Goal: Task Accomplishment & Management: Complete application form

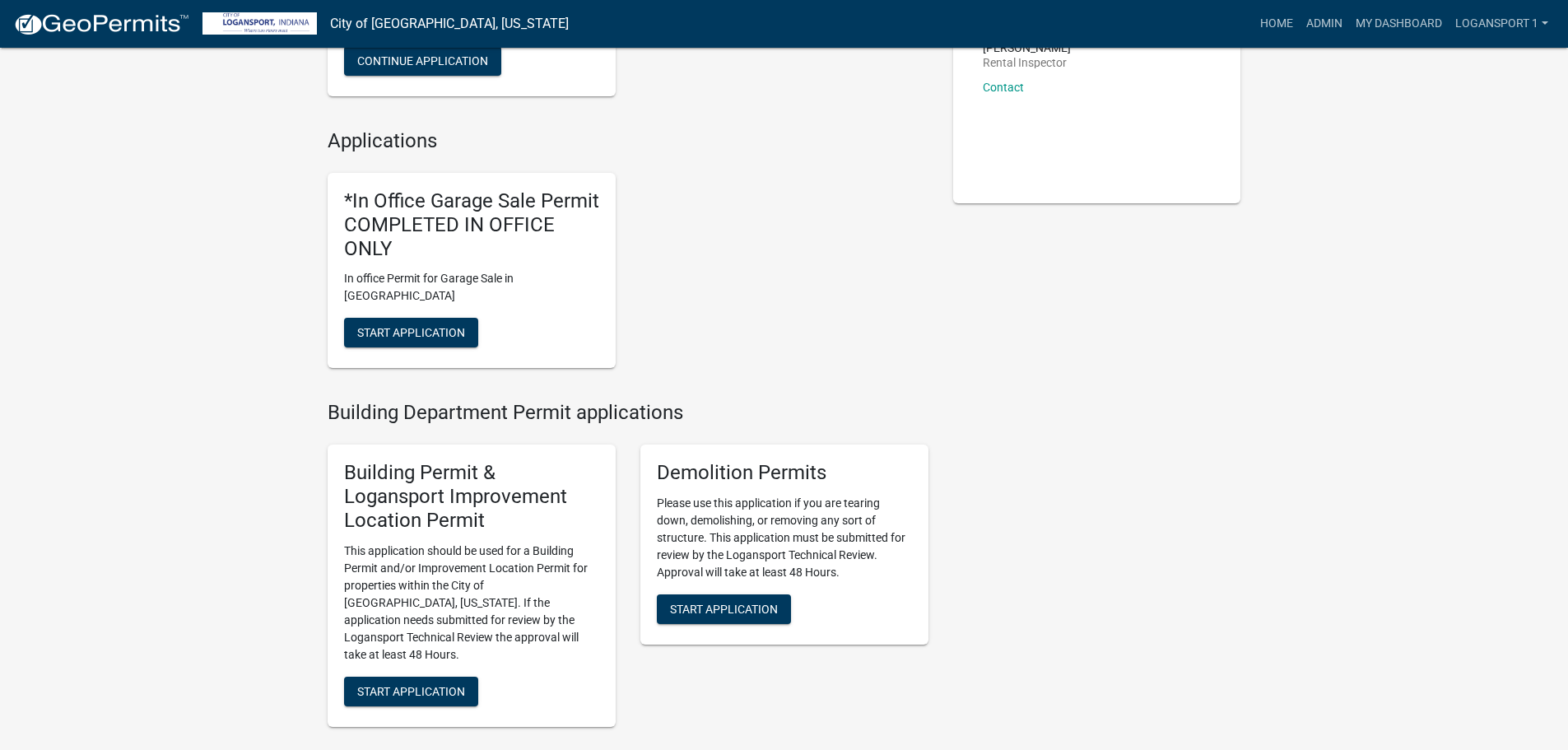
scroll to position [247, 0]
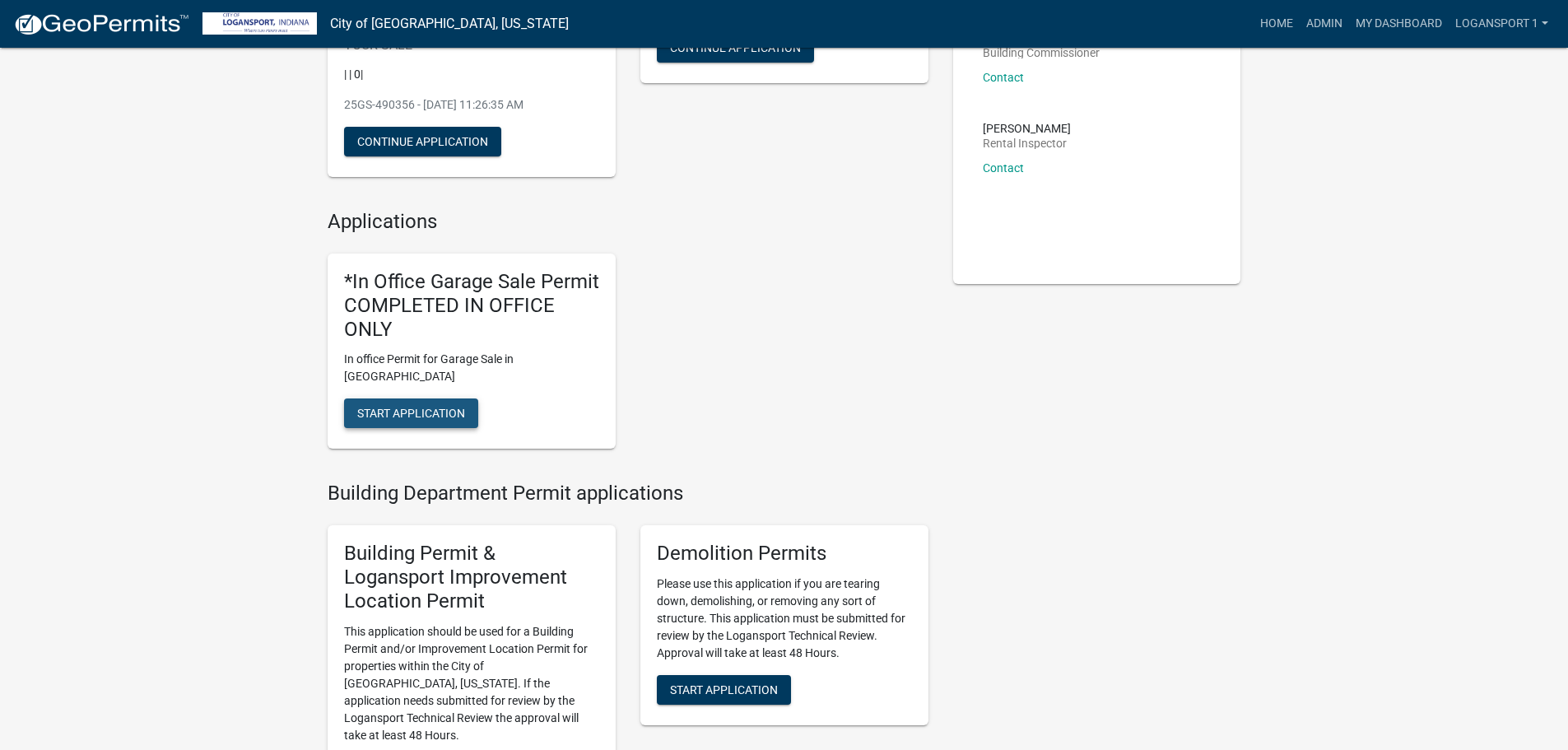
click at [444, 407] on span "Start Application" at bounding box center [410, 413] width 108 height 13
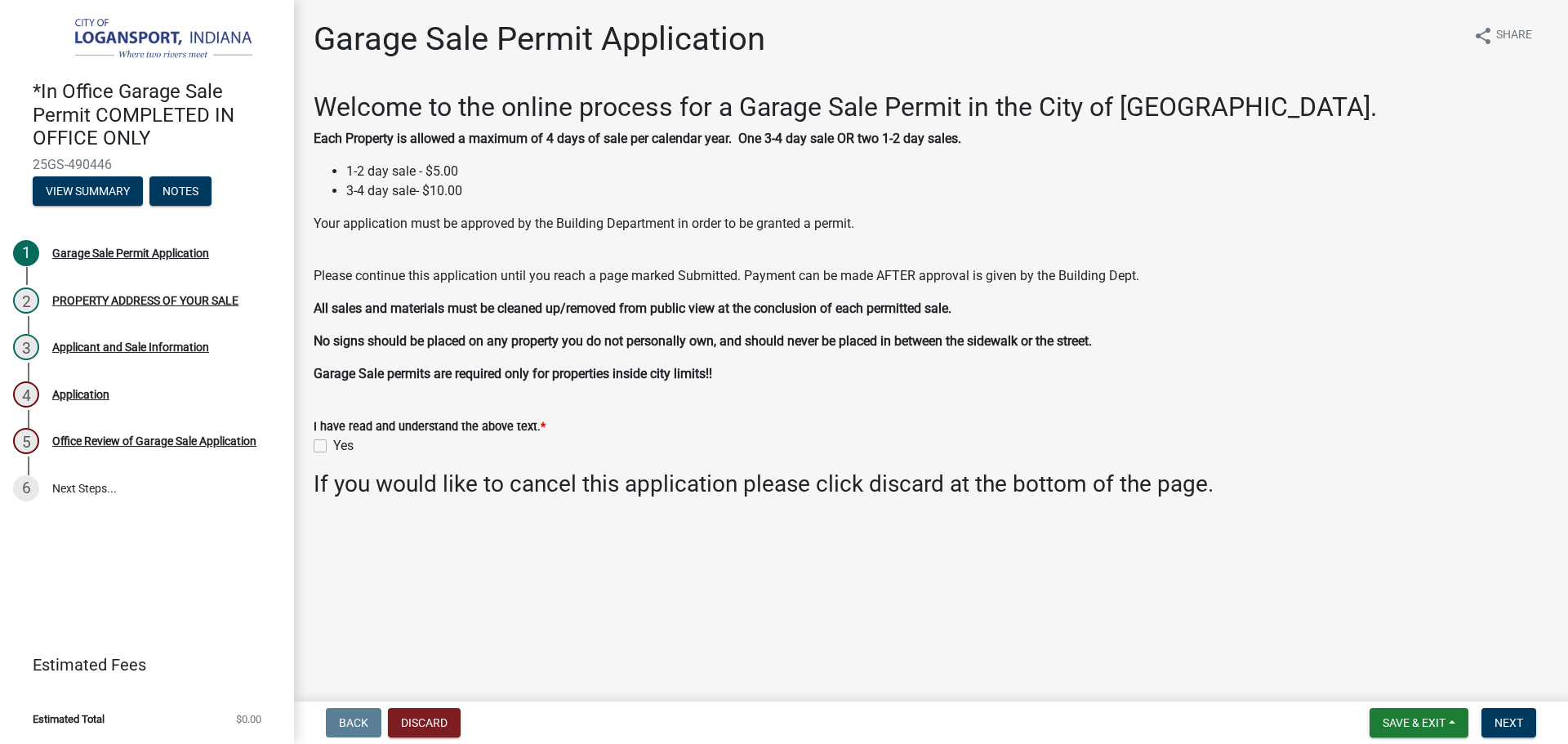
click at [333, 445] on label "Yes" at bounding box center [342, 446] width 20 height 19
click at [333, 445] on input "Yes" at bounding box center [338, 441] width 11 height 11
checkbox input "true"
click at [1525, 719] on button "Next" at bounding box center [1509, 722] width 55 height 29
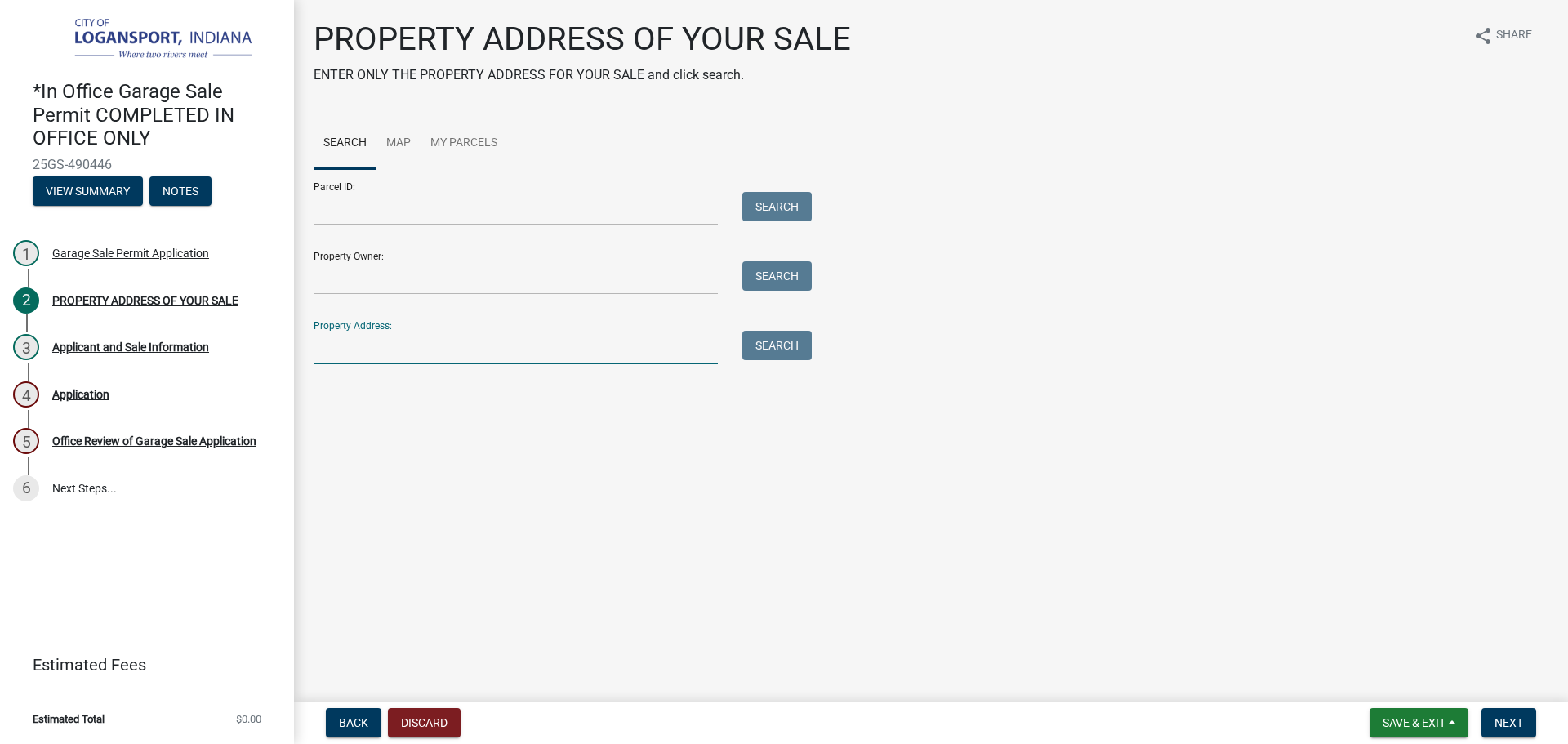
click at [556, 339] on input "Property Address:" at bounding box center [515, 348] width 404 height 34
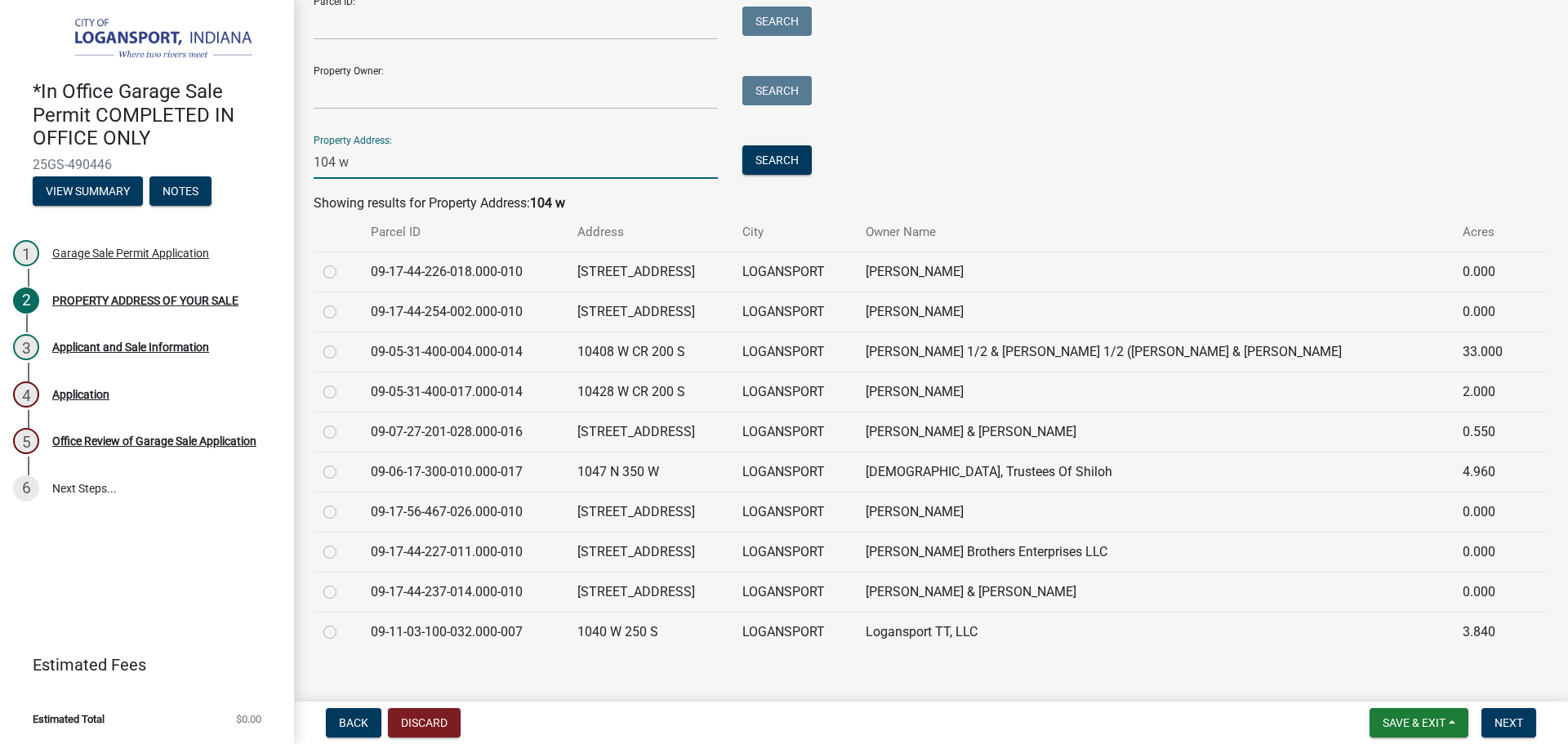
scroll to position [206, 0]
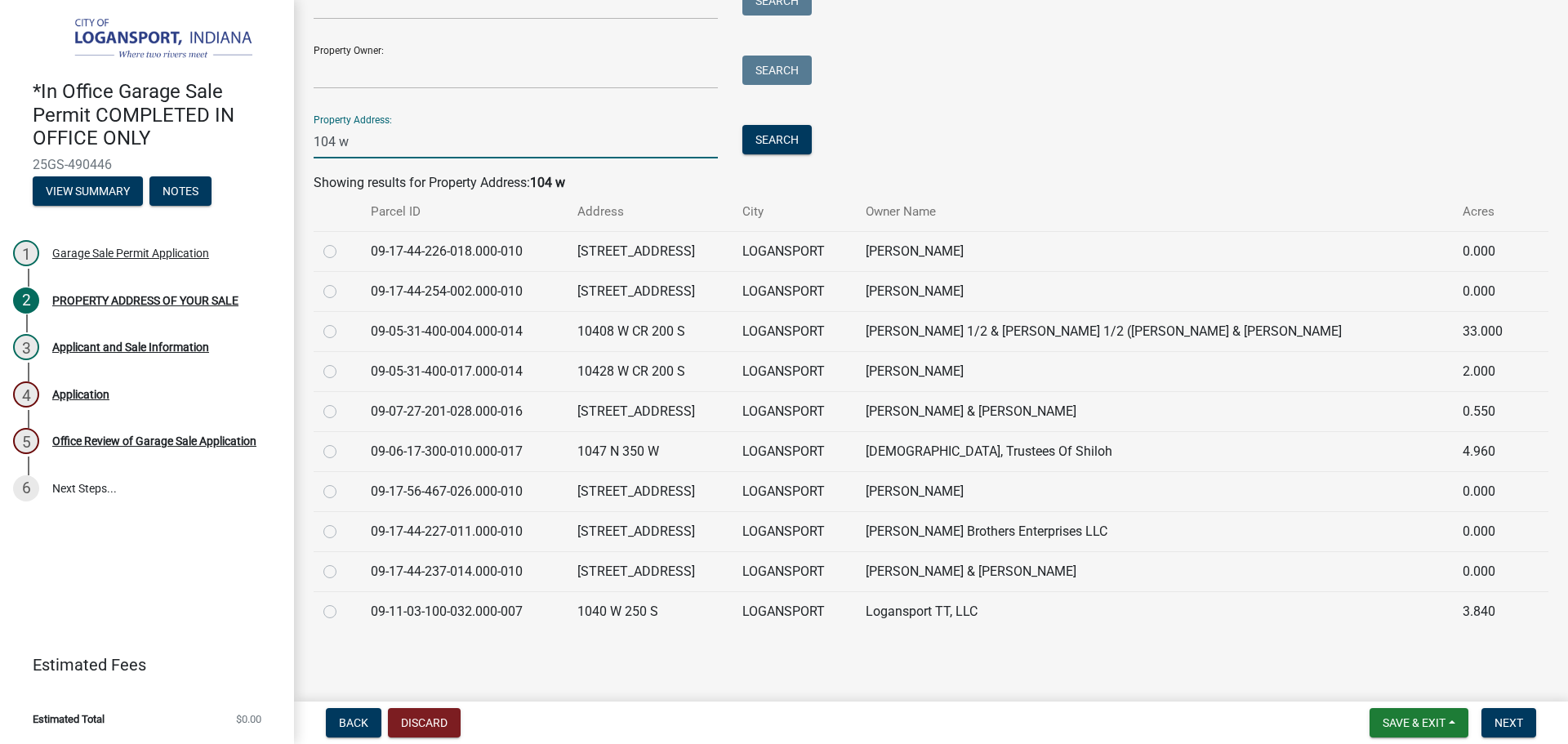
type input "104 w"
click at [343, 481] on label at bounding box center [343, 481] width 0 height 0
click at [343, 491] on input "radio" at bounding box center [349, 487] width 11 height 11
radio input "true"
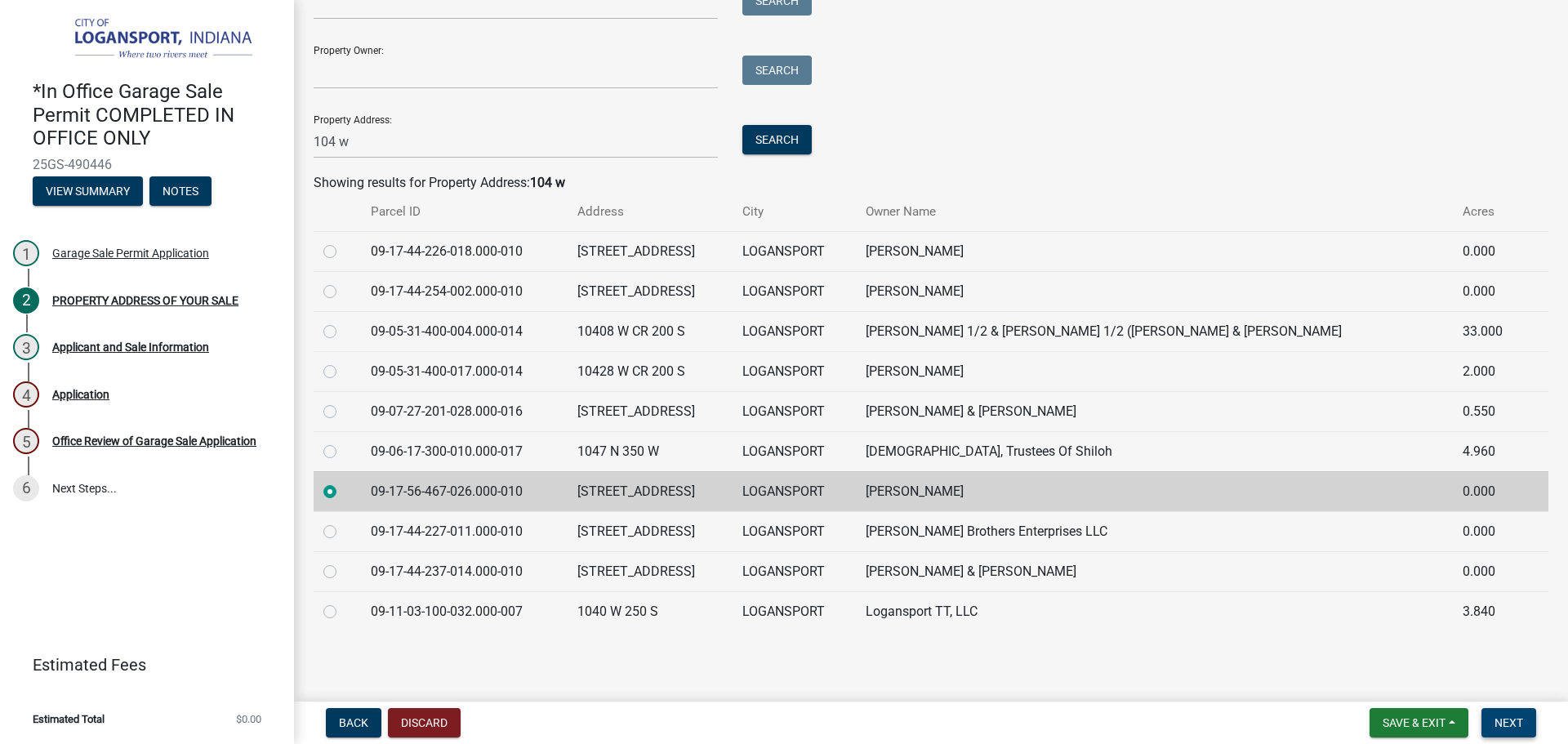
click at [1502, 724] on span "Next" at bounding box center [1508, 722] width 28 height 13
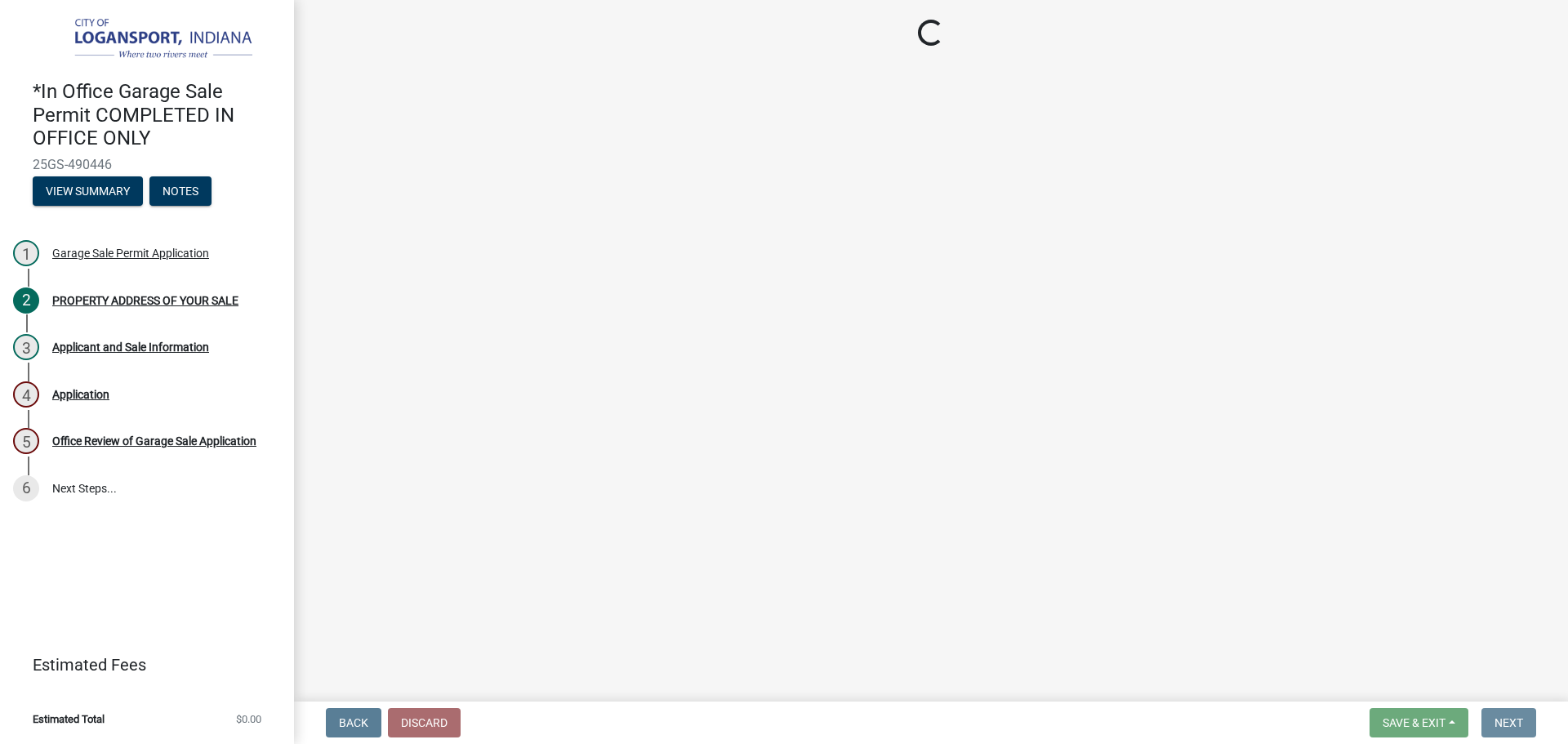
scroll to position [0, 0]
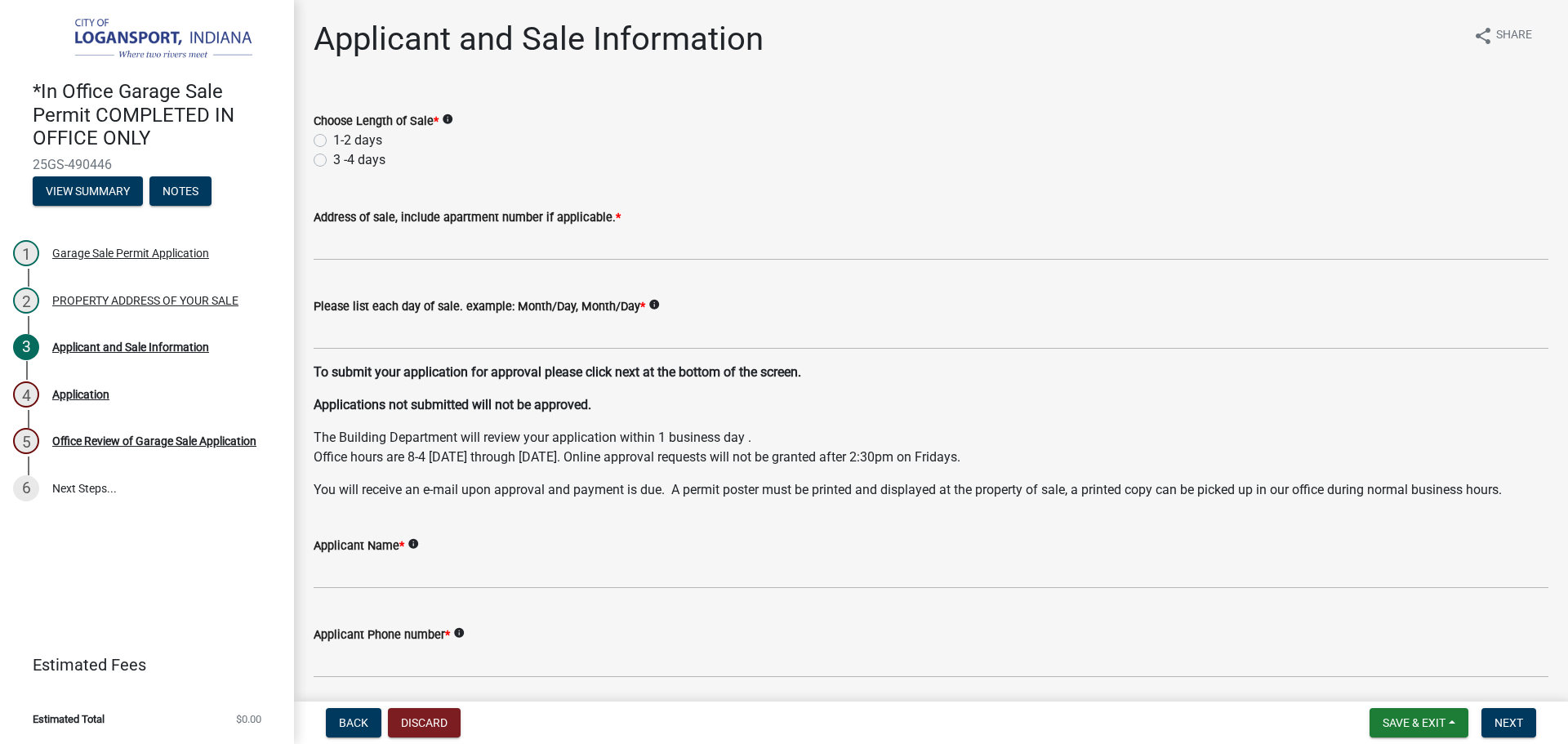
click at [333, 142] on label "1-2 days" at bounding box center [357, 141] width 49 height 19
click at [333, 142] on input "1-2 days" at bounding box center [338, 136] width 11 height 11
radio input "true"
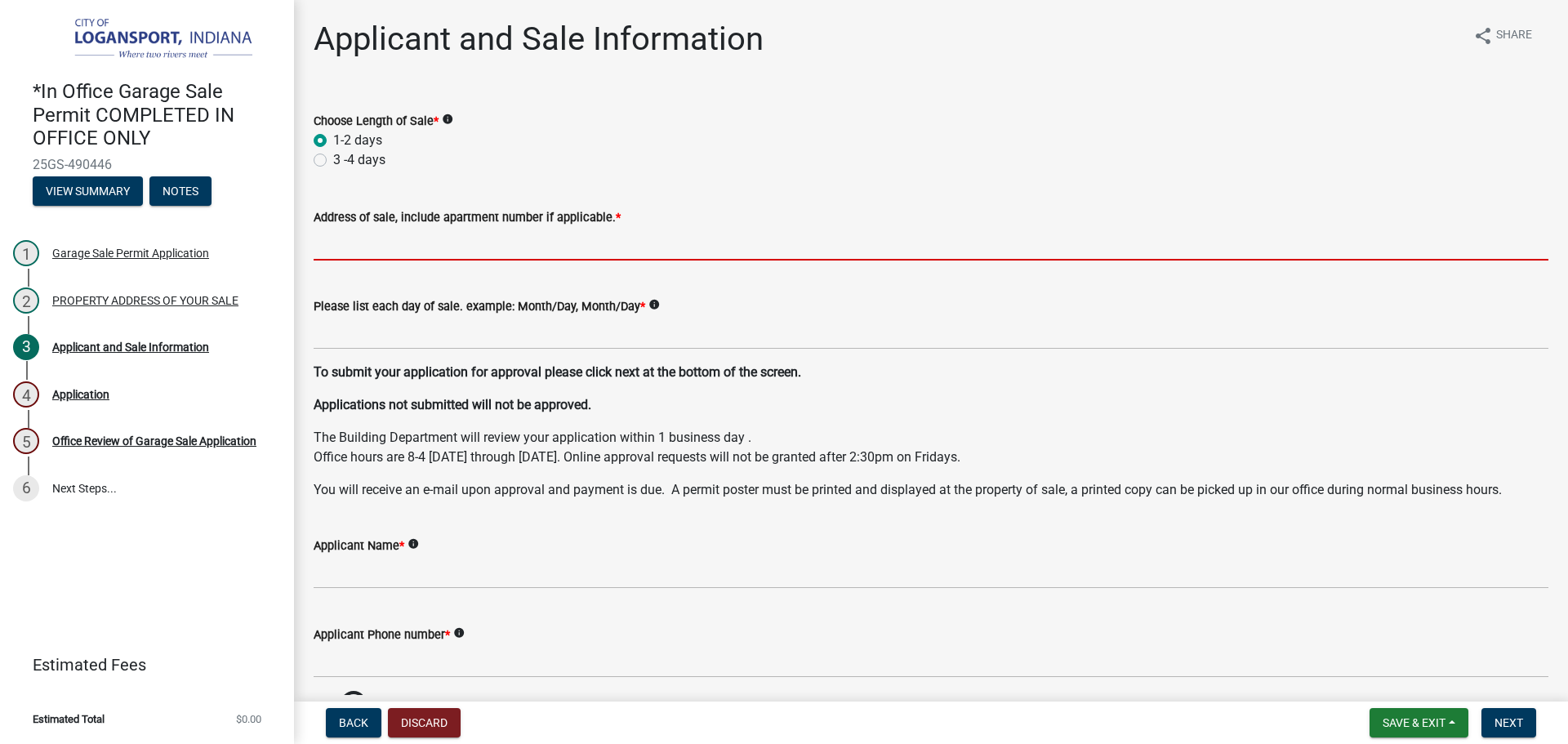
click at [351, 245] on input "Address of sale, include apartment number if applicable. *" at bounding box center [930, 244] width 1234 height 34
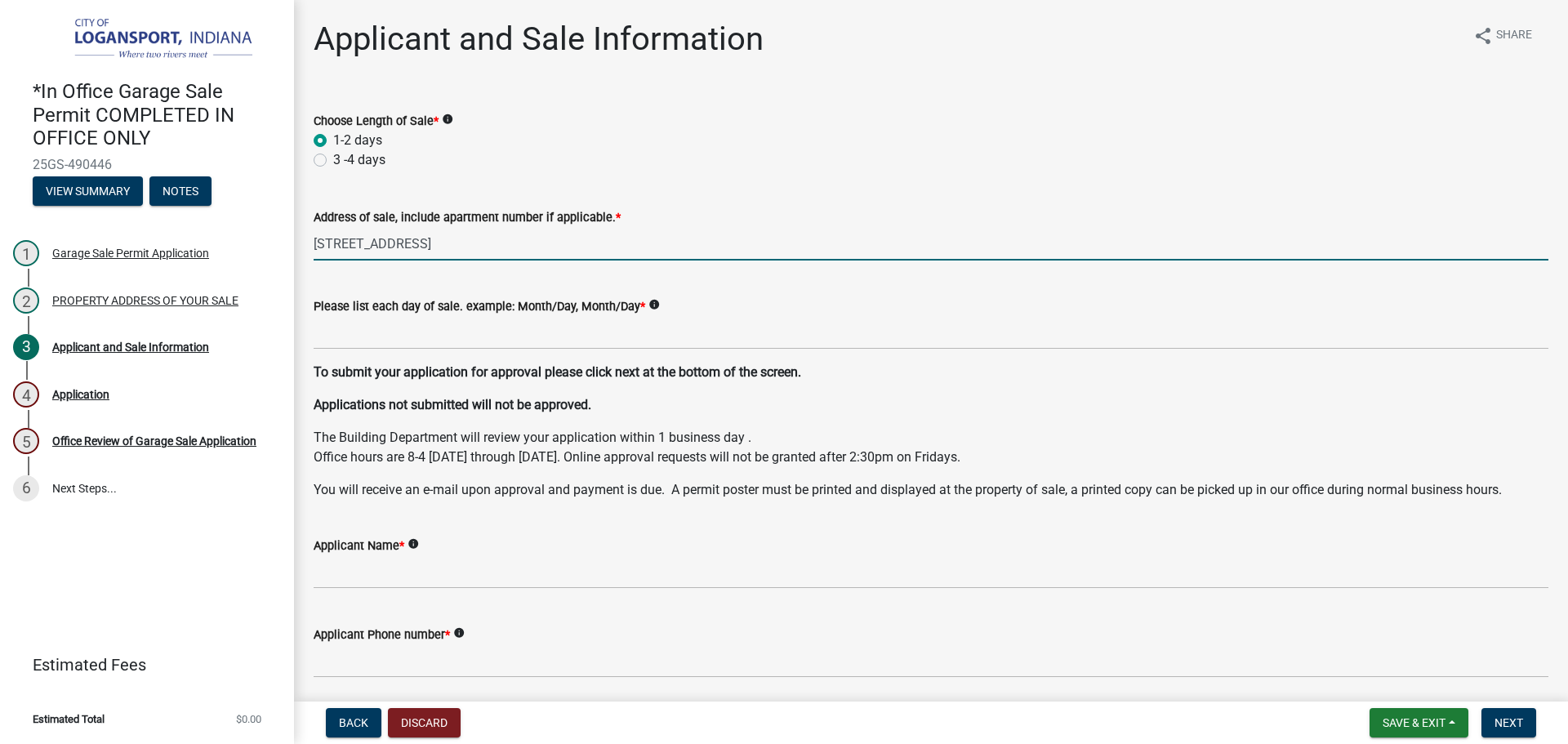
type input "104 Western Ave"
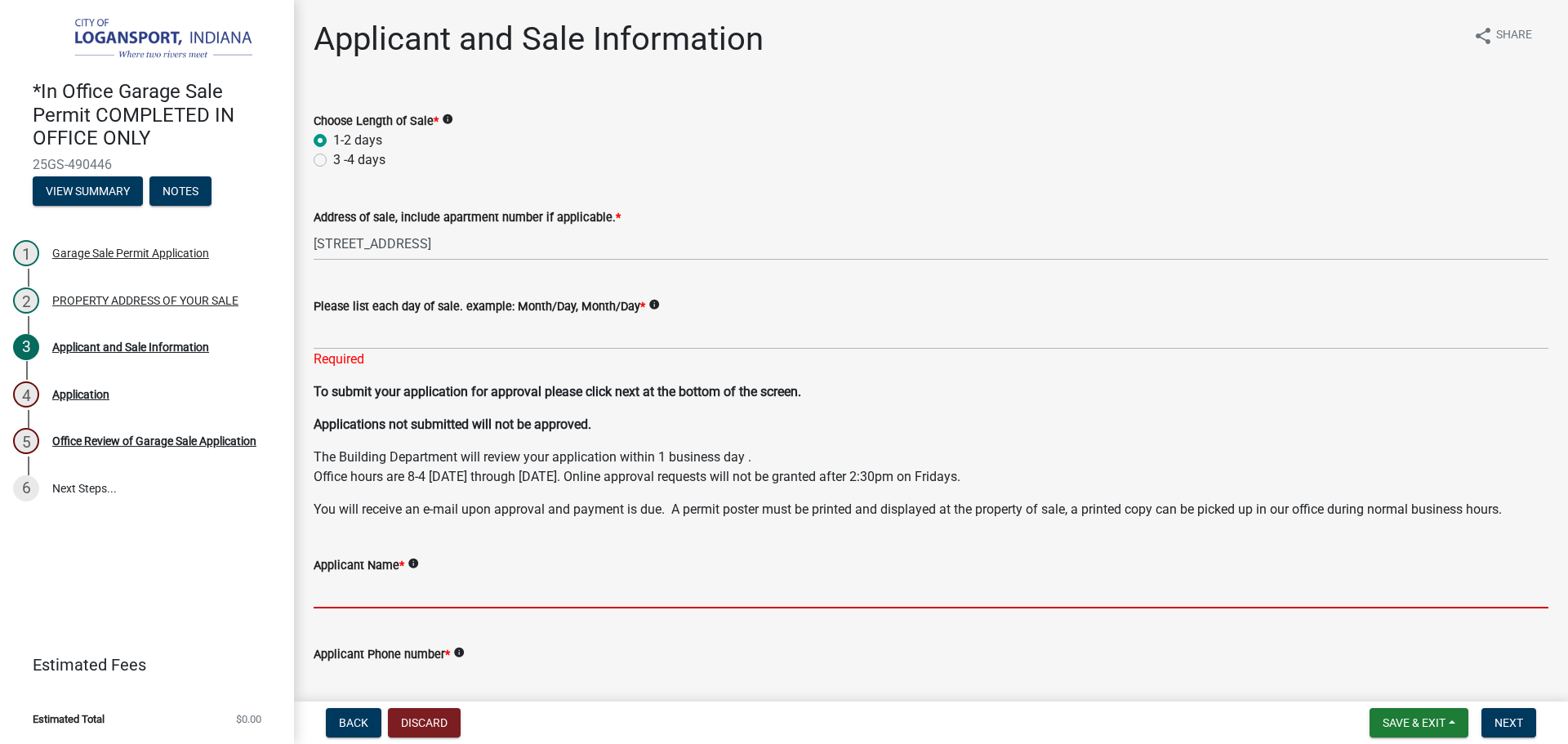
click at [344, 586] on input "Applicant Name *" at bounding box center [930, 592] width 1234 height 34
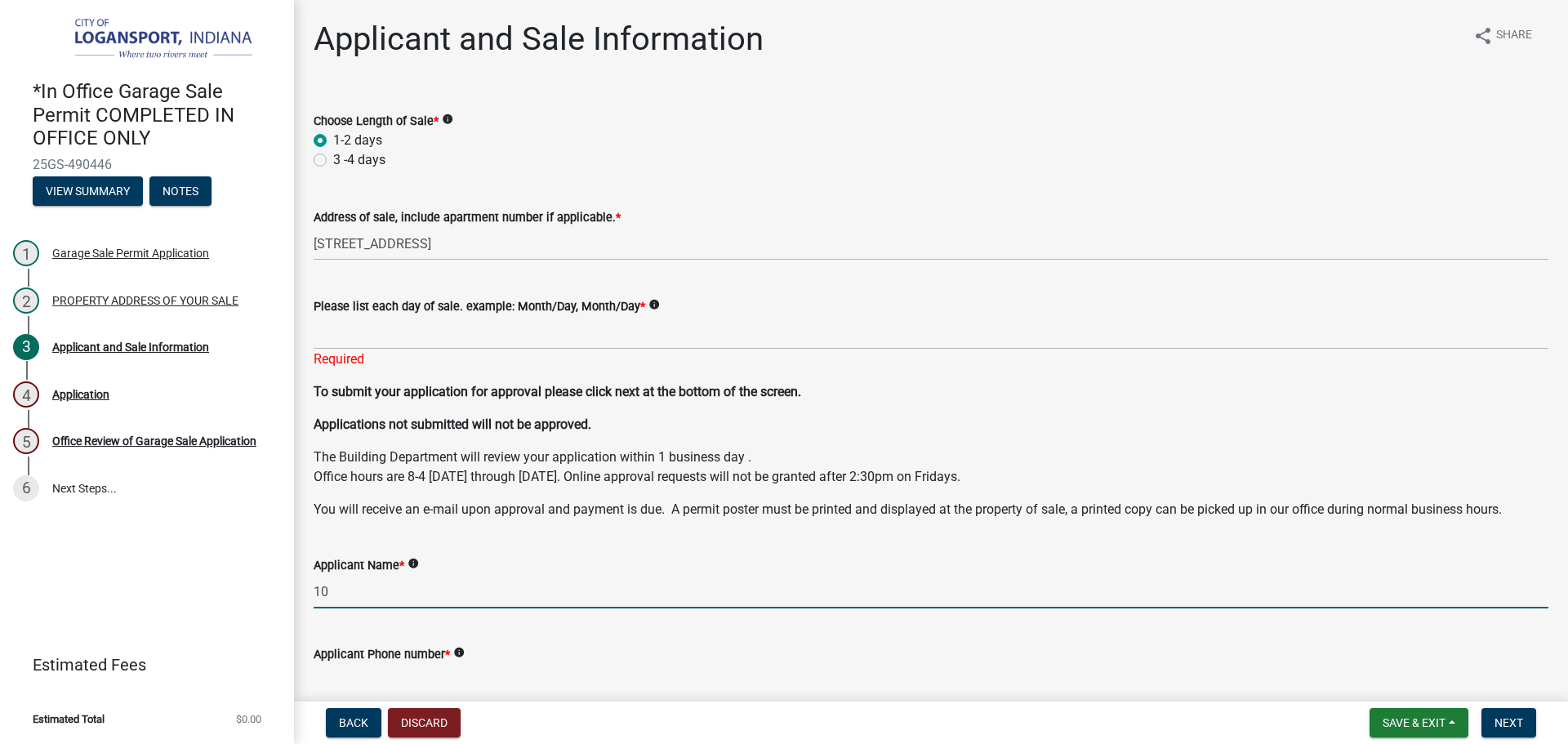
type input "1"
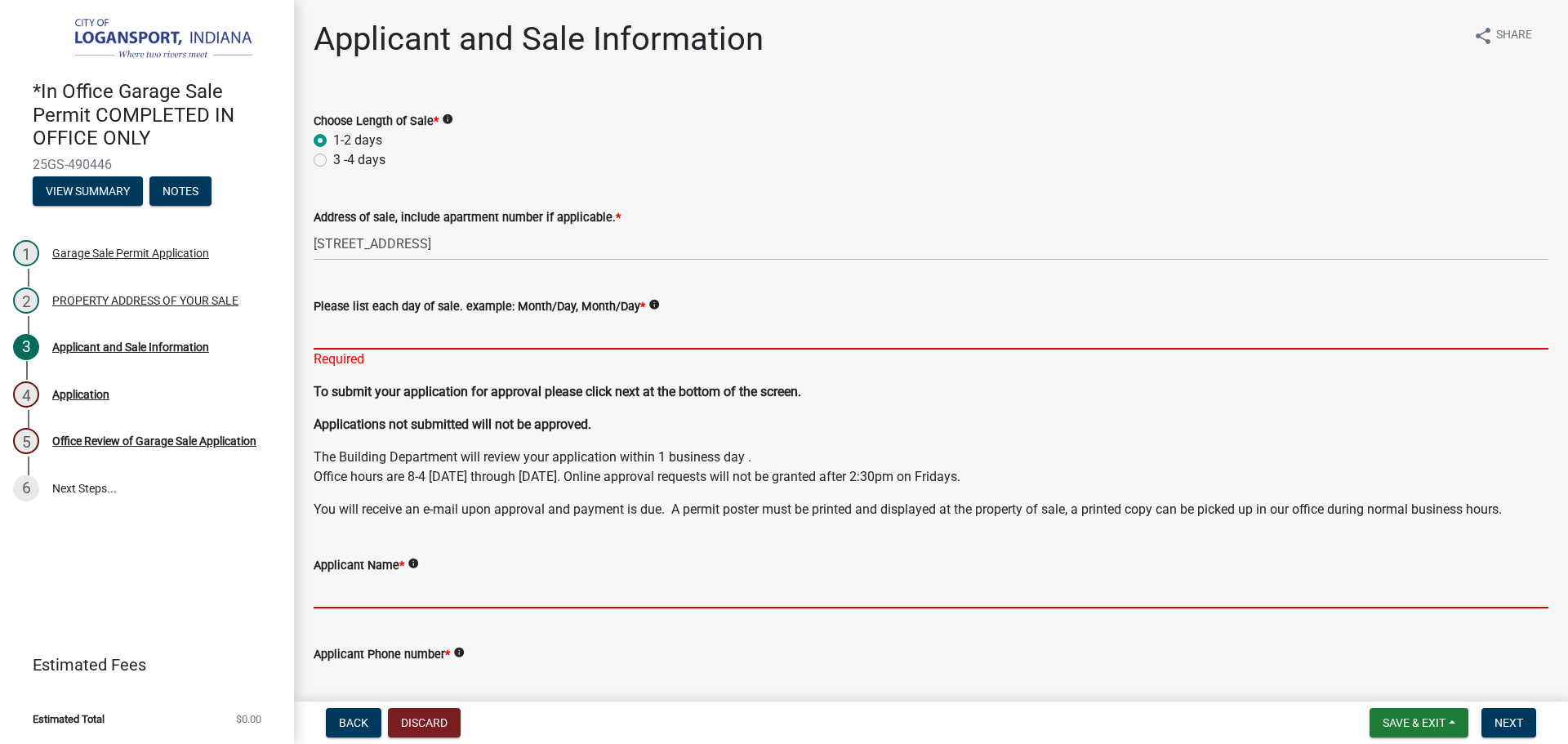
click at [508, 346] on input "Please list each day of sale. example: Month/Day, Month/Day *" at bounding box center [930, 333] width 1234 height 34
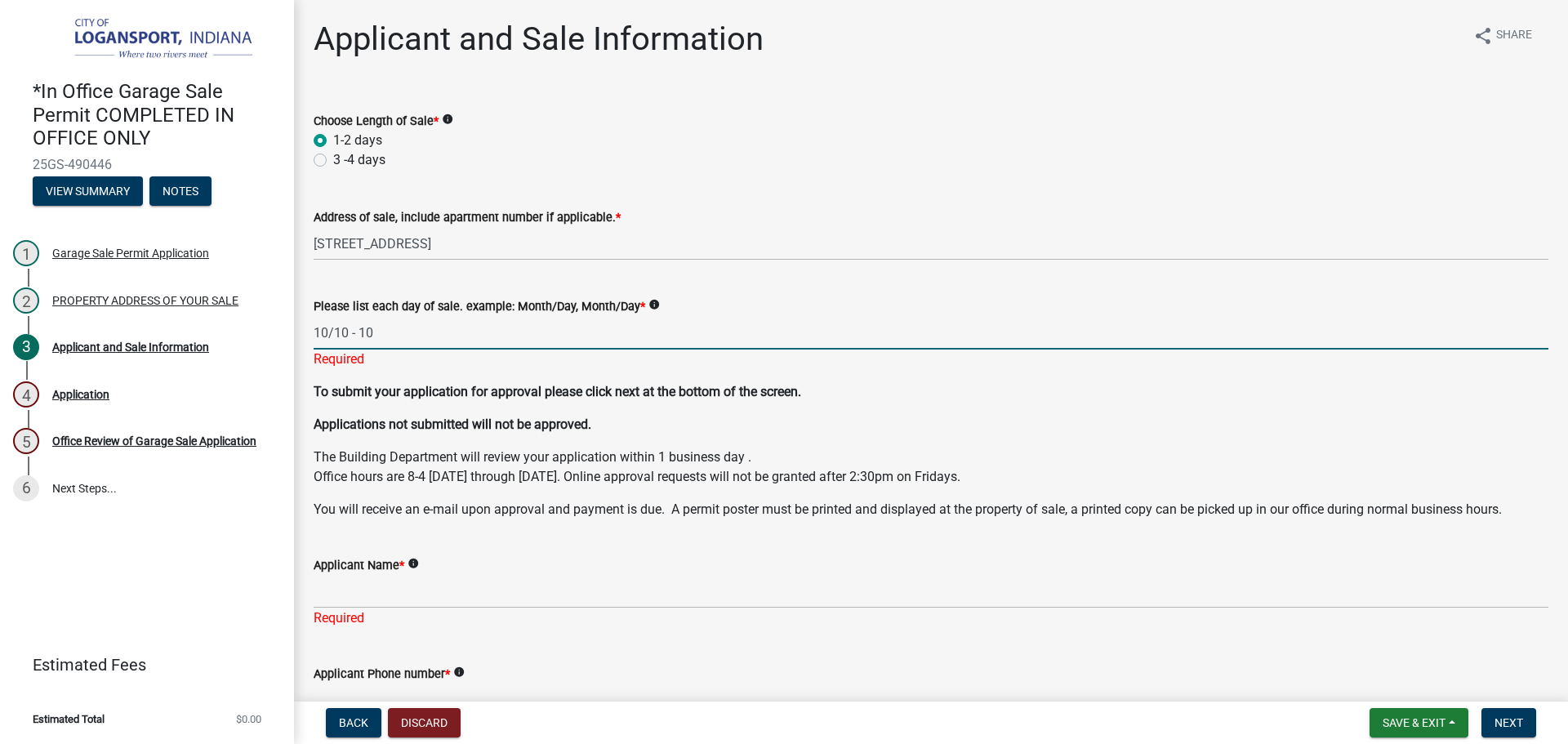
type input "10/10 - 10/11"
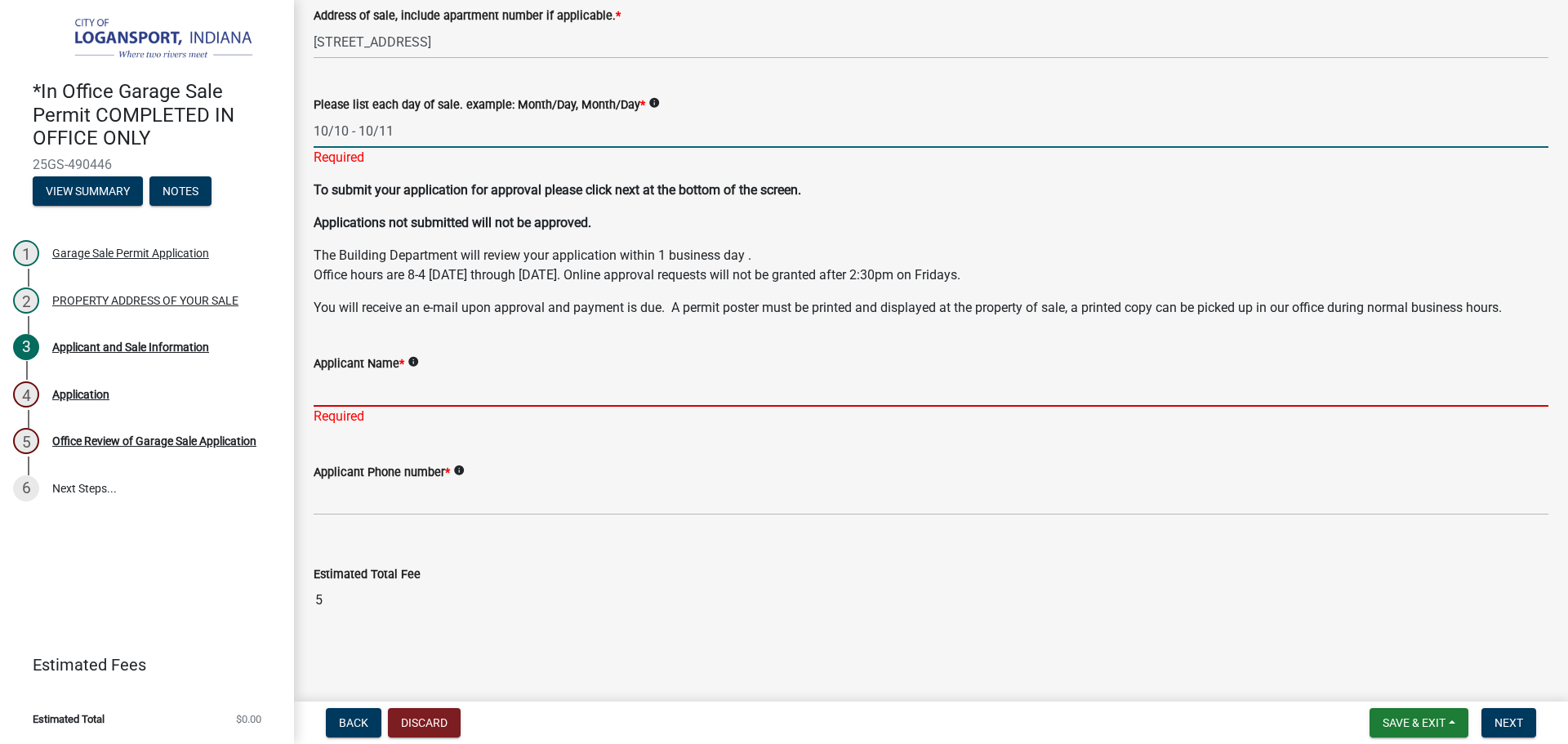
click at [426, 391] on input "Applicant Name *" at bounding box center [930, 390] width 1234 height 34
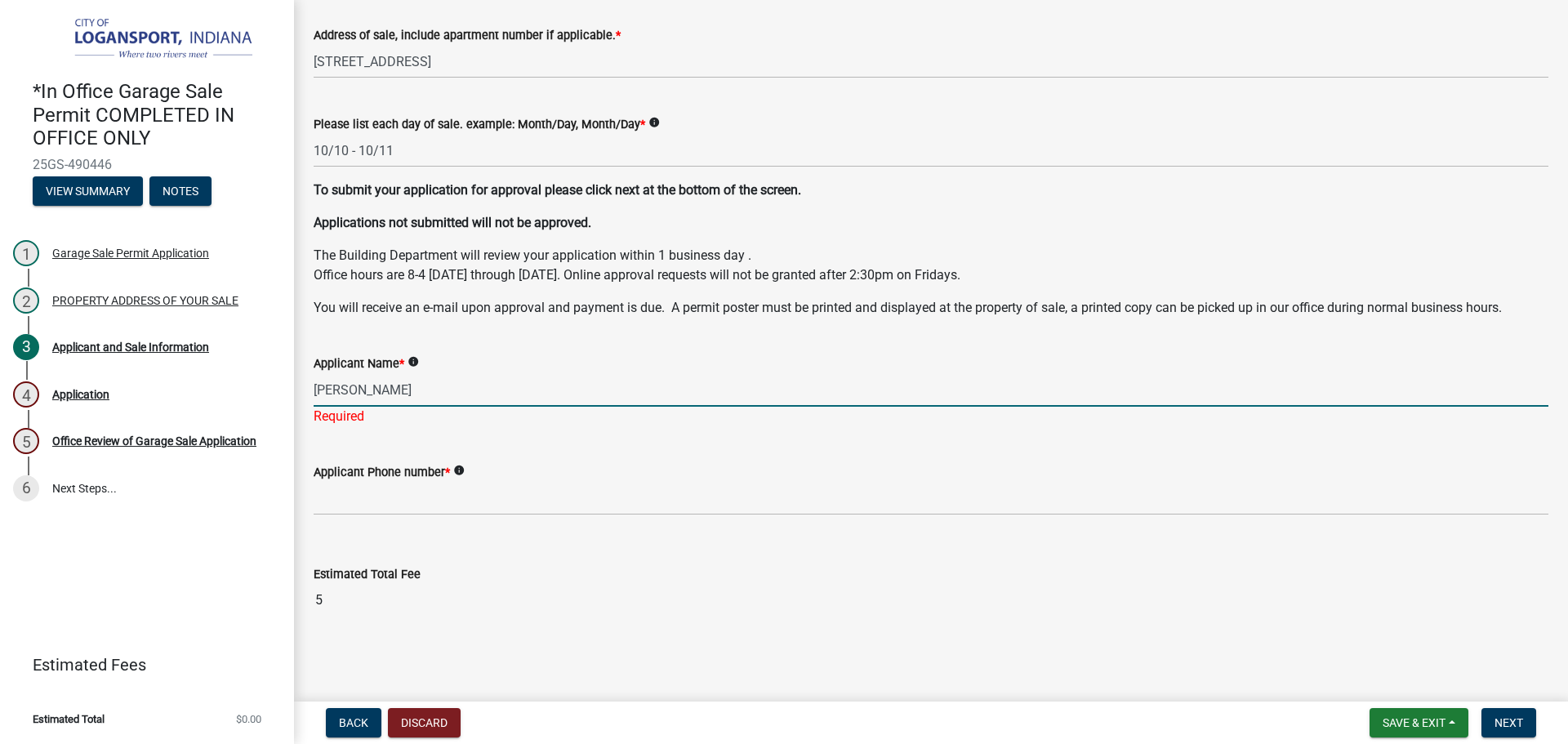
type input "Celia Serrano"
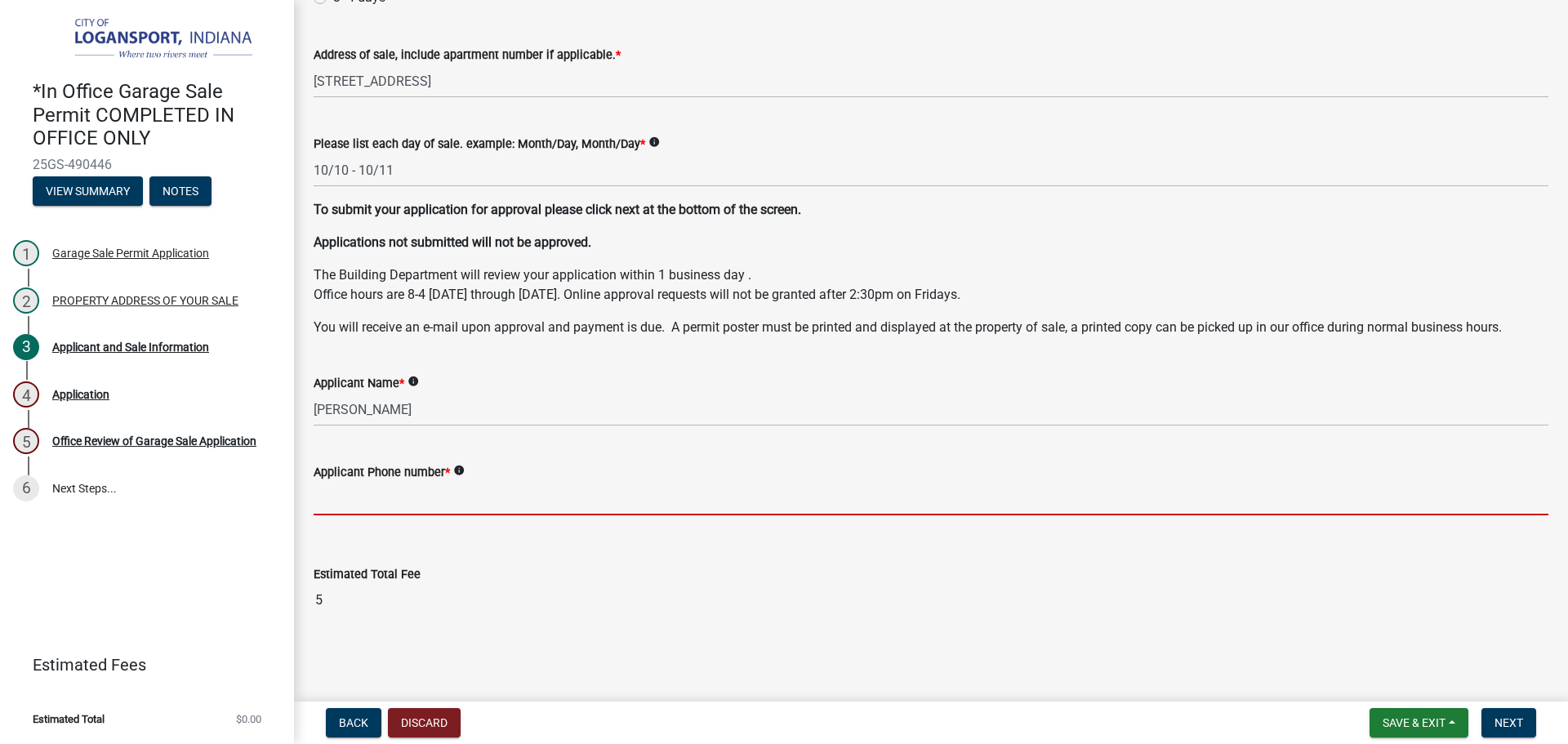
scroll to position [163, 0]
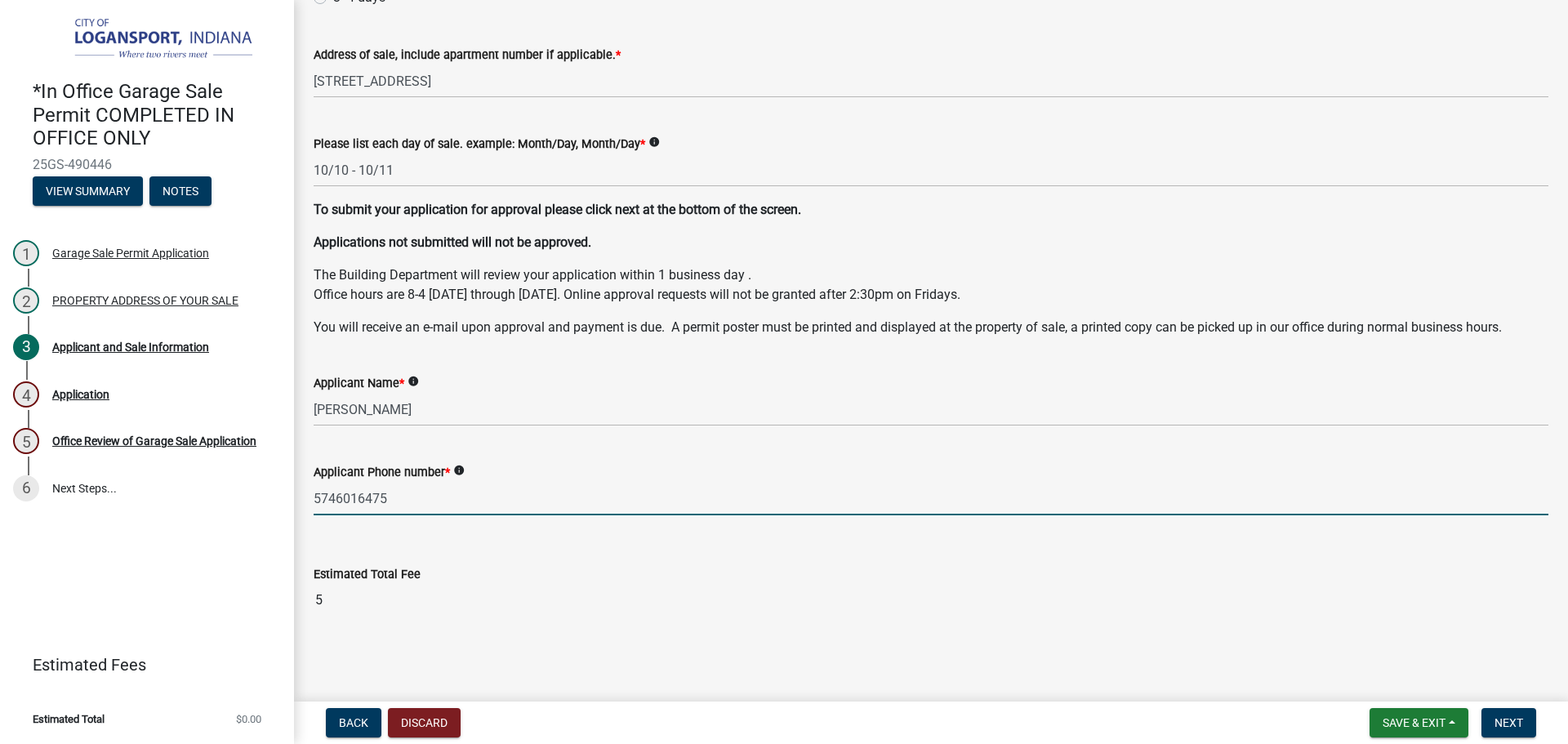
type input "5746016475"
click at [995, 663] on main "Applicant and Sale Information share Share Choose Length of Sale * info 1-2 day…" at bounding box center [930, 347] width 1273 height 694
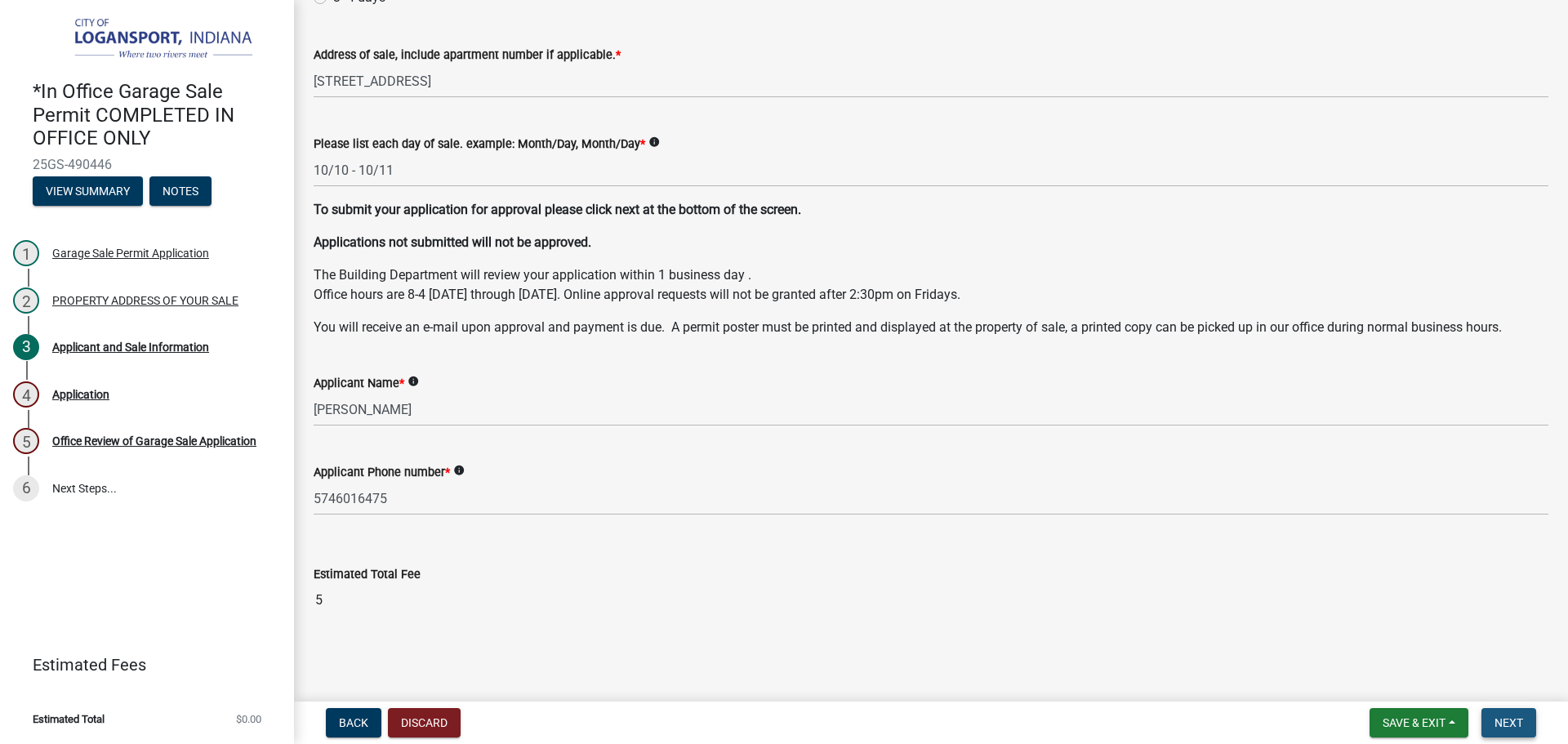
click at [1522, 723] on span "Next" at bounding box center [1508, 722] width 28 height 13
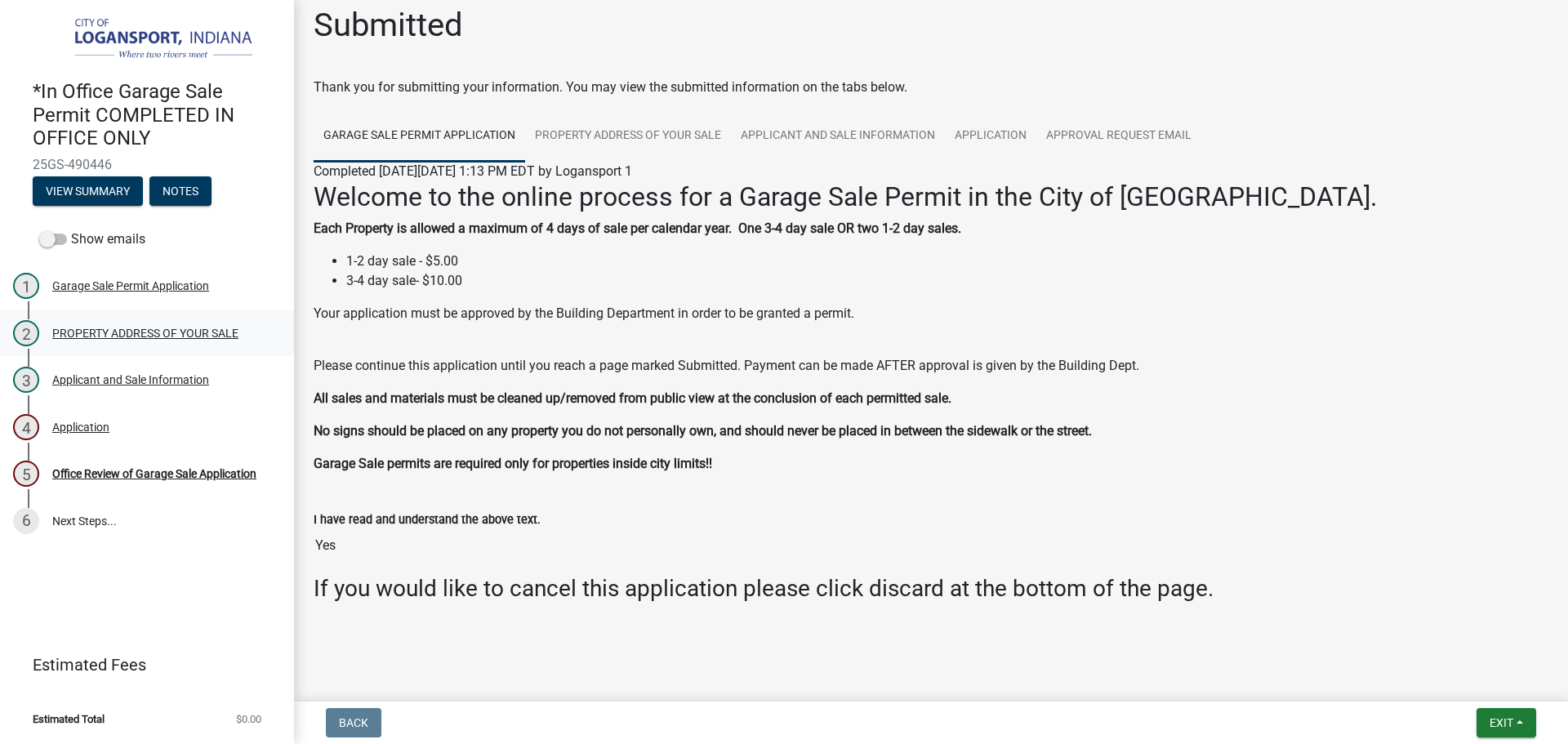
scroll to position [18, 0]
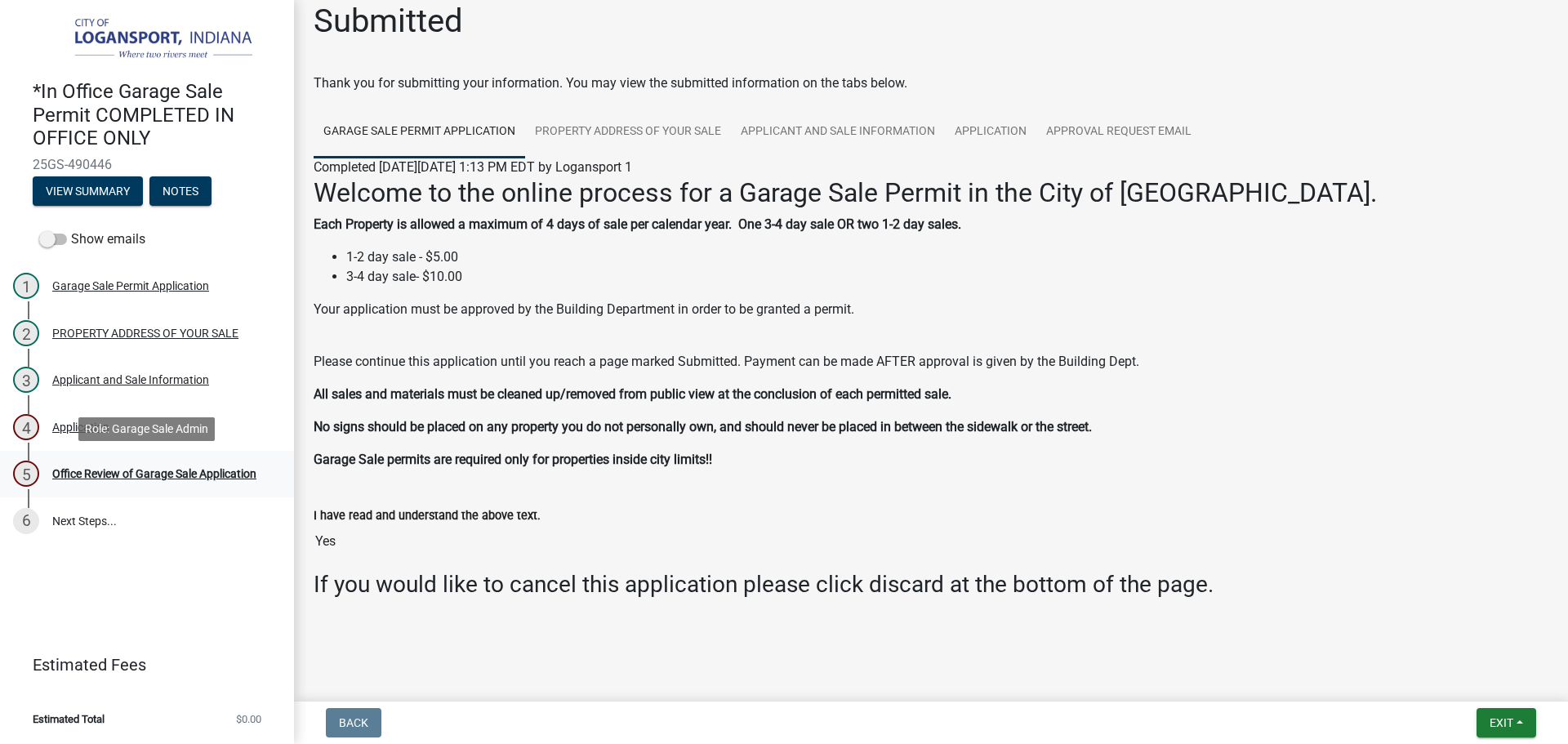
click at [181, 473] on div "Office Review of Garage Sale Application" at bounding box center [154, 473] width 204 height 12
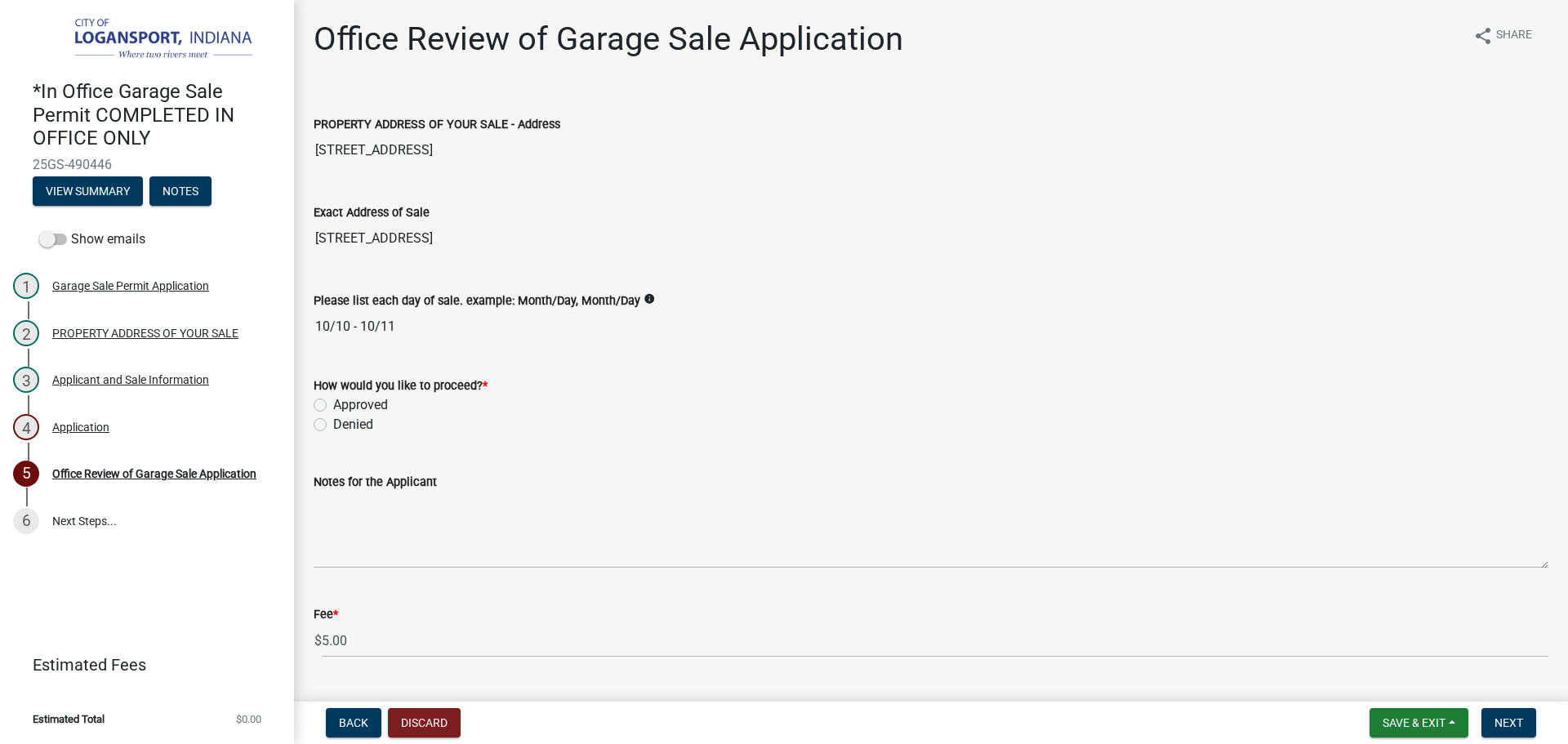
click at [333, 406] on label "Approved" at bounding box center [360, 405] width 55 height 19
click at [333, 406] on input "Approved" at bounding box center [338, 401] width 11 height 11
radio input "true"
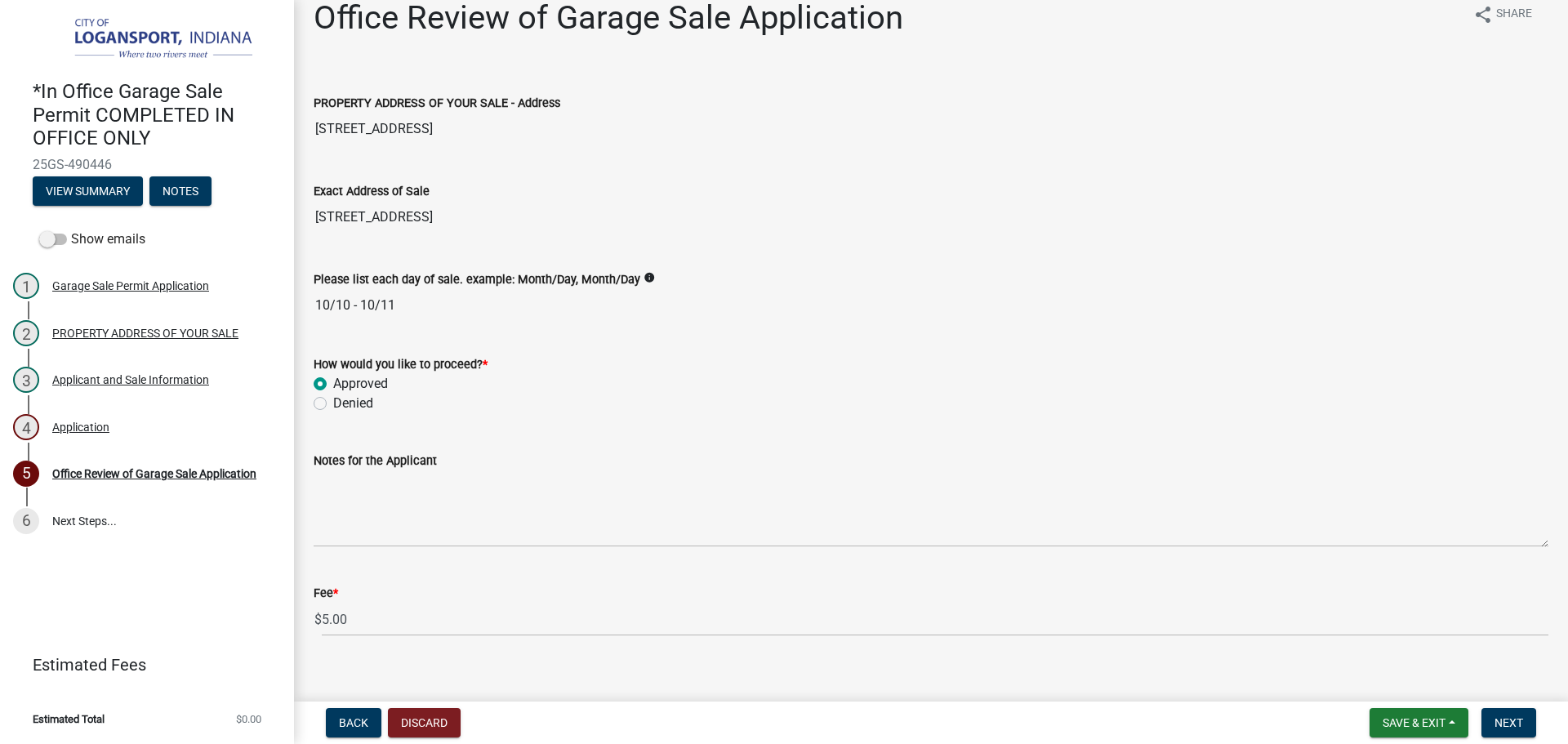
scroll to position [41, 0]
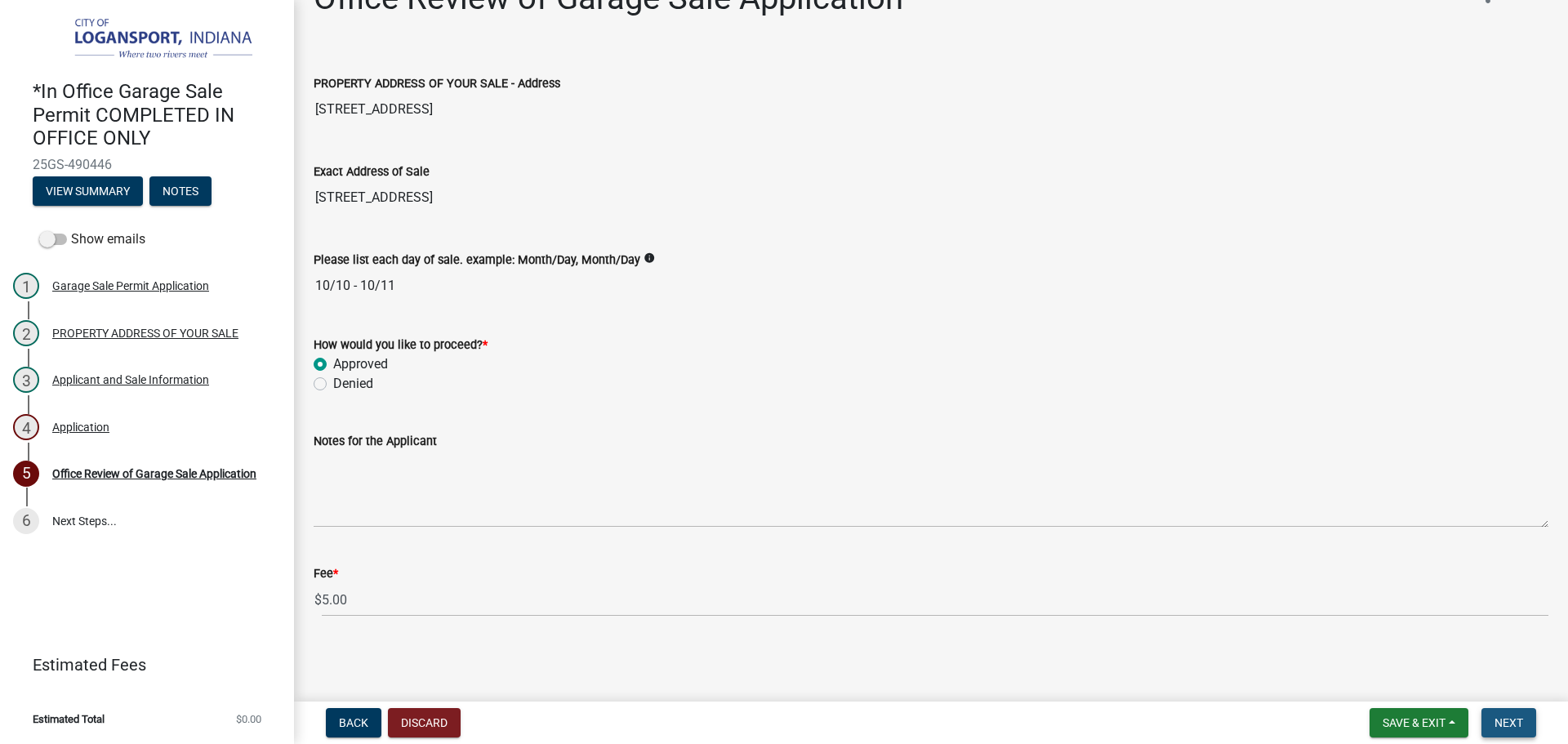
click at [1496, 713] on button "Next" at bounding box center [1509, 722] width 55 height 29
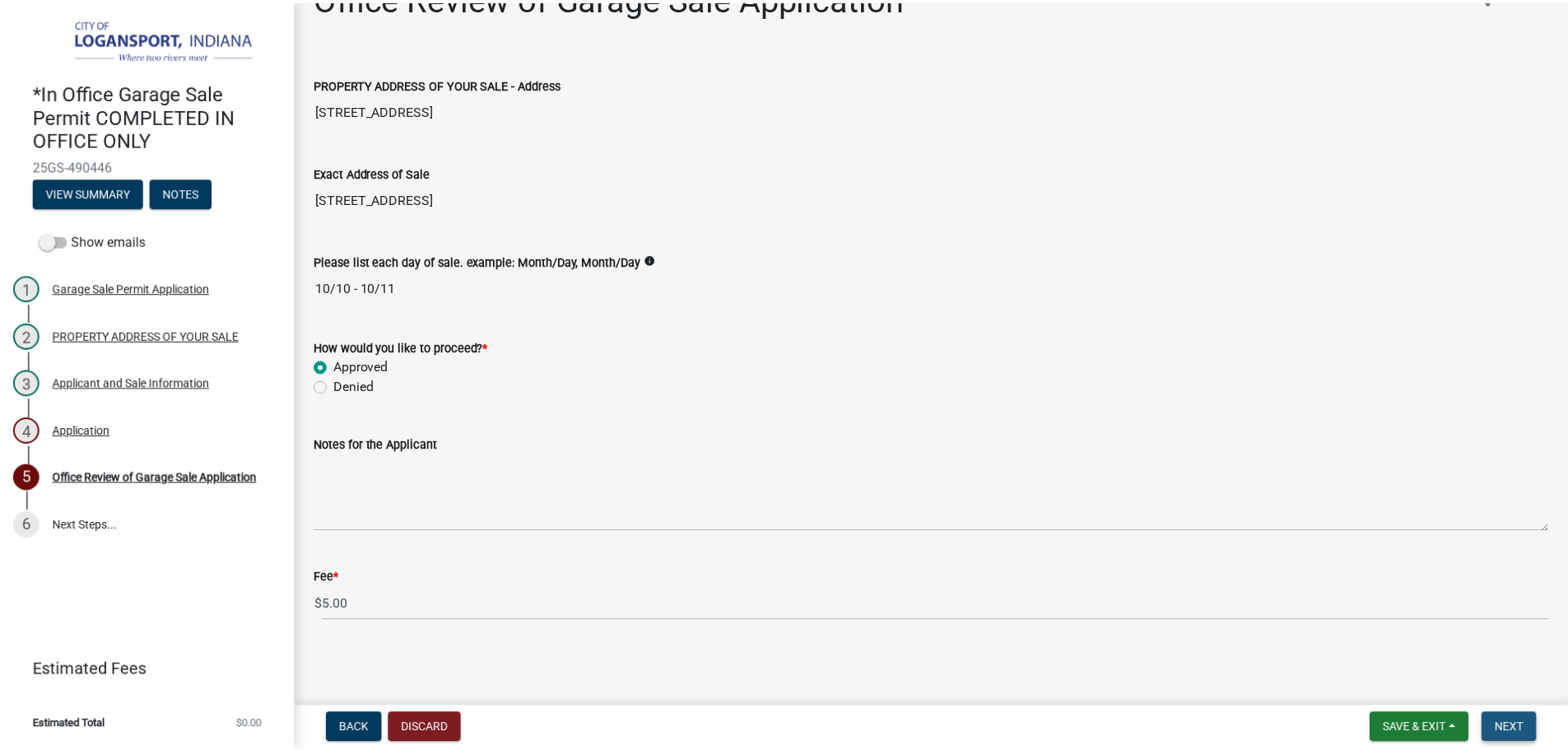
scroll to position [0, 0]
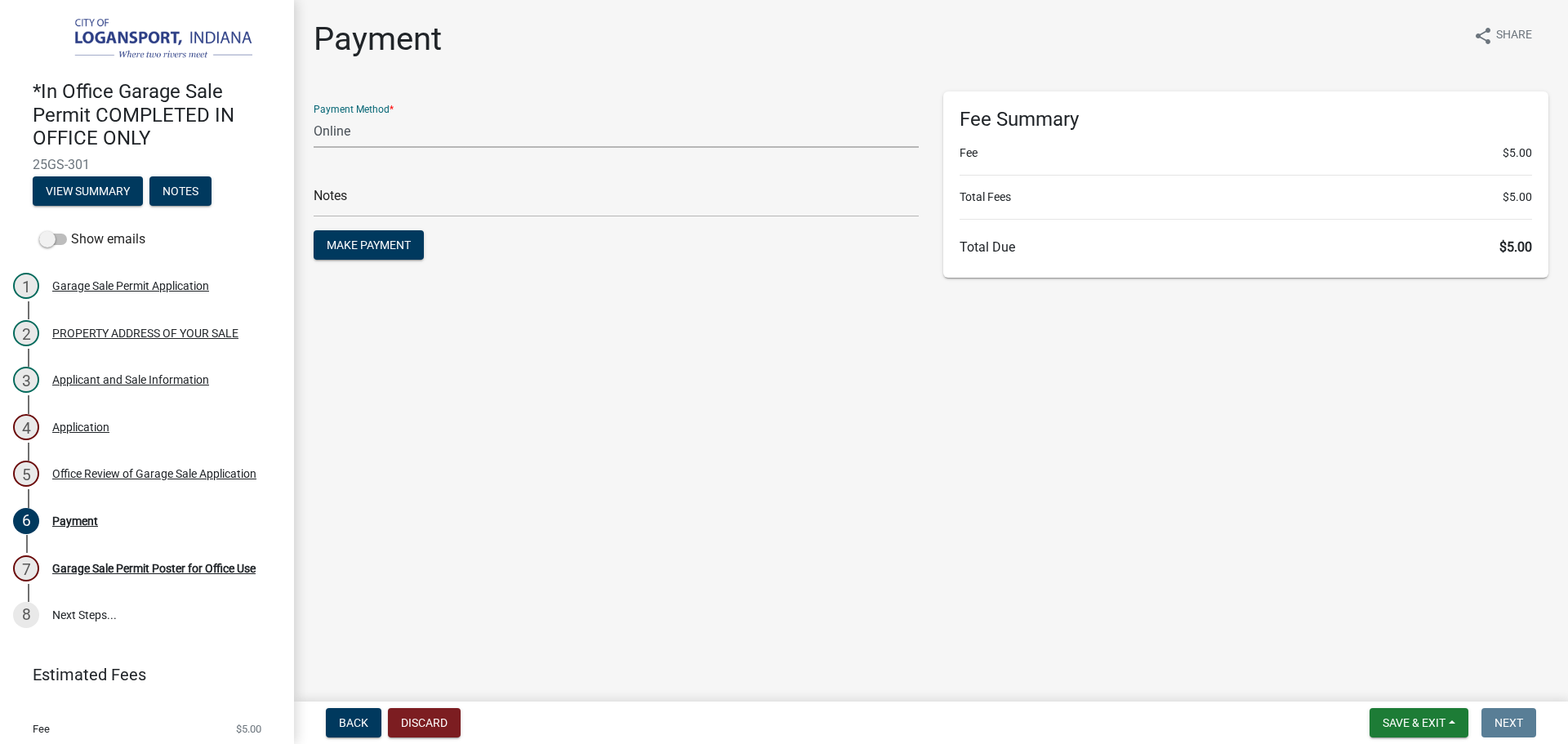
click at [386, 130] on select "Credit Card POS Check Cash Online" at bounding box center [616, 131] width 605 height 34
select select "2: 1"
click at [313, 114] on select "Credit Card POS Check Cash Online" at bounding box center [616, 131] width 605 height 34
click at [368, 203] on input "text" at bounding box center [616, 201] width 605 height 34
type input "118438"
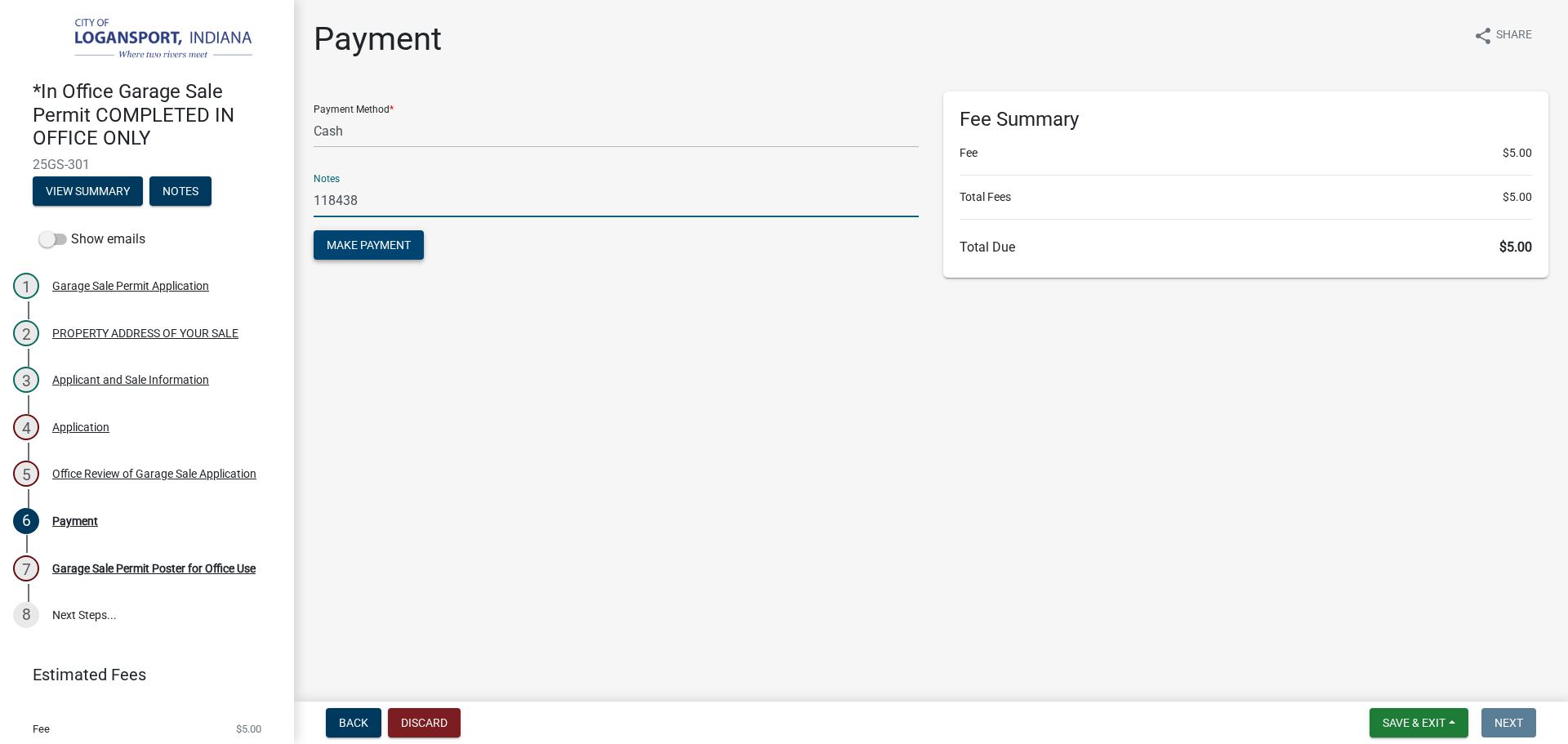
click at [347, 249] on span "Make Payment" at bounding box center [368, 244] width 84 height 13
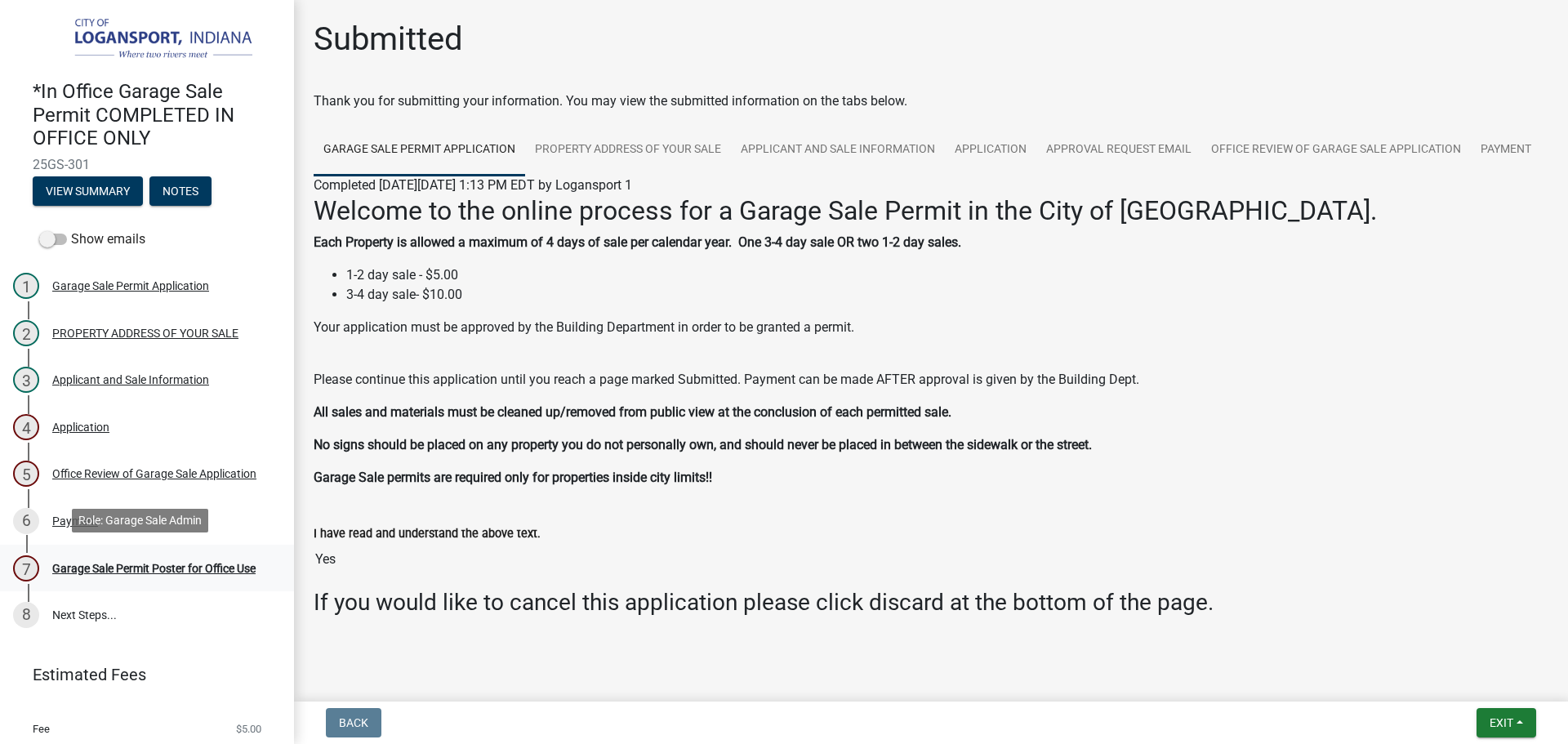
click at [93, 544] on link "7 Garage Sale Permit Poster for Office Use" at bounding box center [147, 568] width 294 height 48
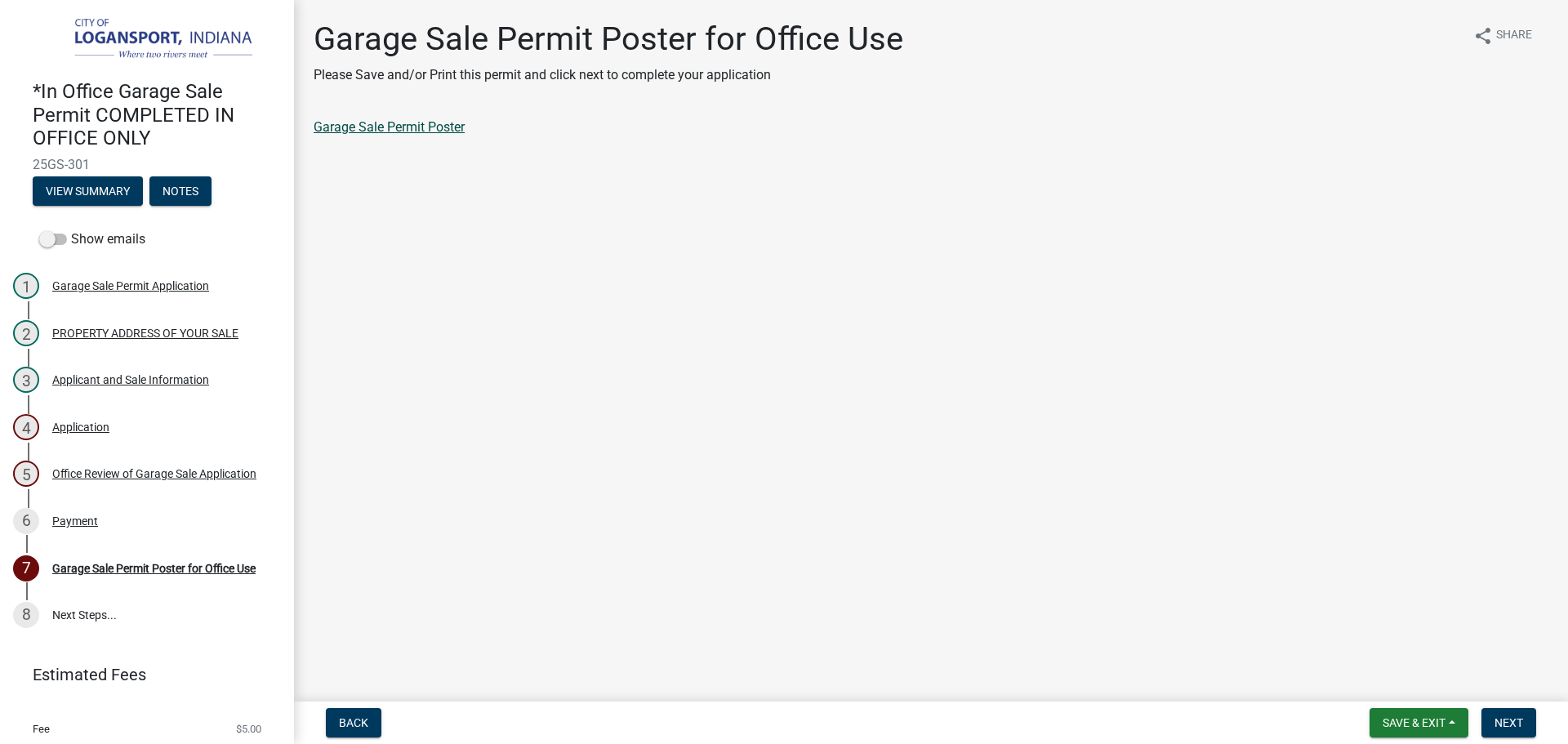
click at [427, 126] on link "Garage Sale Permit Poster" at bounding box center [388, 127] width 151 height 16
click at [1518, 712] on button "Next" at bounding box center [1509, 722] width 55 height 29
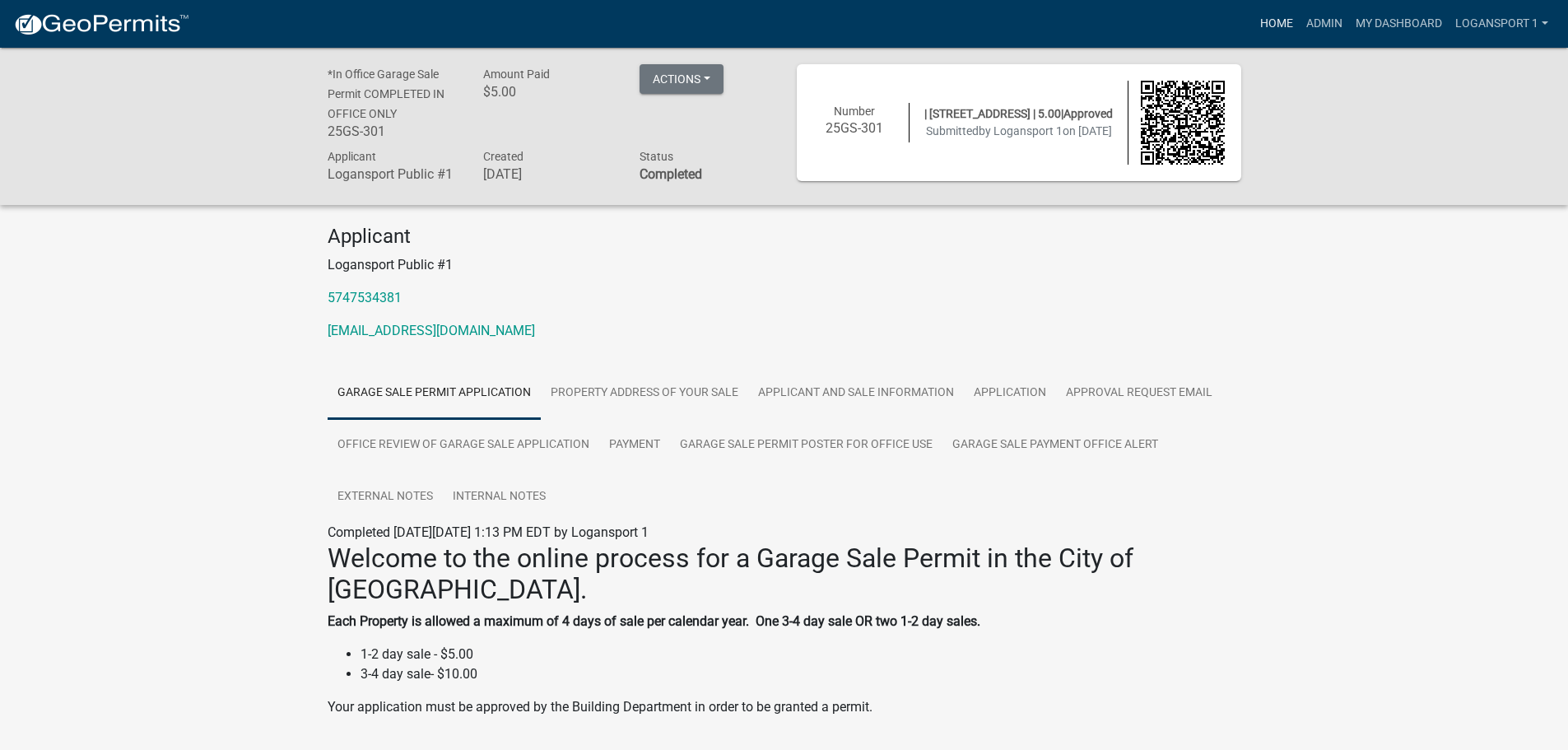
click at [1293, 37] on link "Home" at bounding box center [1276, 23] width 46 height 31
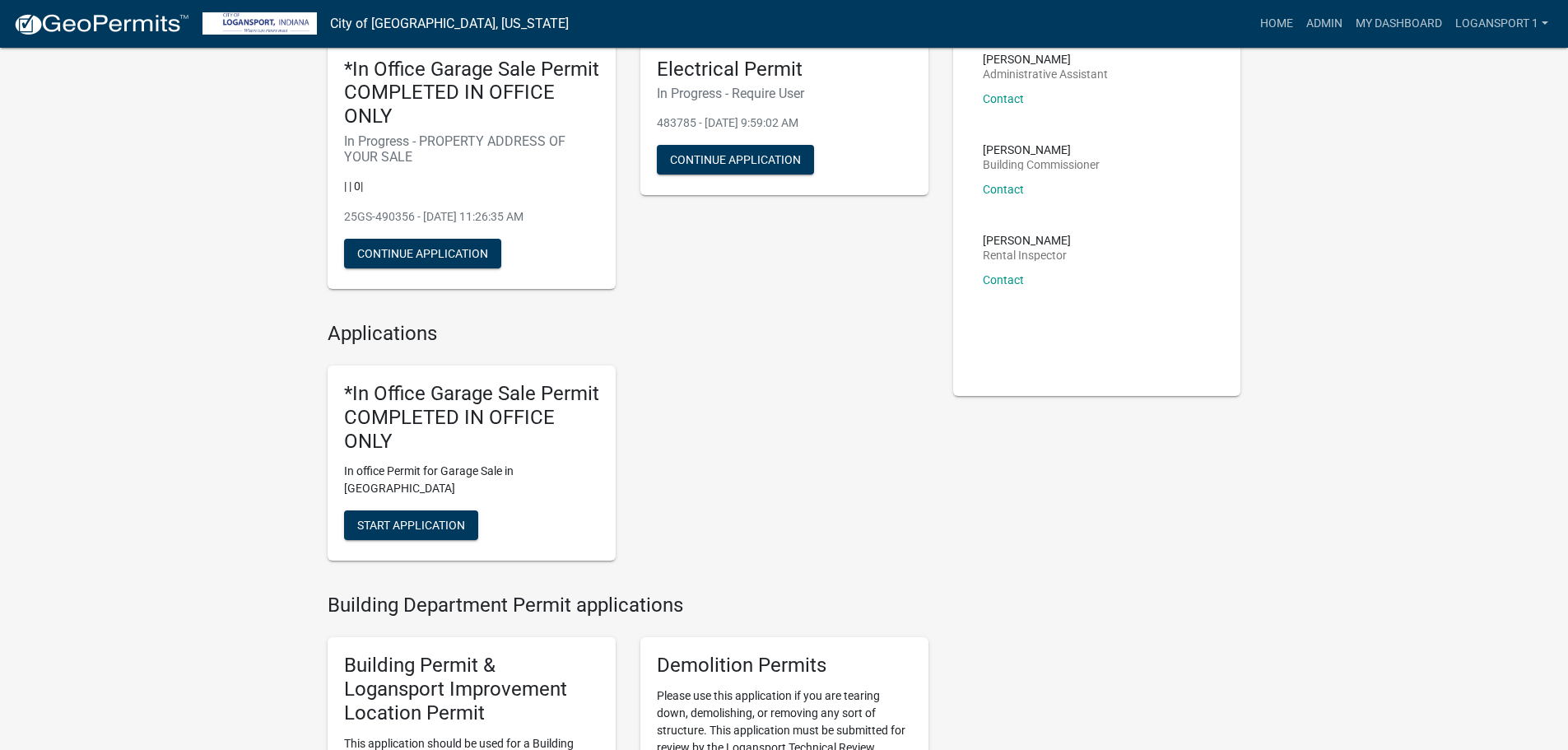
scroll to position [165, 0]
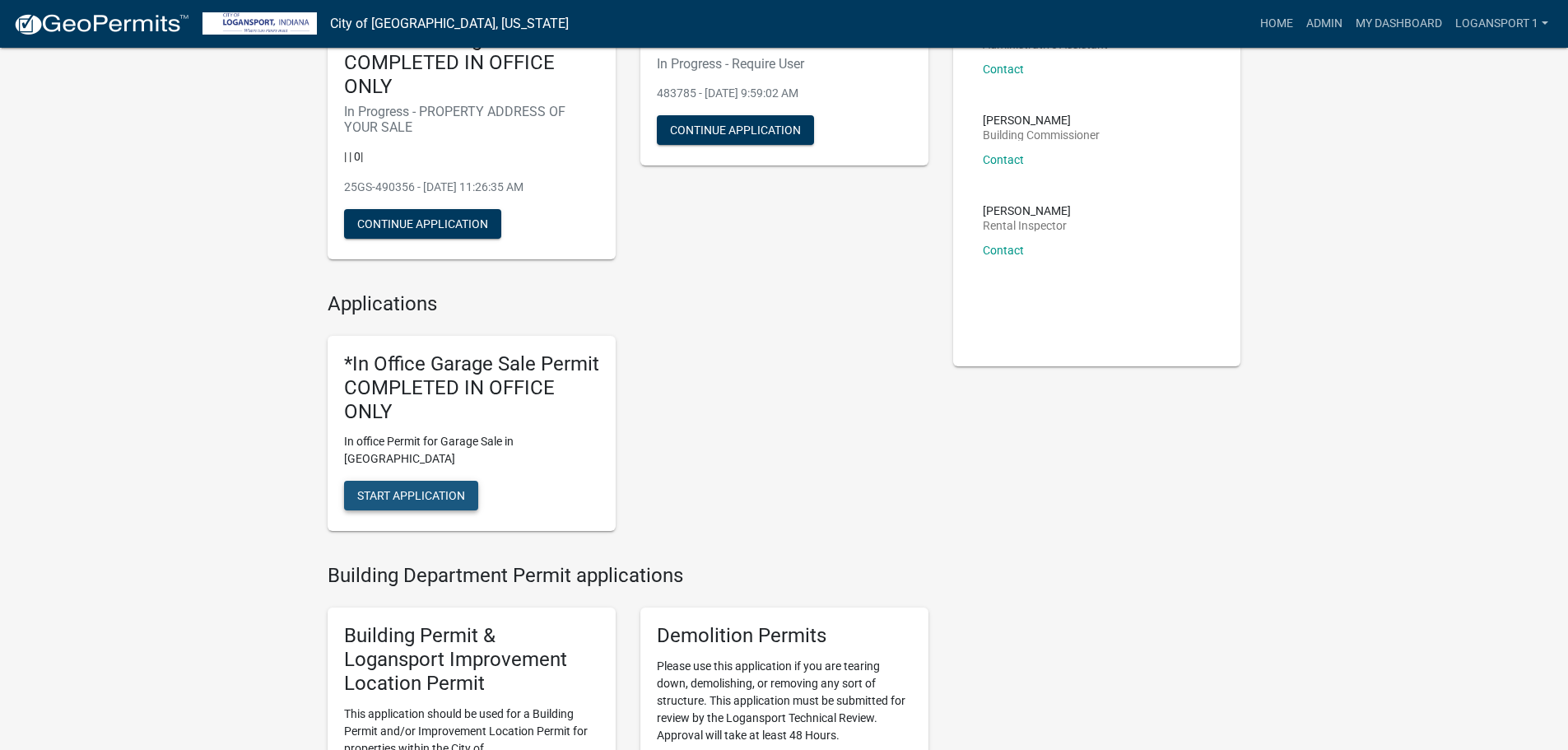
click at [363, 481] on button "Start Application" at bounding box center [411, 495] width 134 height 29
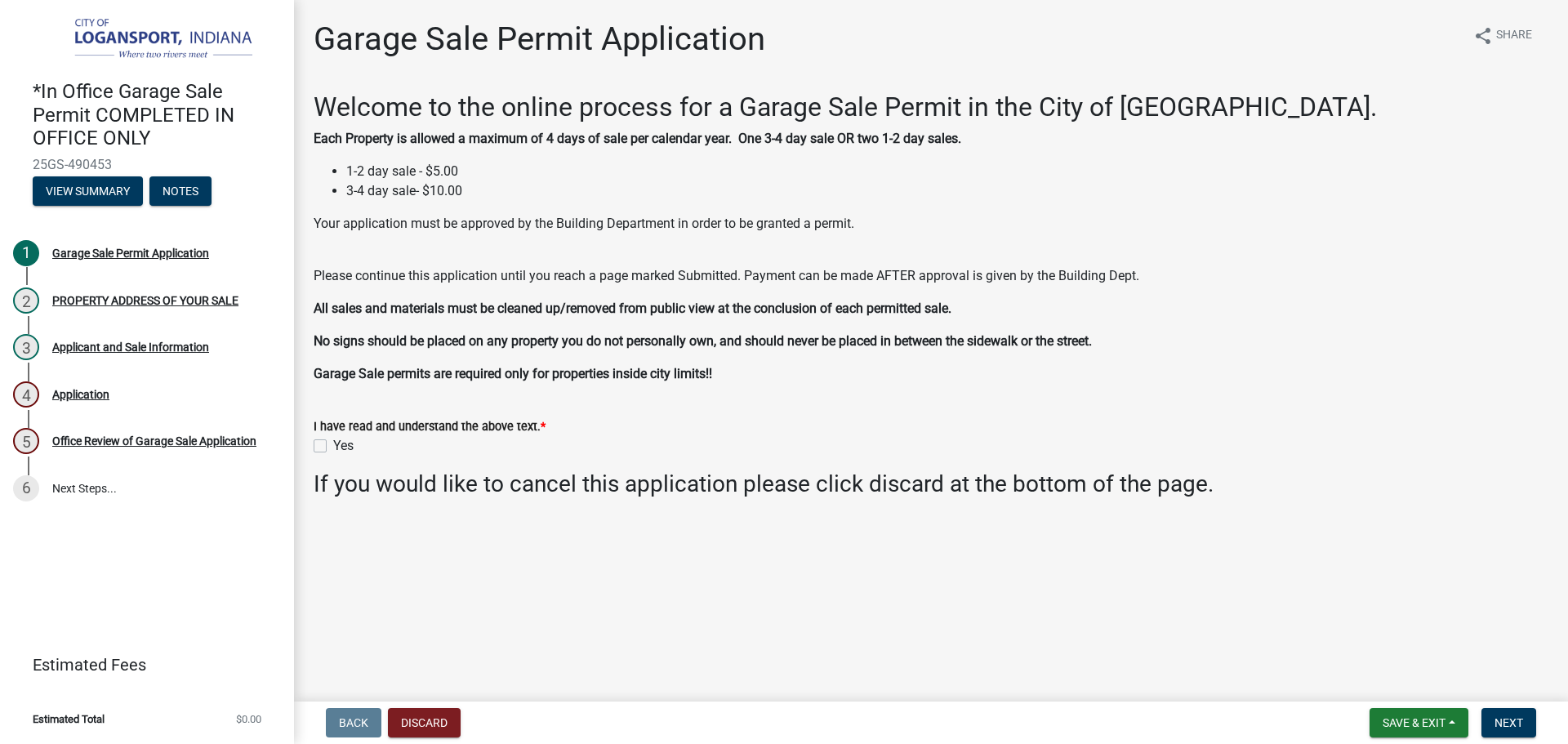
click at [333, 441] on label "Yes" at bounding box center [342, 446] width 20 height 19
click at [333, 441] on input "Yes" at bounding box center [338, 441] width 11 height 11
checkbox input "true"
click at [1525, 717] on button "Next" at bounding box center [1509, 722] width 55 height 29
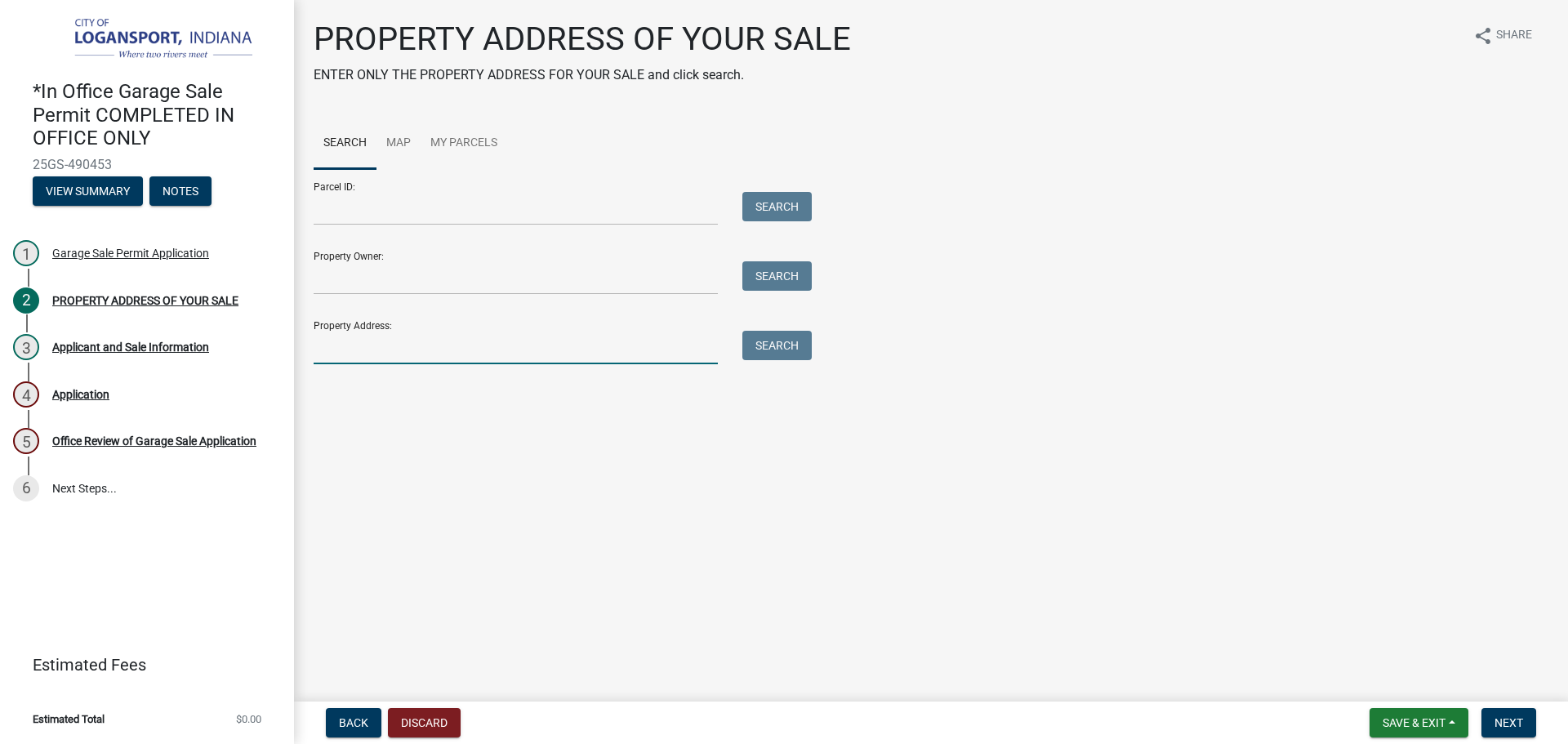
click at [365, 336] on input "Property Address:" at bounding box center [515, 348] width 404 height 34
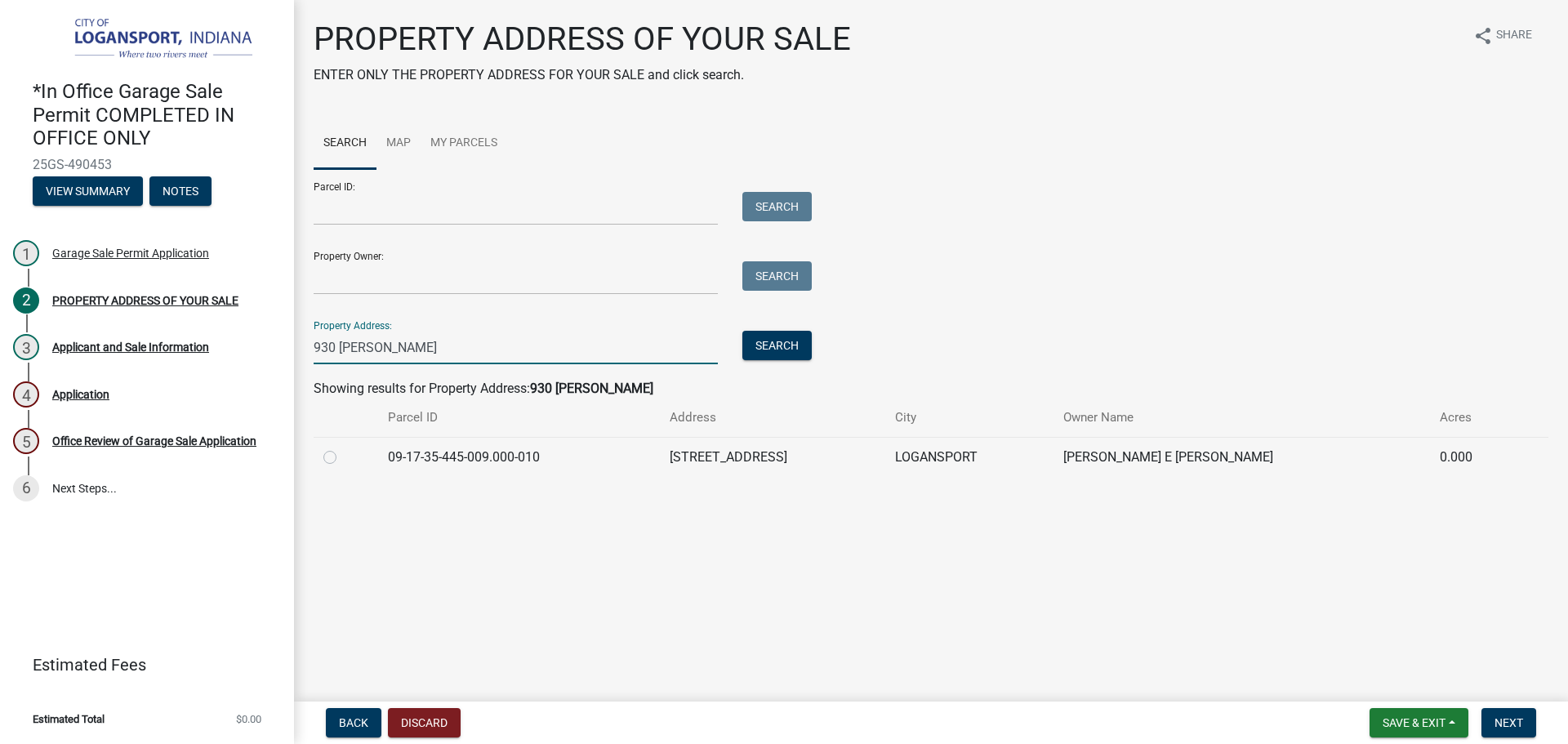
type input "930 burl"
click at [343, 448] on label at bounding box center [343, 448] width 0 height 0
click at [343, 458] on input "radio" at bounding box center [349, 453] width 11 height 11
radio input "true"
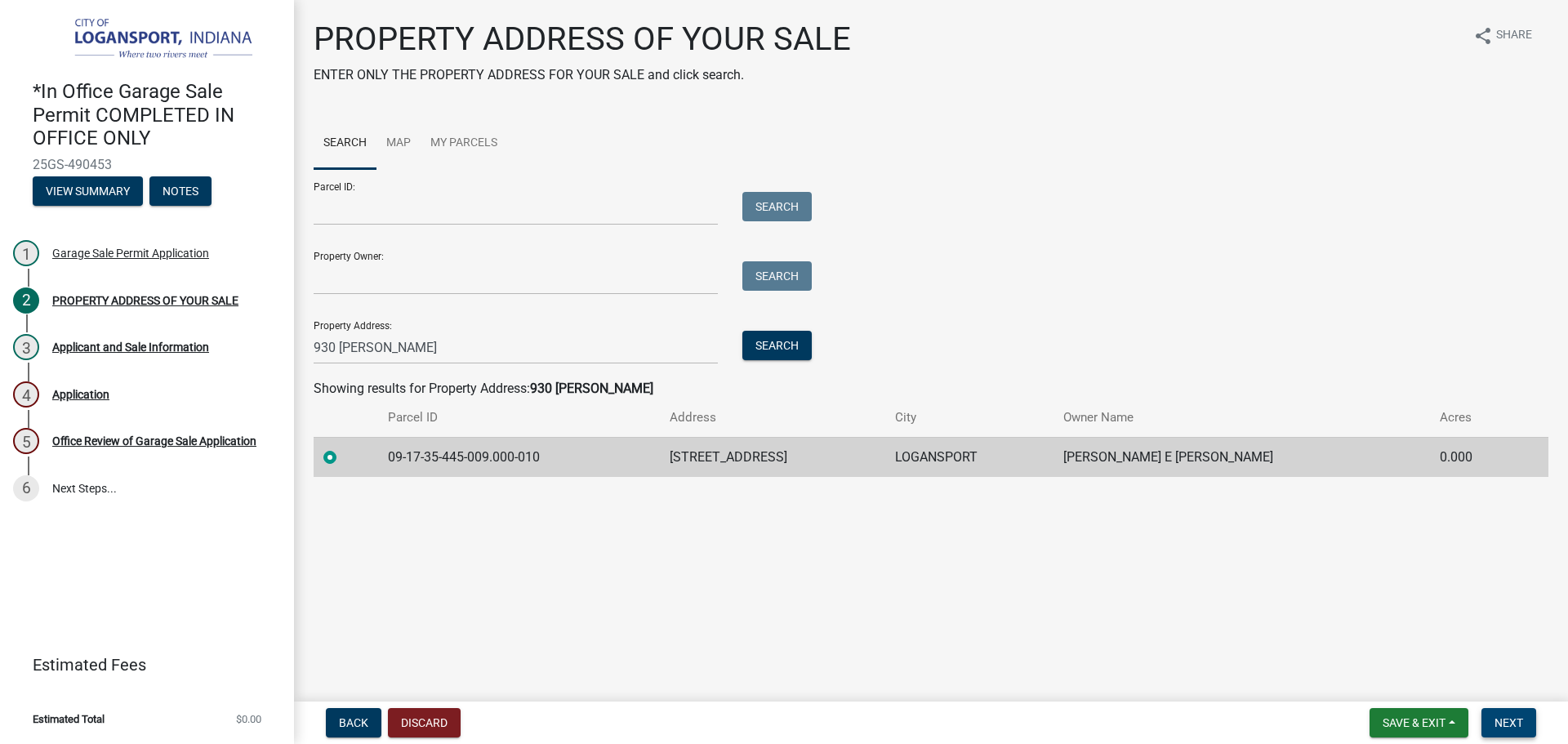
click at [1516, 721] on span "Next" at bounding box center [1508, 722] width 28 height 13
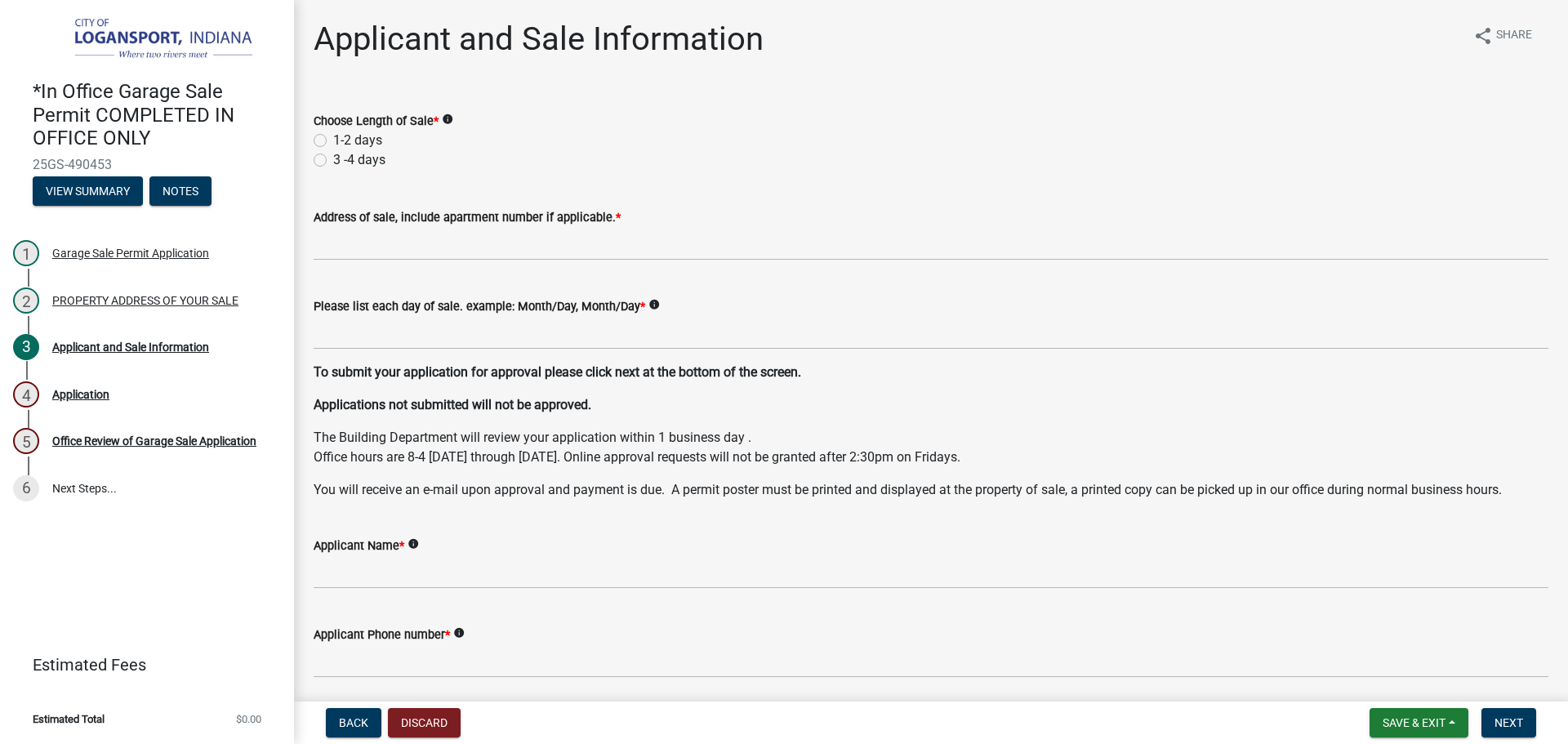
click at [333, 142] on label "1-2 days" at bounding box center [357, 141] width 49 height 19
click at [333, 142] on input "1-2 days" at bounding box center [338, 136] width 11 height 11
radio input "true"
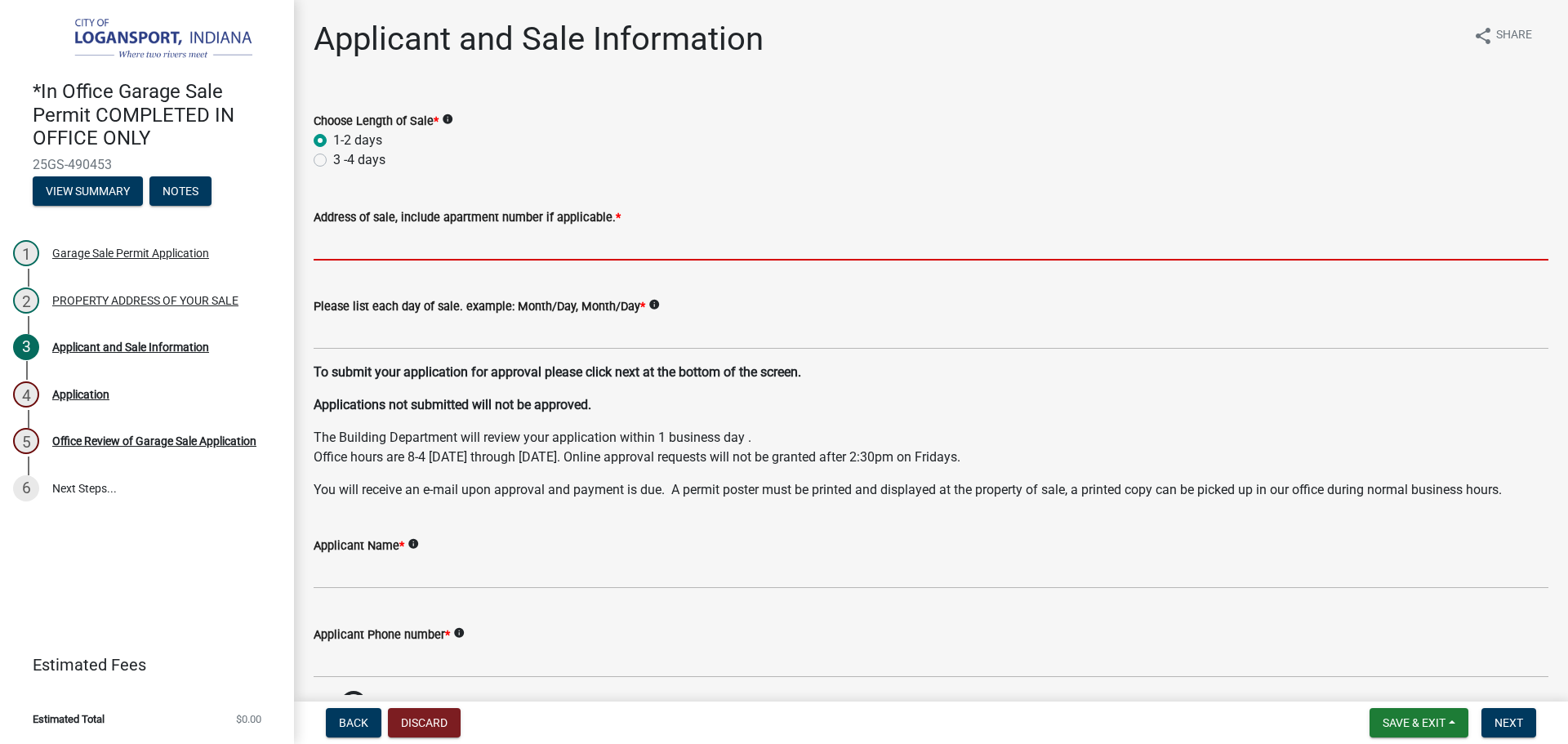
click at [358, 248] on input "Address of sale, include apartment number if applicable. *" at bounding box center [930, 244] width 1234 height 34
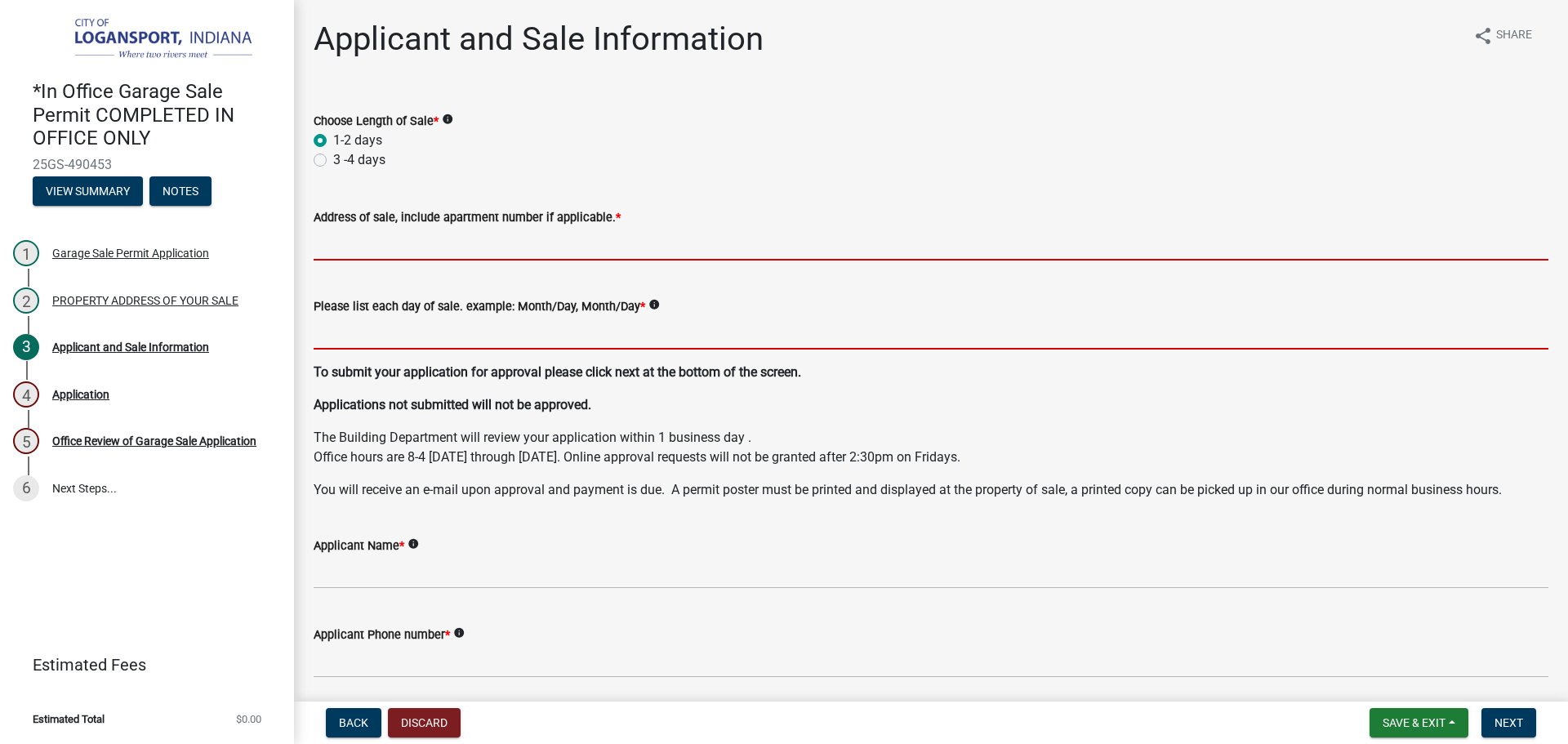
click at [351, 336] on input "Please list each day of sale. example: Month/Day, Month/Day *" at bounding box center [930, 333] width 1234 height 34
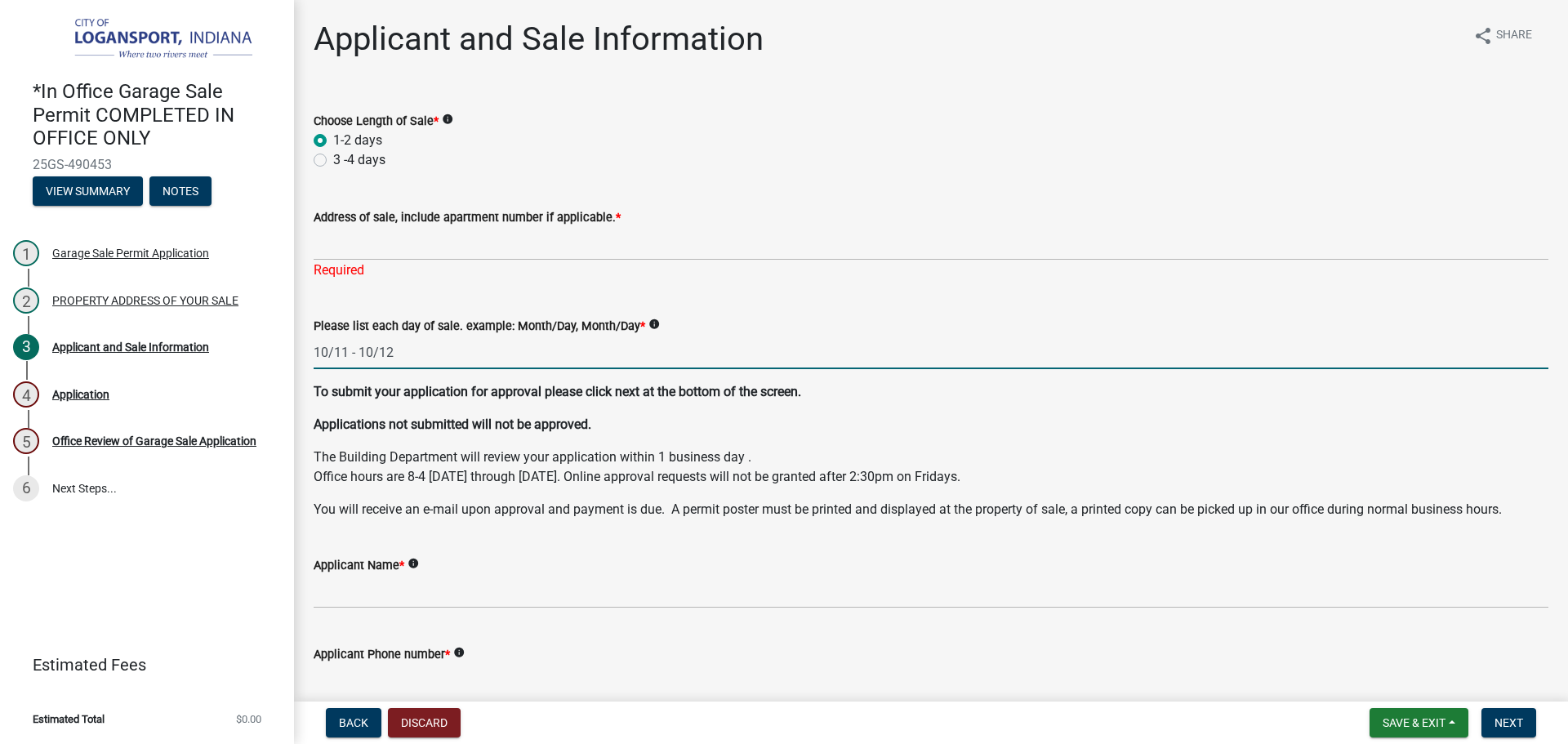
click at [348, 349] on input "10/11 - 10/12" at bounding box center [930, 352] width 1234 height 34
click at [491, 366] on input "10/10 - 10/12" at bounding box center [930, 352] width 1234 height 34
type input "10/10 - 10/11"
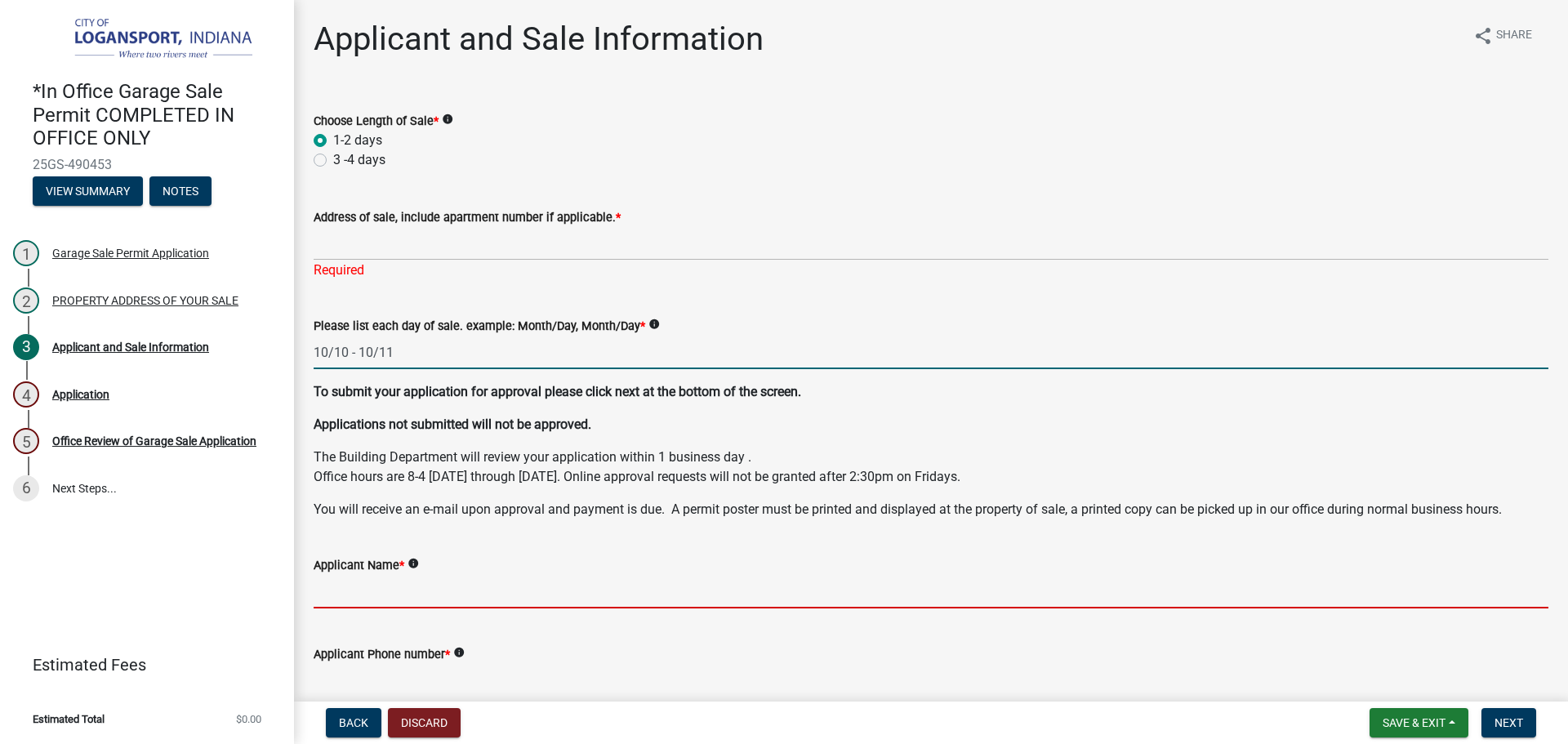
click at [427, 602] on input "Applicant Name *" at bounding box center [930, 592] width 1234 height 34
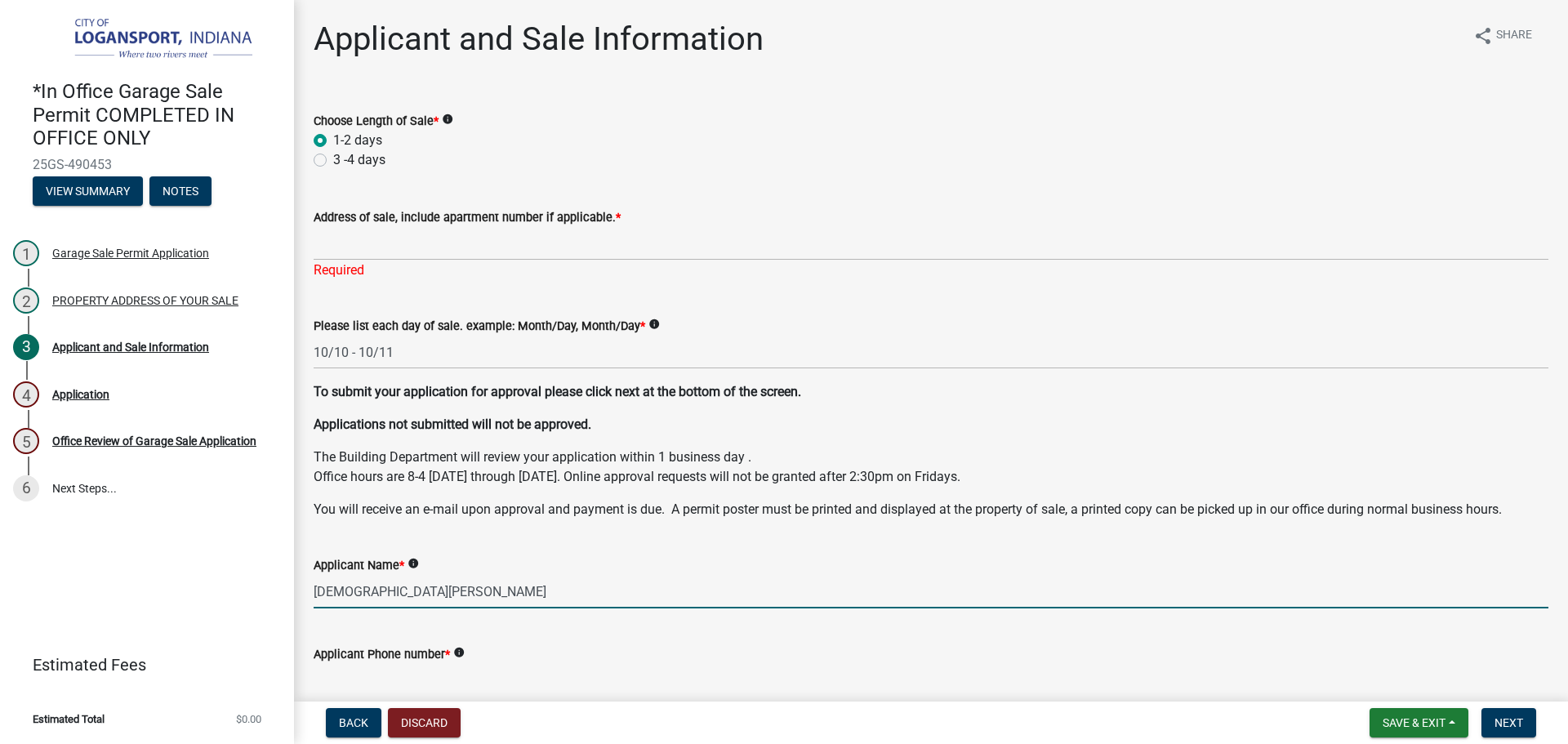
type input "Jesus Hernandez"
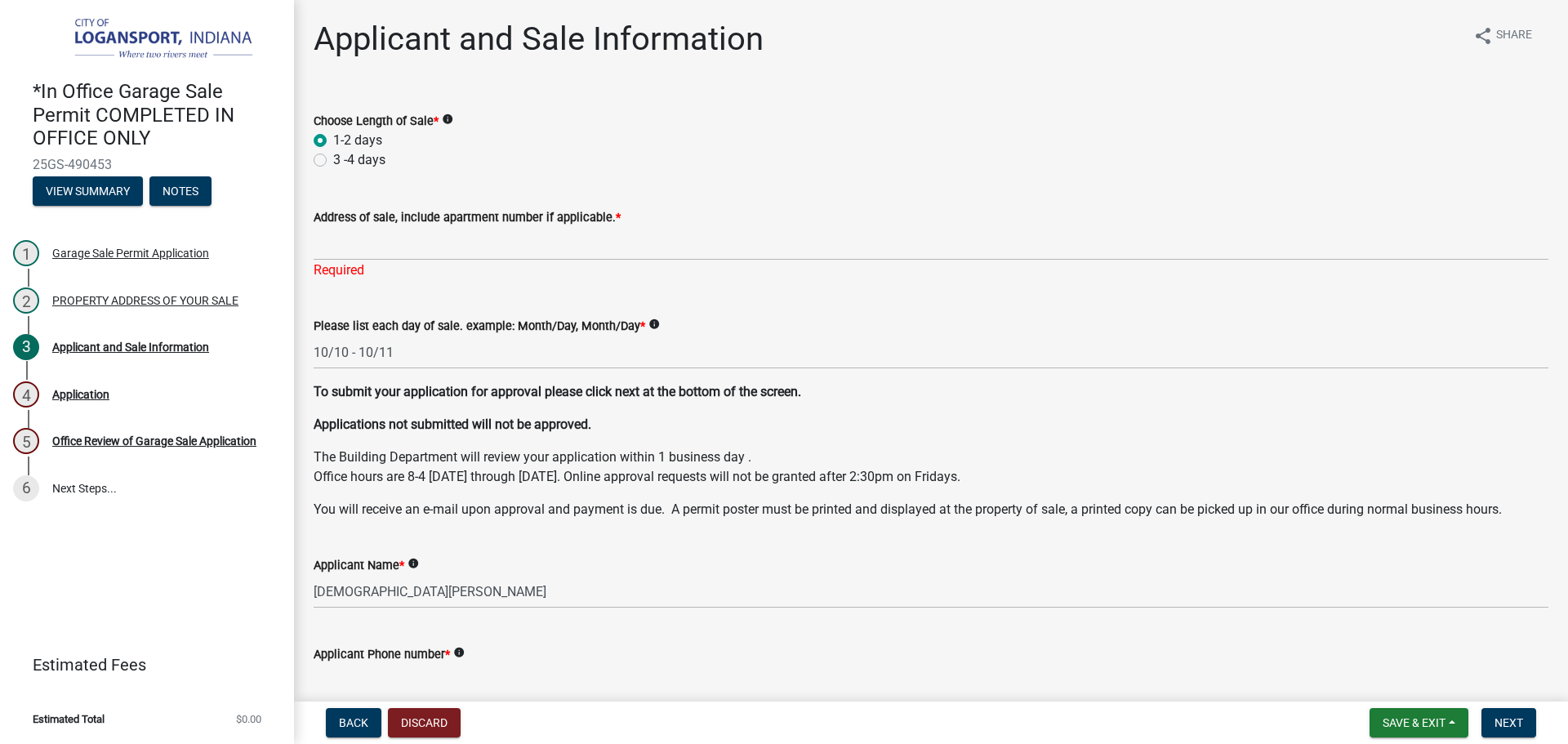
scroll to position [3, 0]
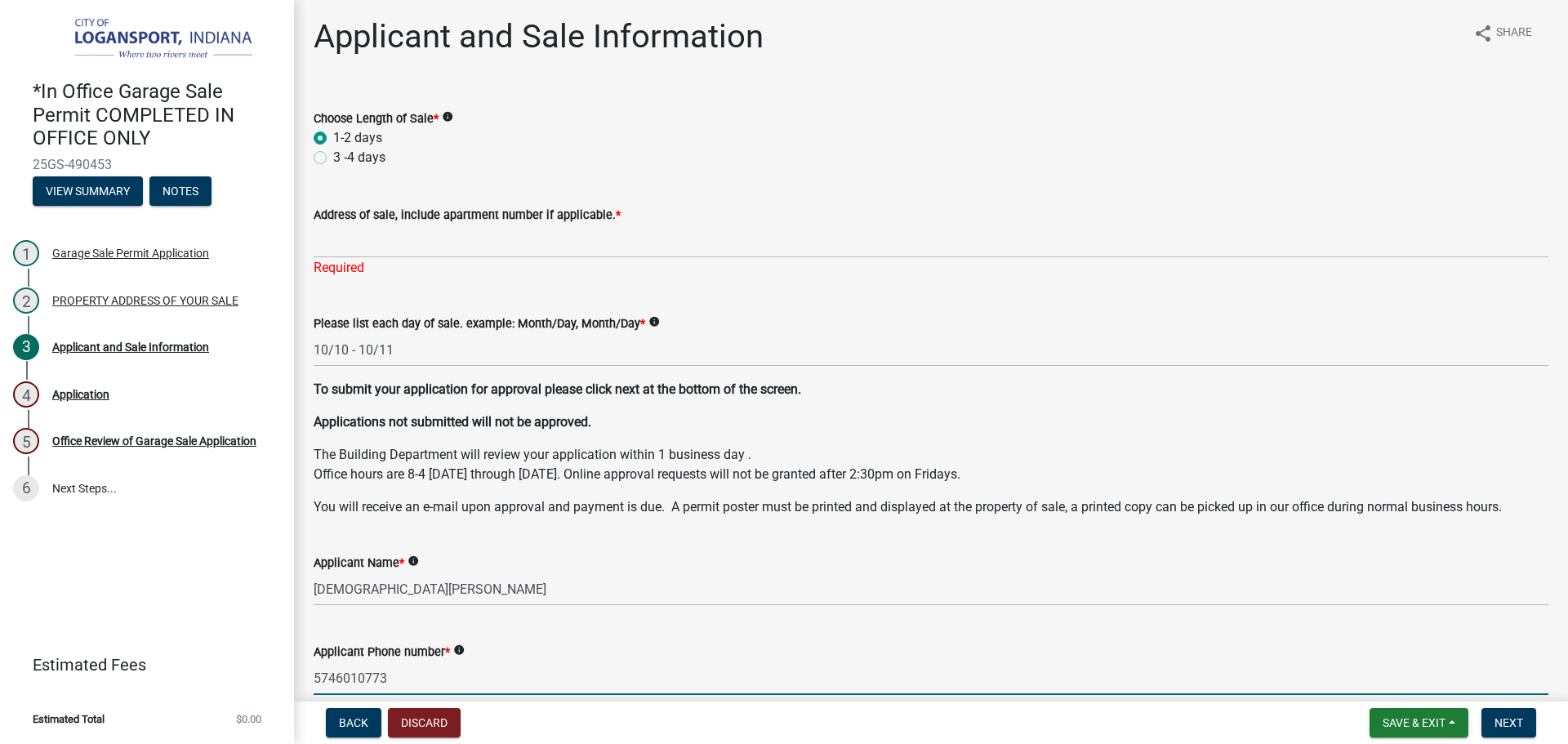
type input "5746010773"
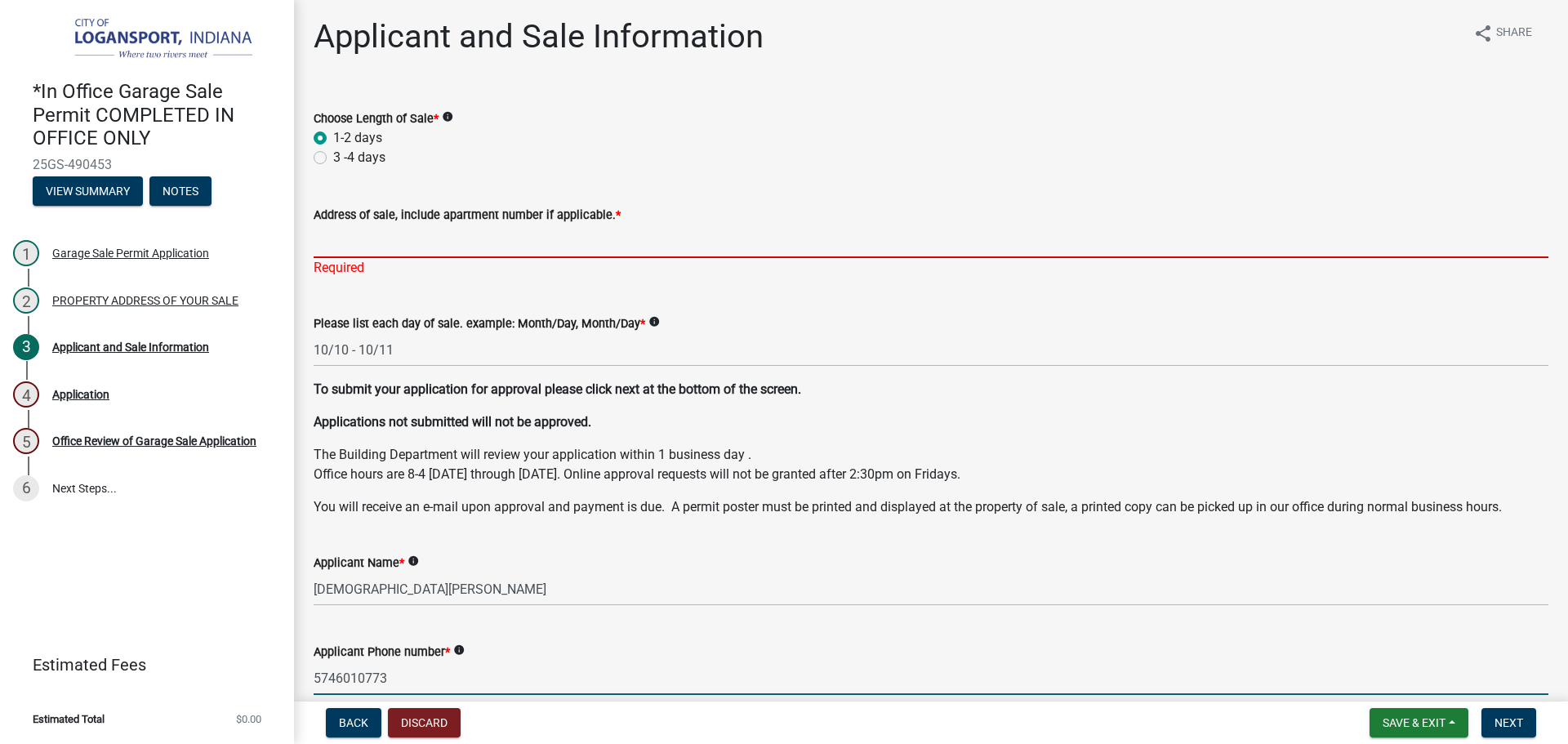
click at [442, 245] on input "Address of sale, include apartment number if applicable. *" at bounding box center [930, 242] width 1234 height 34
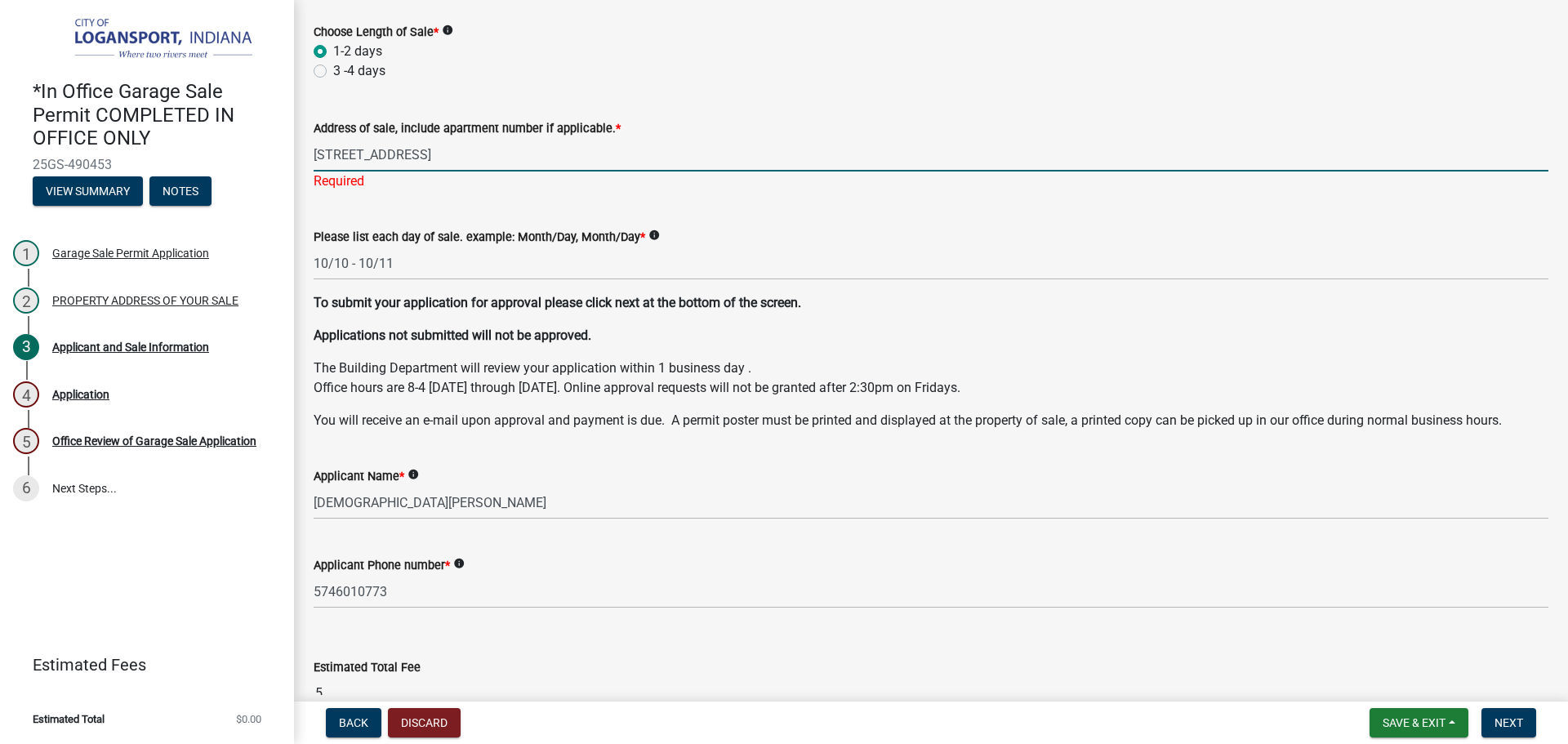
scroll to position [182, 0]
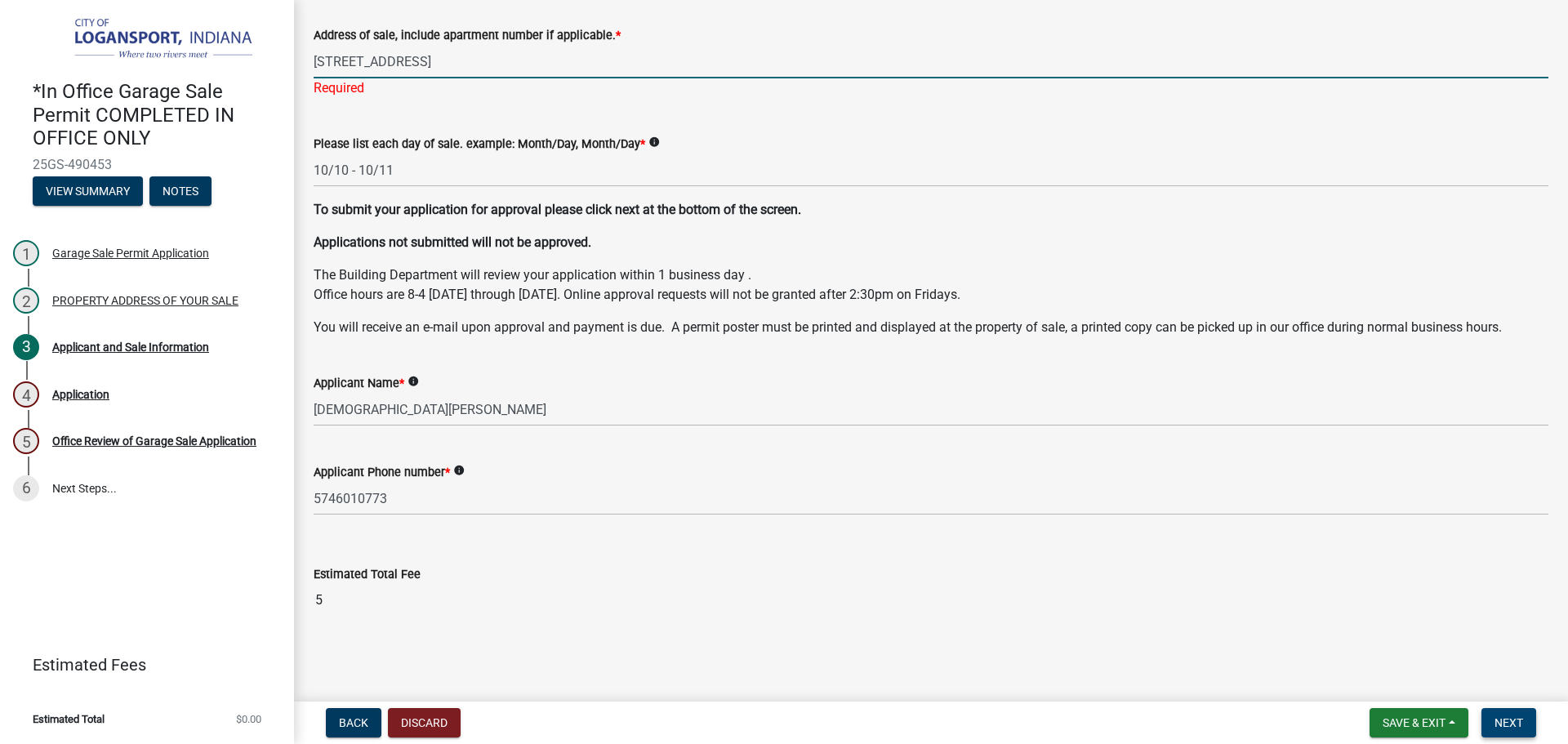
type input "930 Burlington Ave"
click at [1505, 728] on span "Next" at bounding box center [1508, 722] width 28 height 13
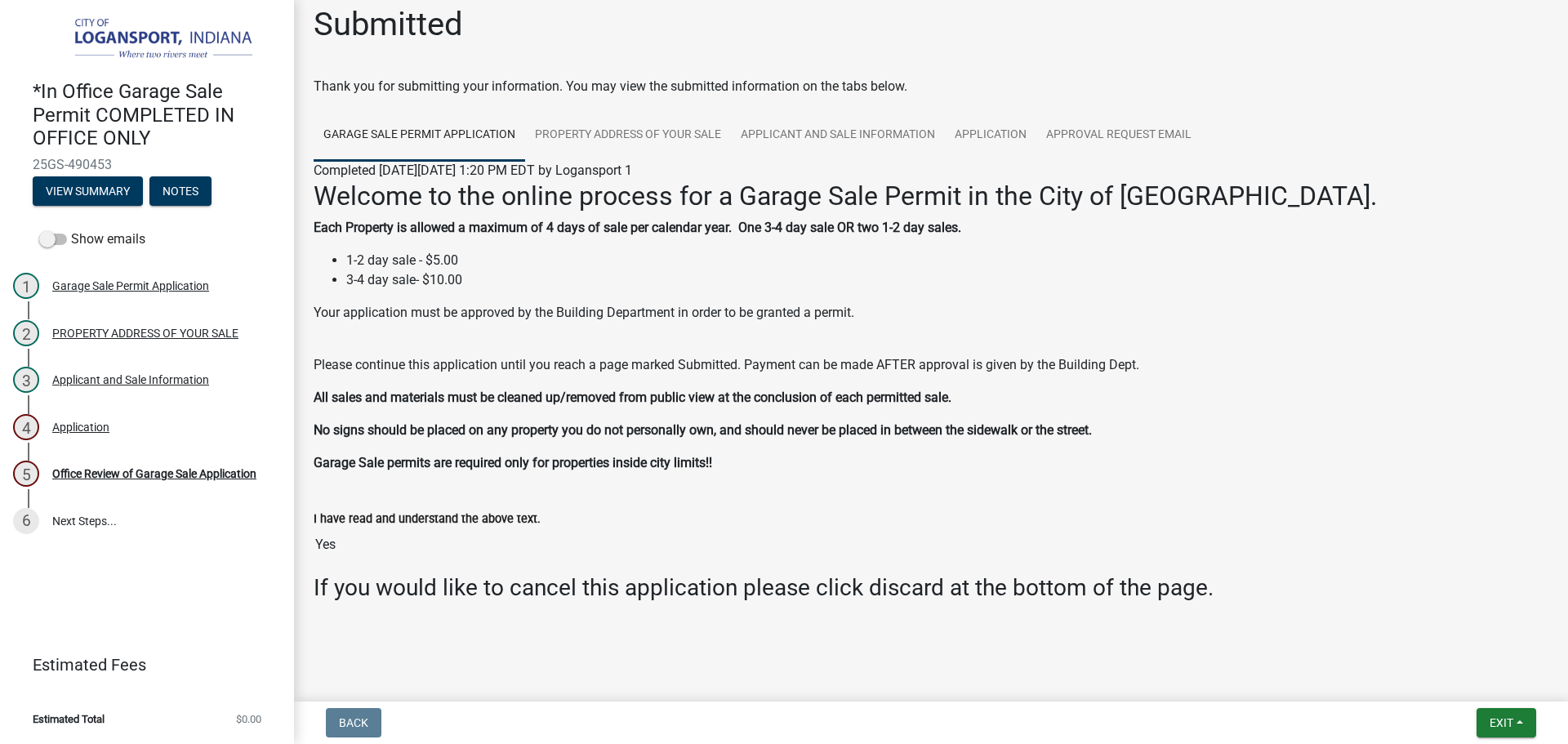
scroll to position [18, 0]
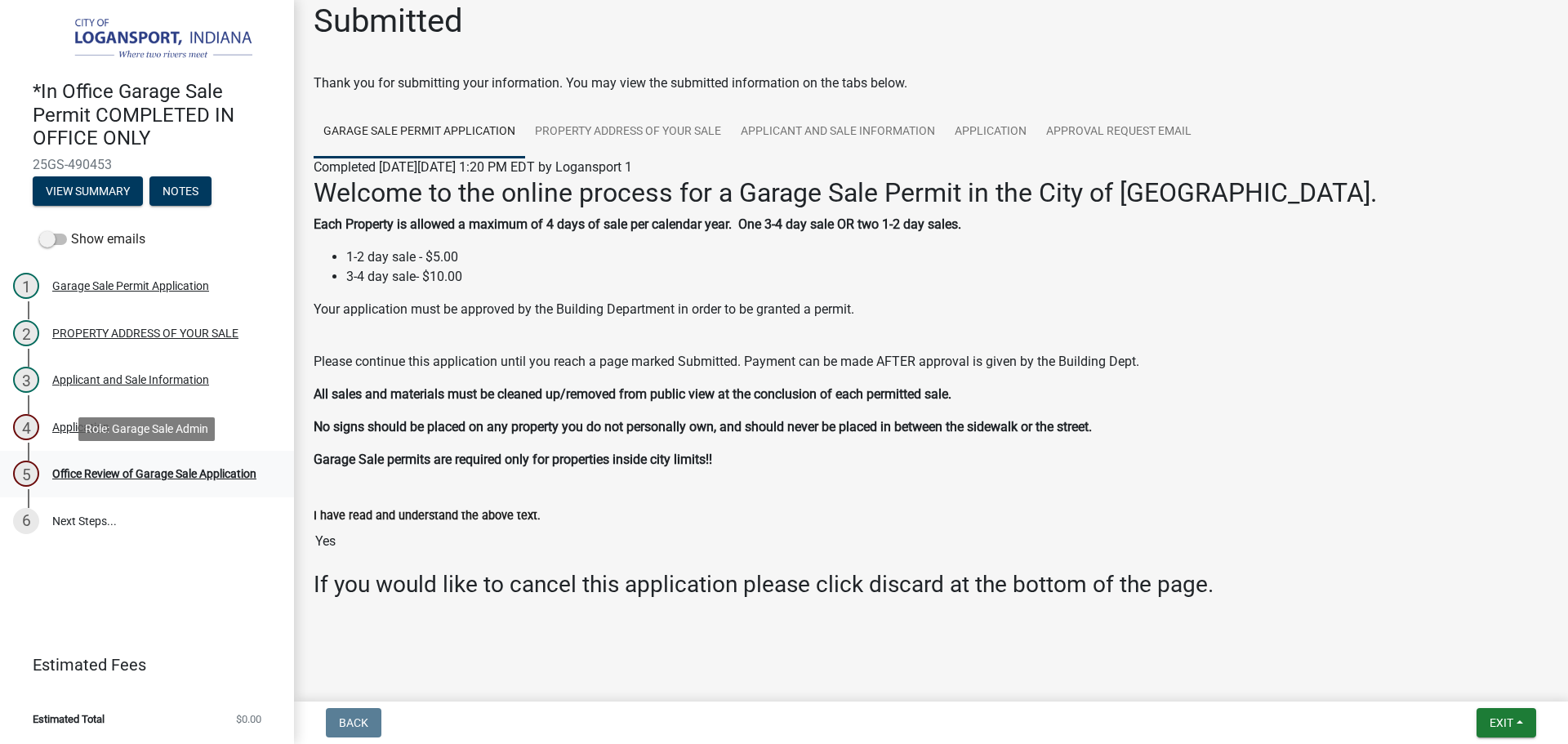
click at [184, 462] on div "5 Office Review of Garage Sale Application" at bounding box center [141, 473] width 255 height 27
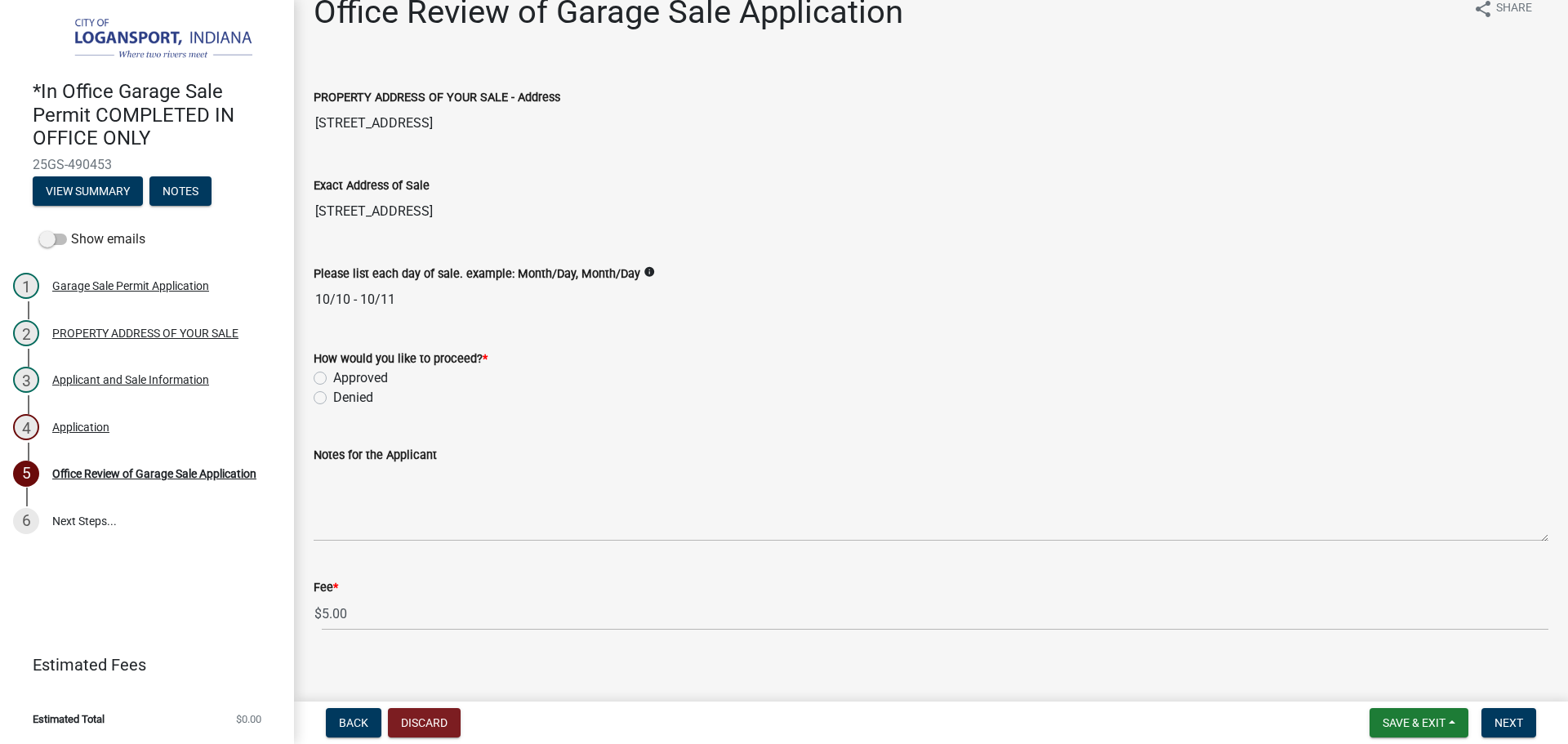
scroll to position [41, 0]
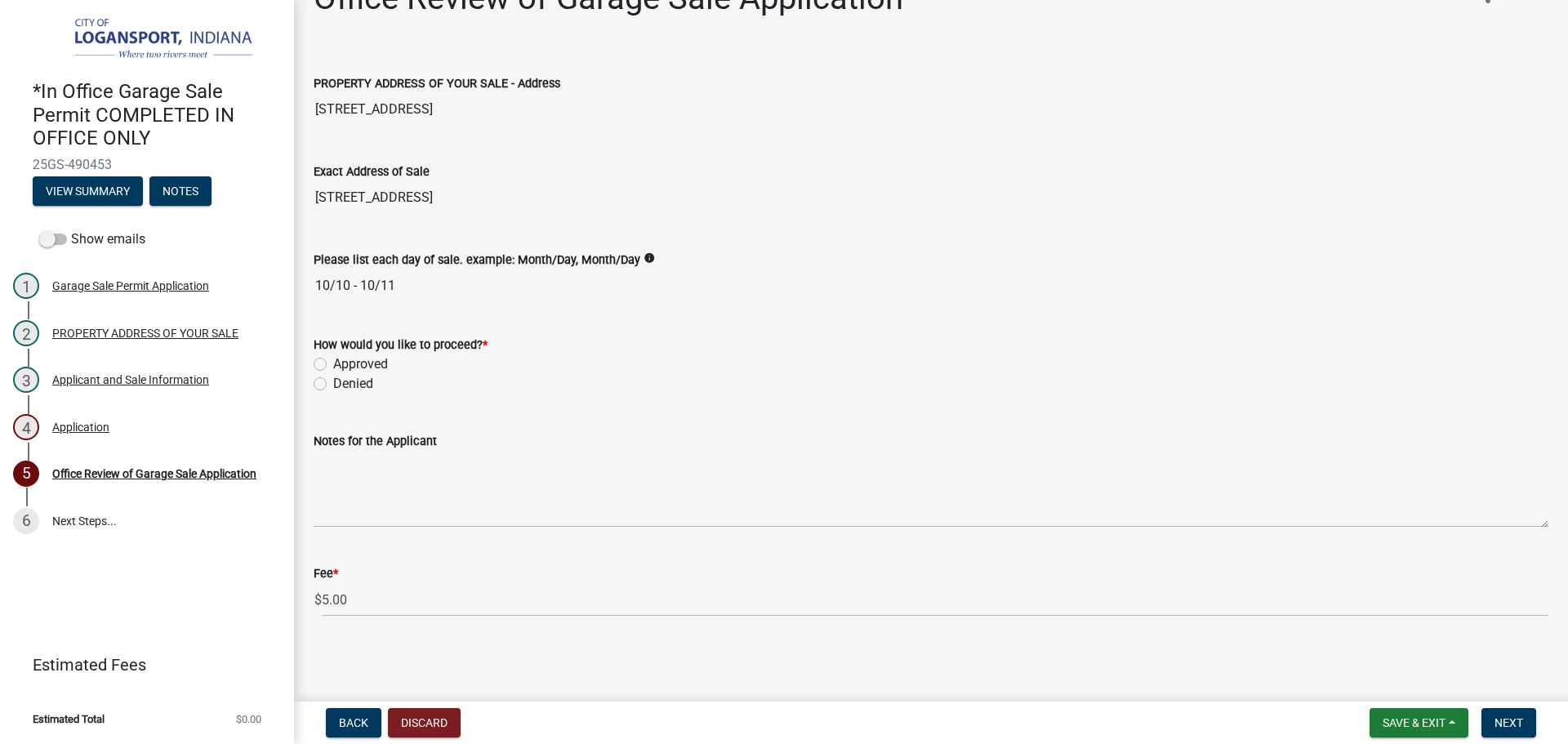
click at [333, 363] on label "Approved" at bounding box center [360, 364] width 55 height 19
click at [333, 363] on input "Approved" at bounding box center [338, 359] width 11 height 11
radio input "true"
click at [1497, 716] on span "Next" at bounding box center [1508, 722] width 28 height 13
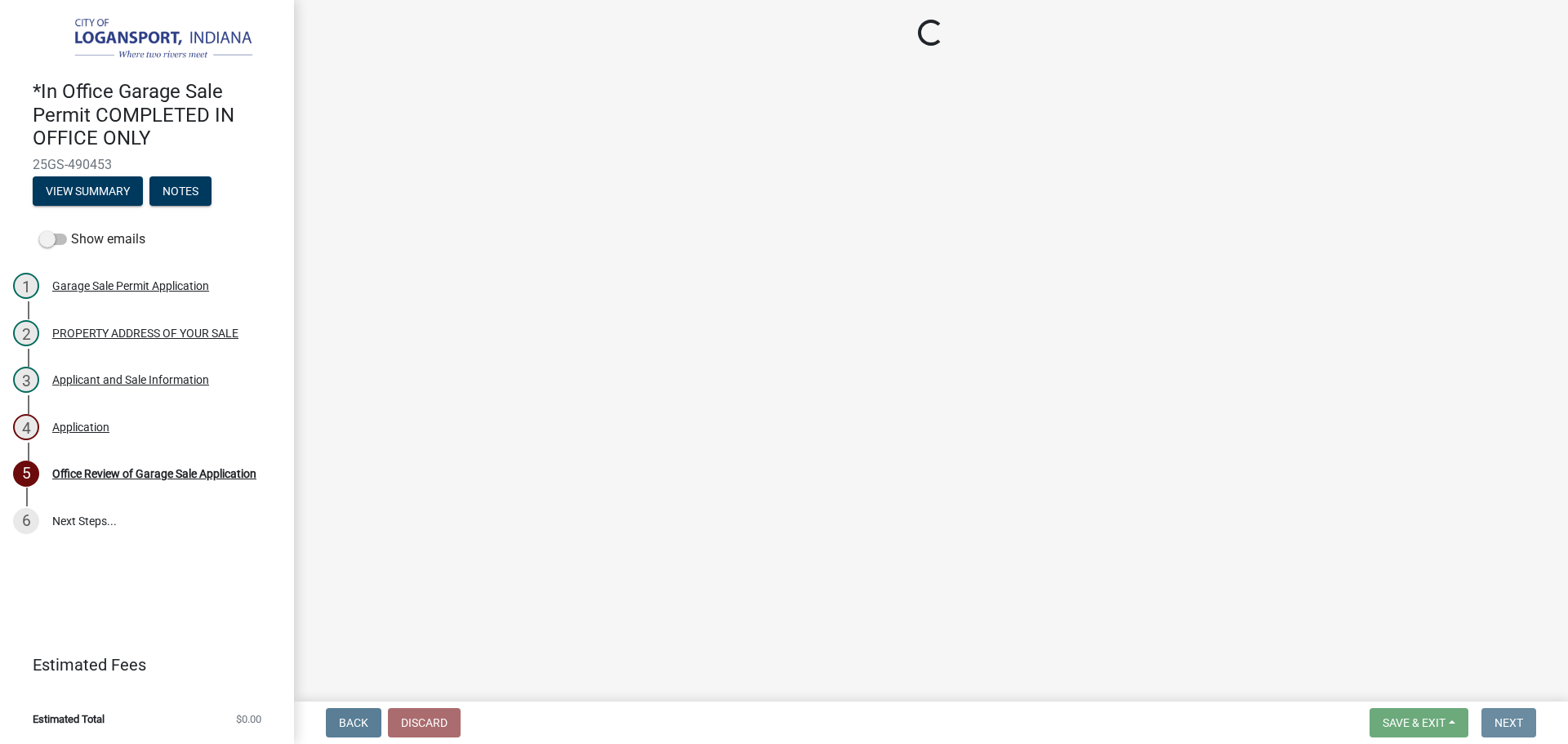
scroll to position [0, 0]
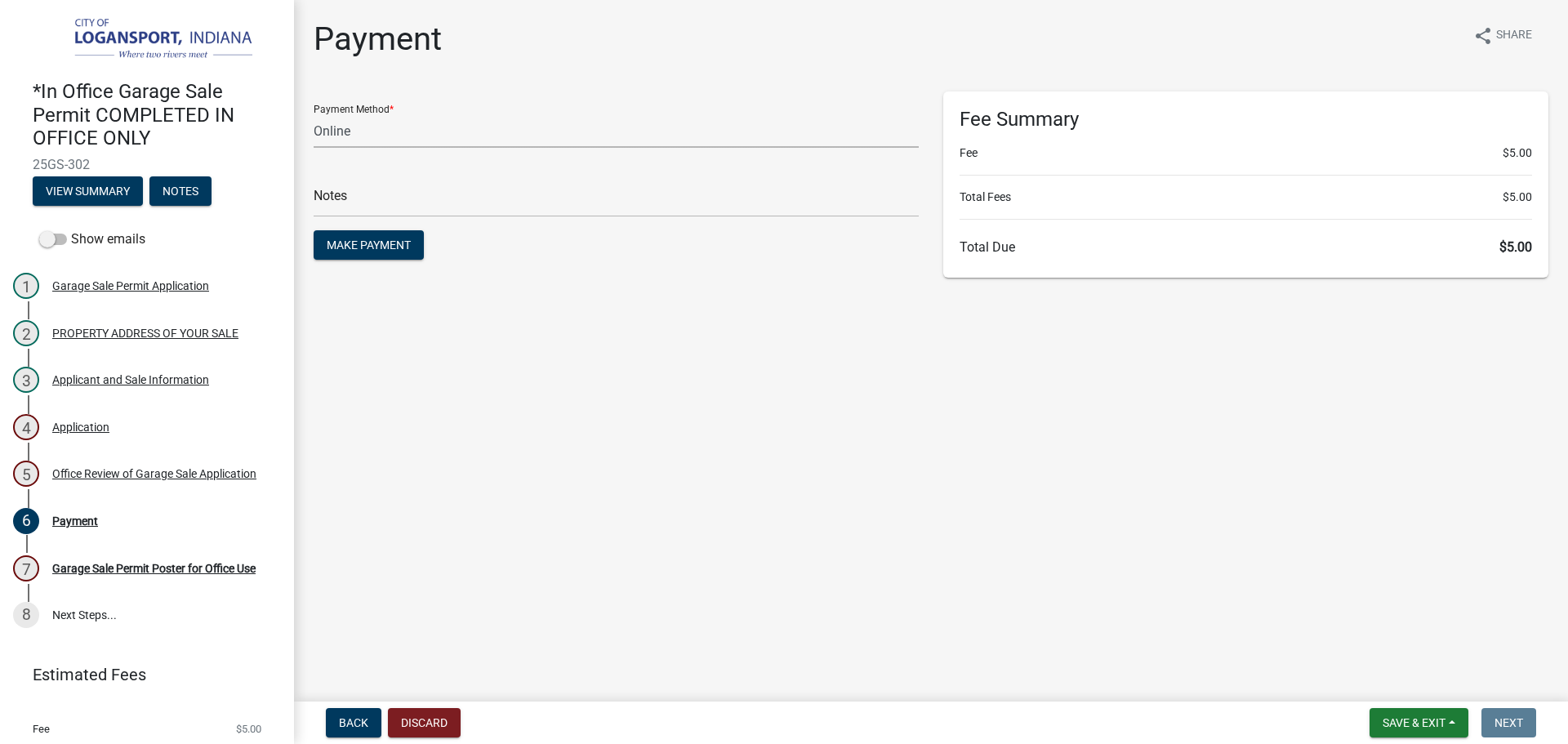
click at [480, 119] on select "Credit Card POS Check Cash Online" at bounding box center [616, 131] width 605 height 34
select select "2: 1"
click at [313, 114] on select "Credit Card POS Check Cash Online" at bounding box center [616, 131] width 605 height 34
drag, startPoint x: 426, startPoint y: 352, endPoint x: 411, endPoint y: 322, distance: 33.5
click at [424, 352] on main "Payment share Share Payment Method * Credit Card POS Check Cash Online Notes Ma…" at bounding box center [930, 347] width 1273 height 694
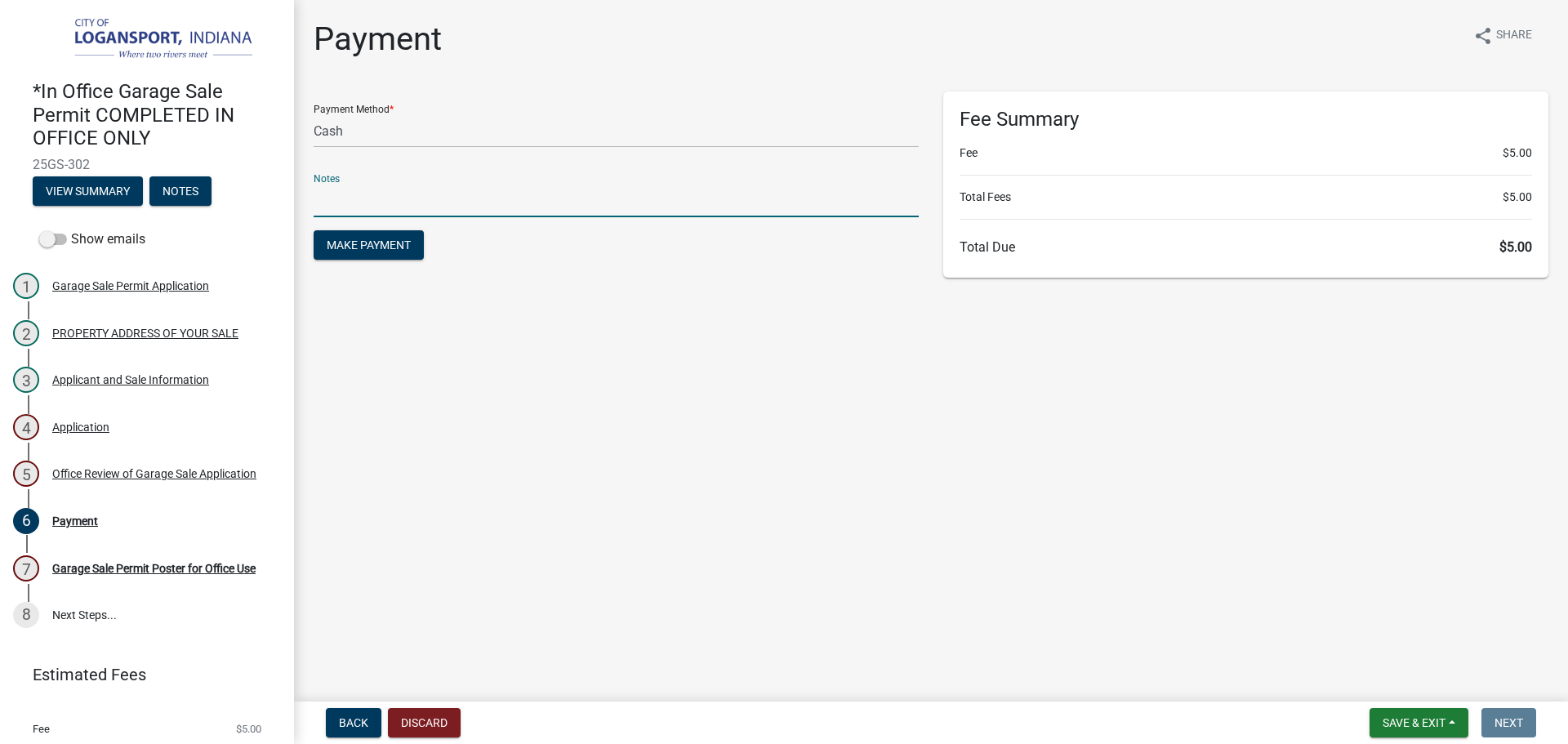
click at [508, 217] on input "text" at bounding box center [616, 201] width 605 height 34
type input "118439"
click at [313, 230] on button "Make Payment" at bounding box center [368, 244] width 111 height 29
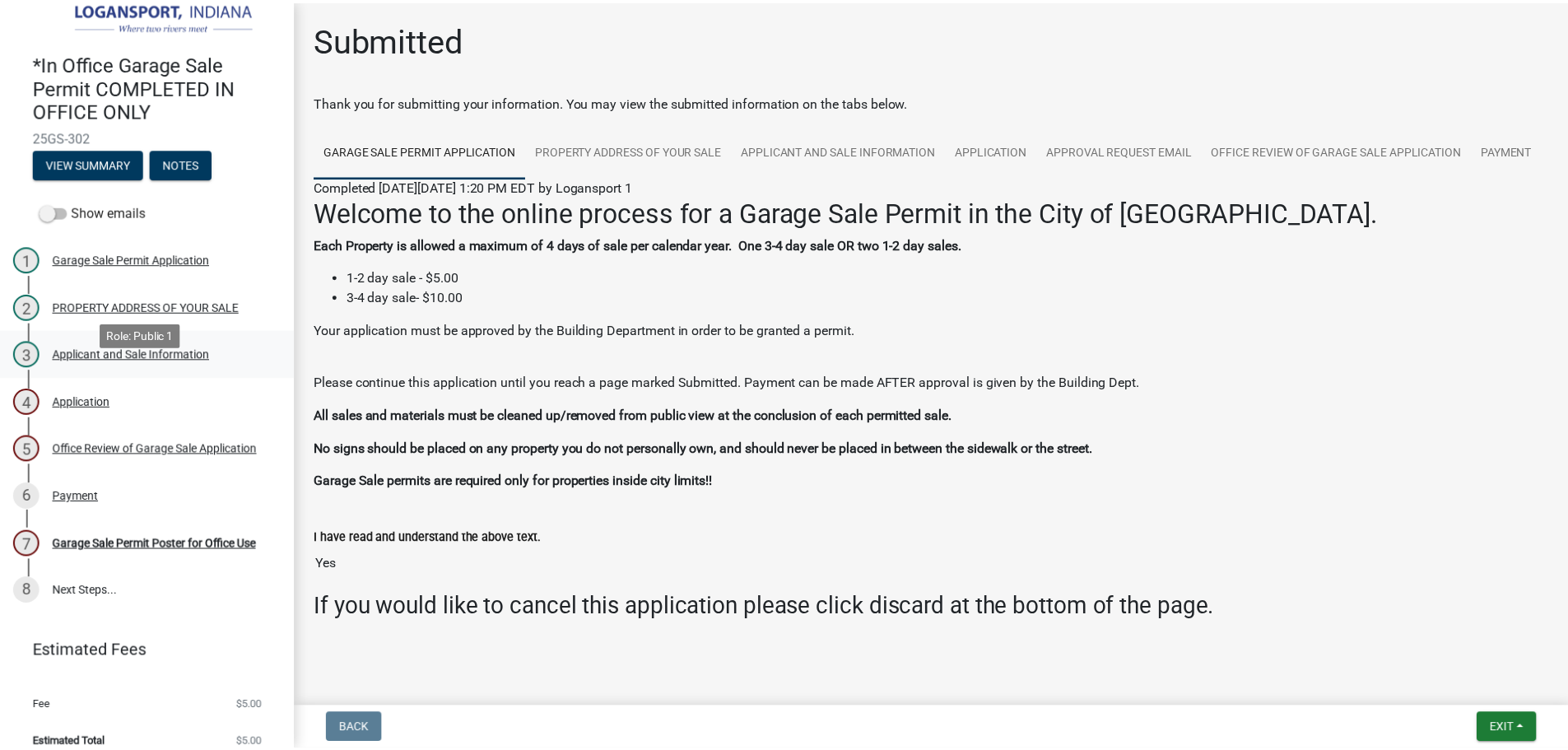
scroll to position [45, 0]
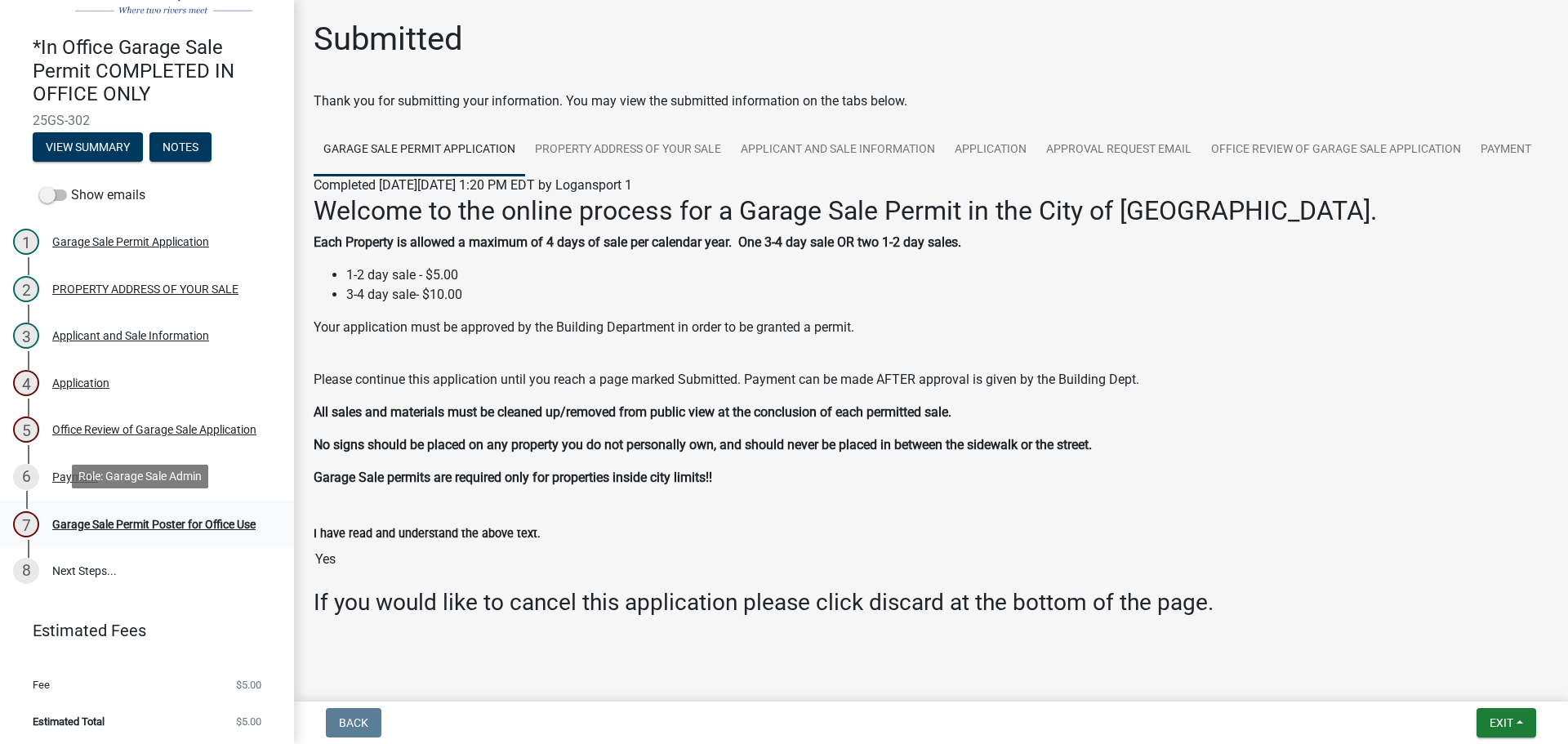
click at [183, 518] on div "Garage Sale Permit Poster for Office Use" at bounding box center [154, 524] width 204 height 12
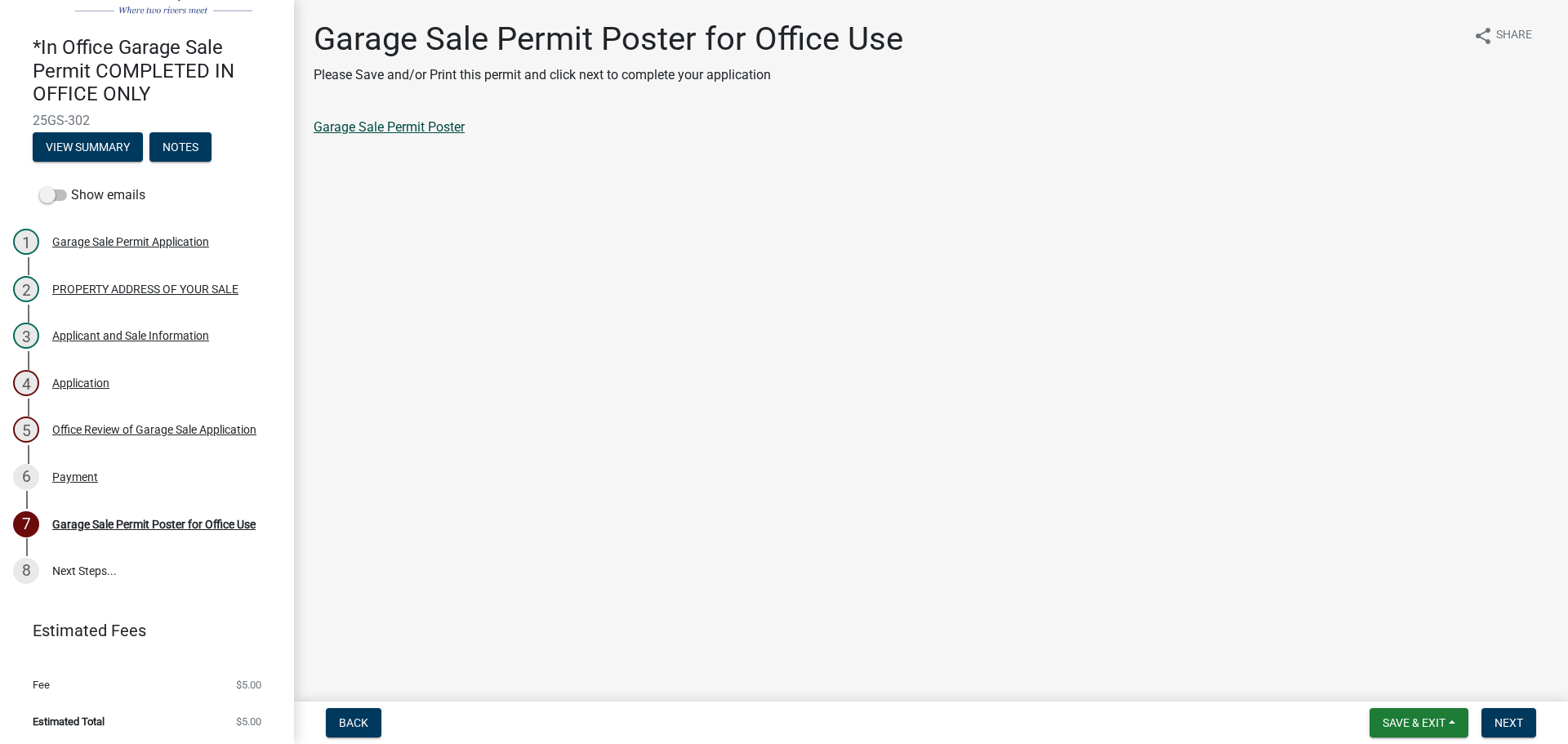
click at [429, 131] on link "Garage Sale Permit Poster" at bounding box center [388, 127] width 151 height 16
click at [1488, 709] on button "Next" at bounding box center [1509, 722] width 55 height 29
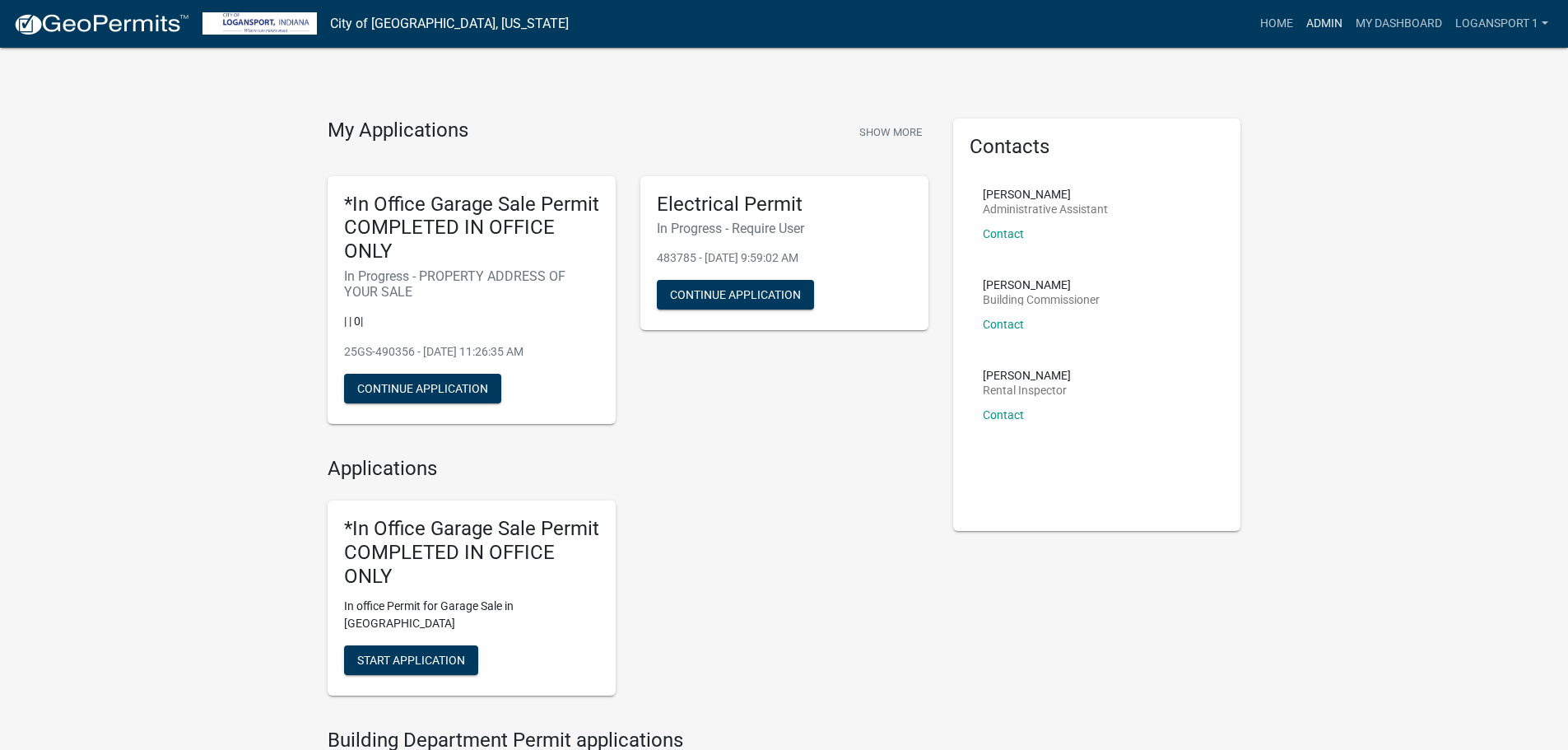
click at [1315, 27] on link "Admin" at bounding box center [1324, 23] width 49 height 31
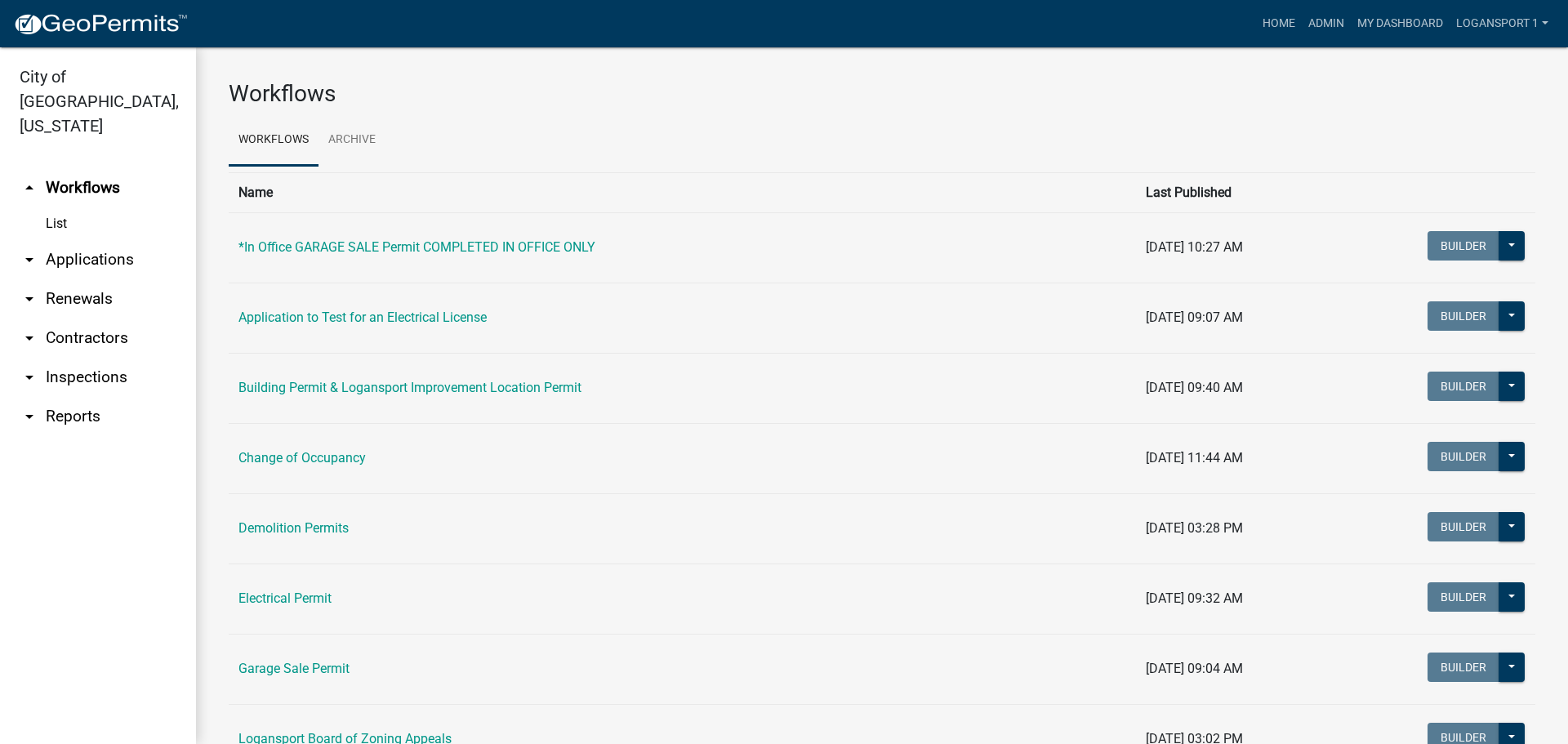
click at [99, 242] on link "arrow_drop_down Applications" at bounding box center [97, 259] width 196 height 39
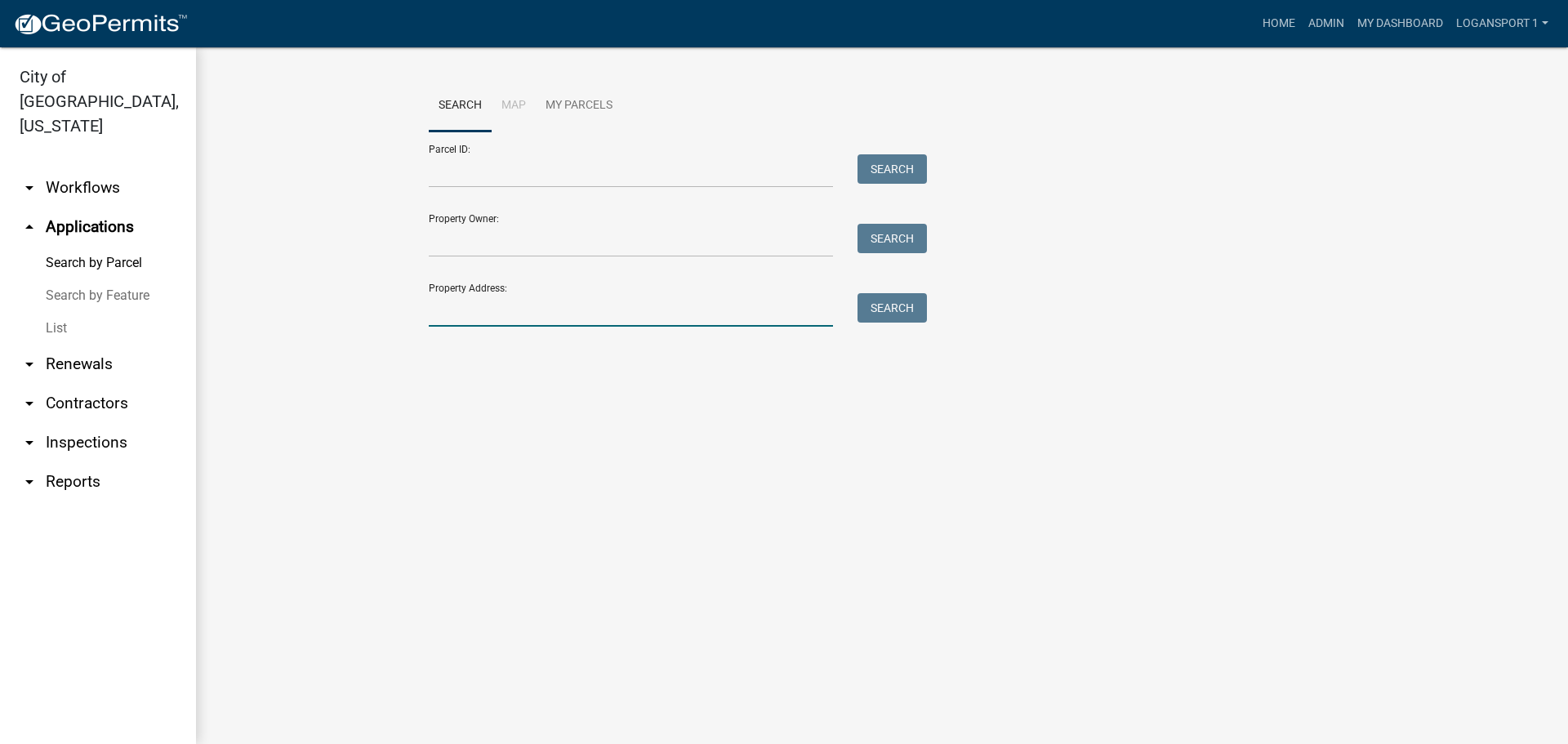
drag, startPoint x: 478, startPoint y: 310, endPoint x: 391, endPoint y: 310, distance: 87.0
click at [478, 310] on input "Property Address:" at bounding box center [630, 310] width 404 height 34
type input "[STREET_ADDRESS]"
click at [905, 318] on button "Search" at bounding box center [892, 307] width 69 height 29
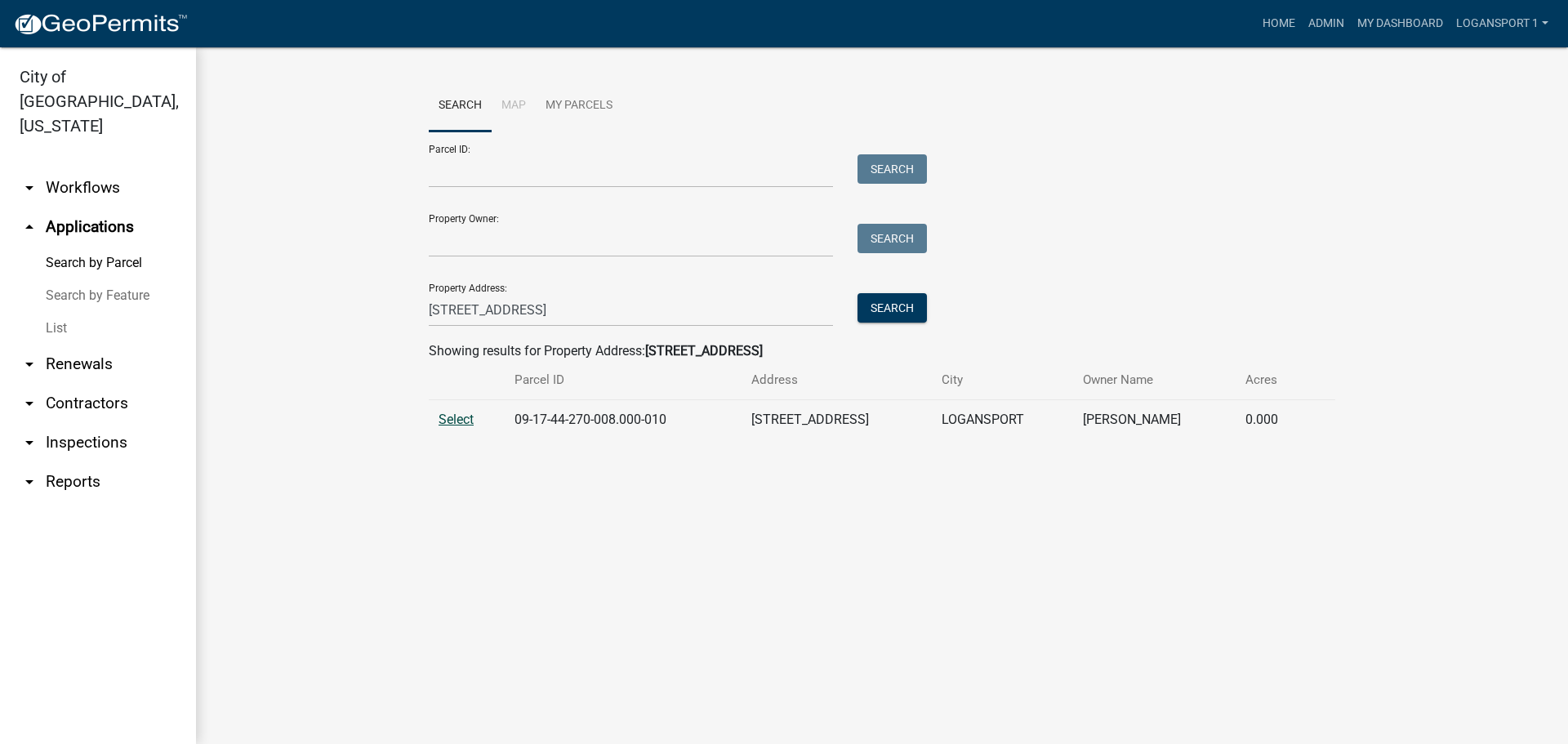
click at [449, 417] on span "Select" at bounding box center [456, 419] width 35 height 16
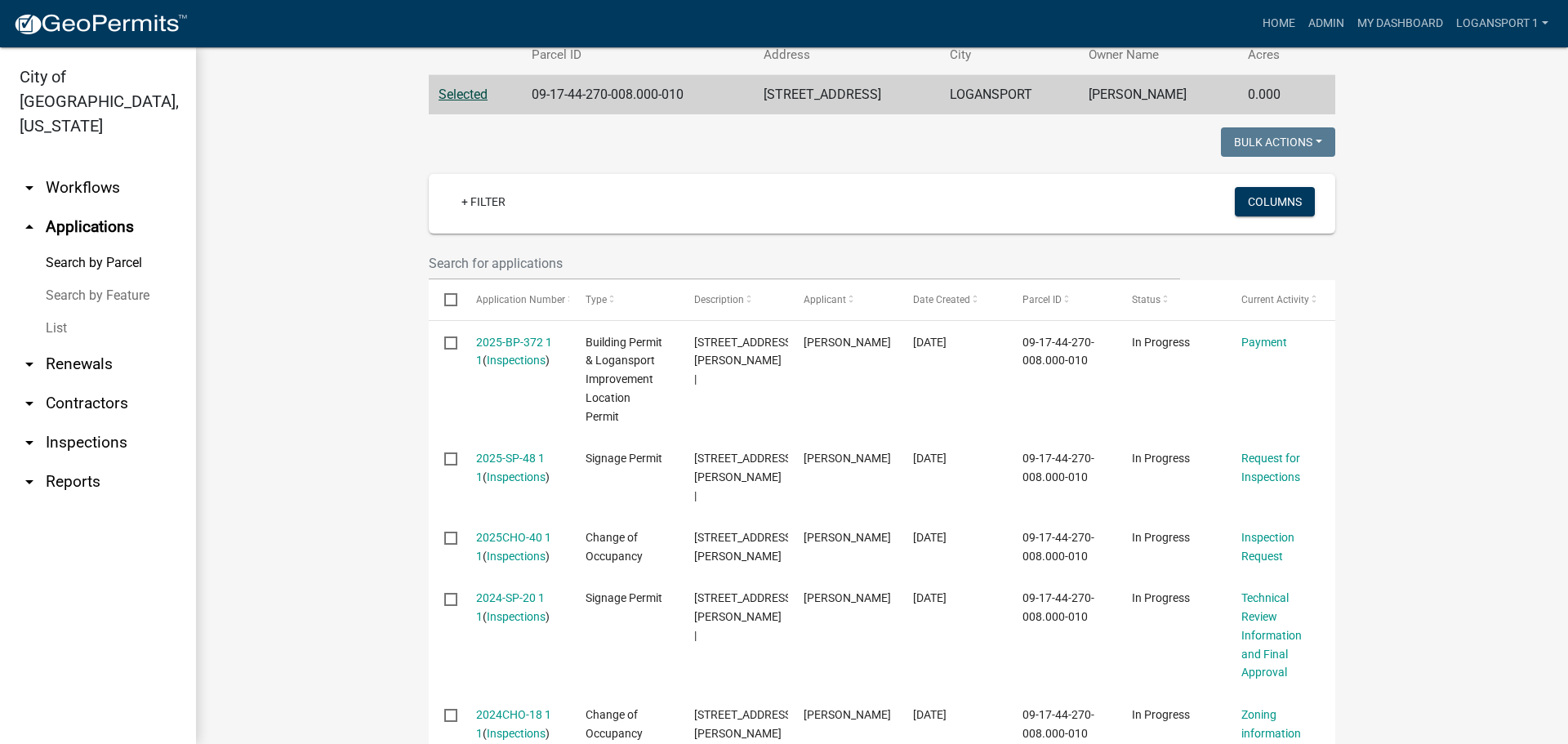
scroll to position [326, 0]
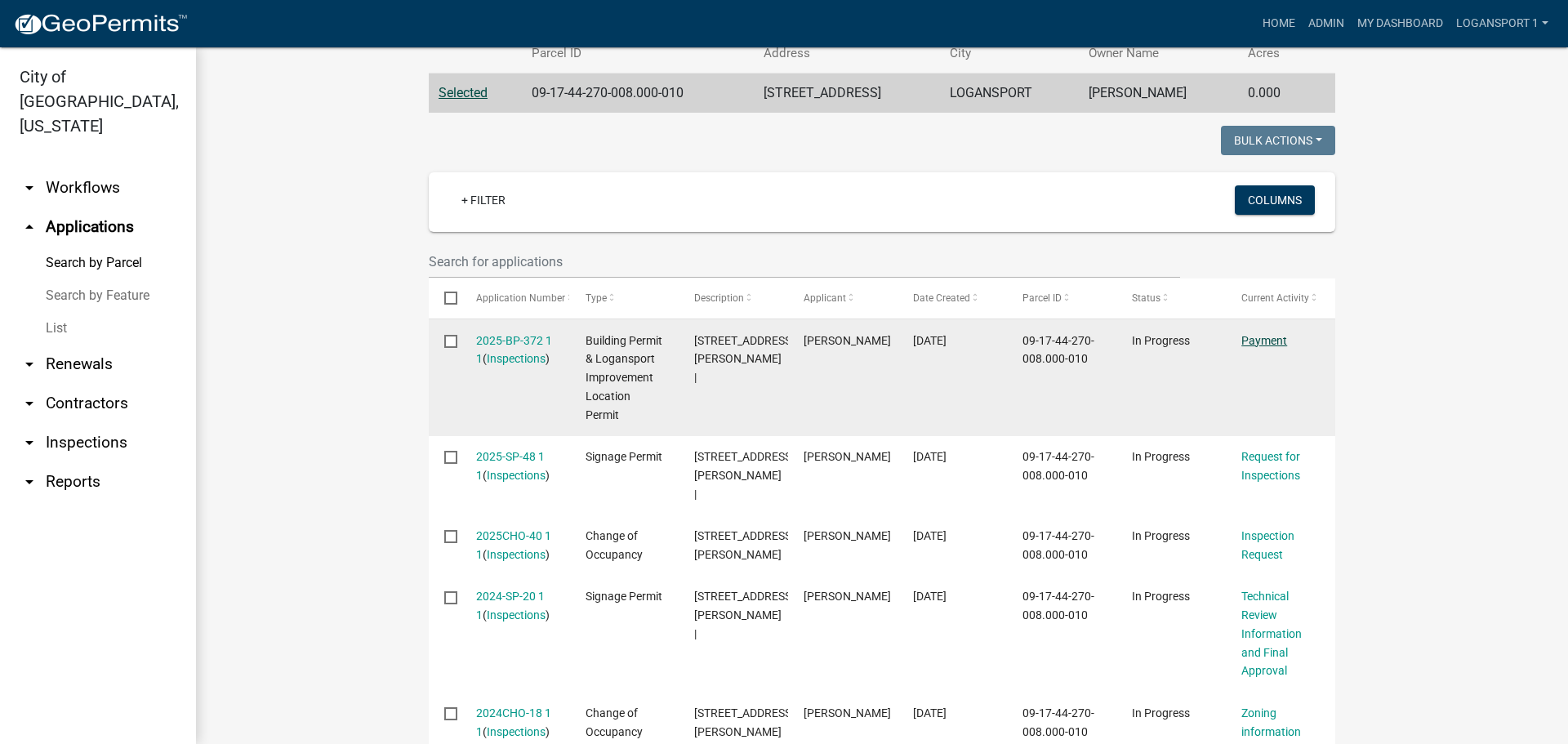
click at [1275, 338] on link "Payment" at bounding box center [1264, 340] width 46 height 13
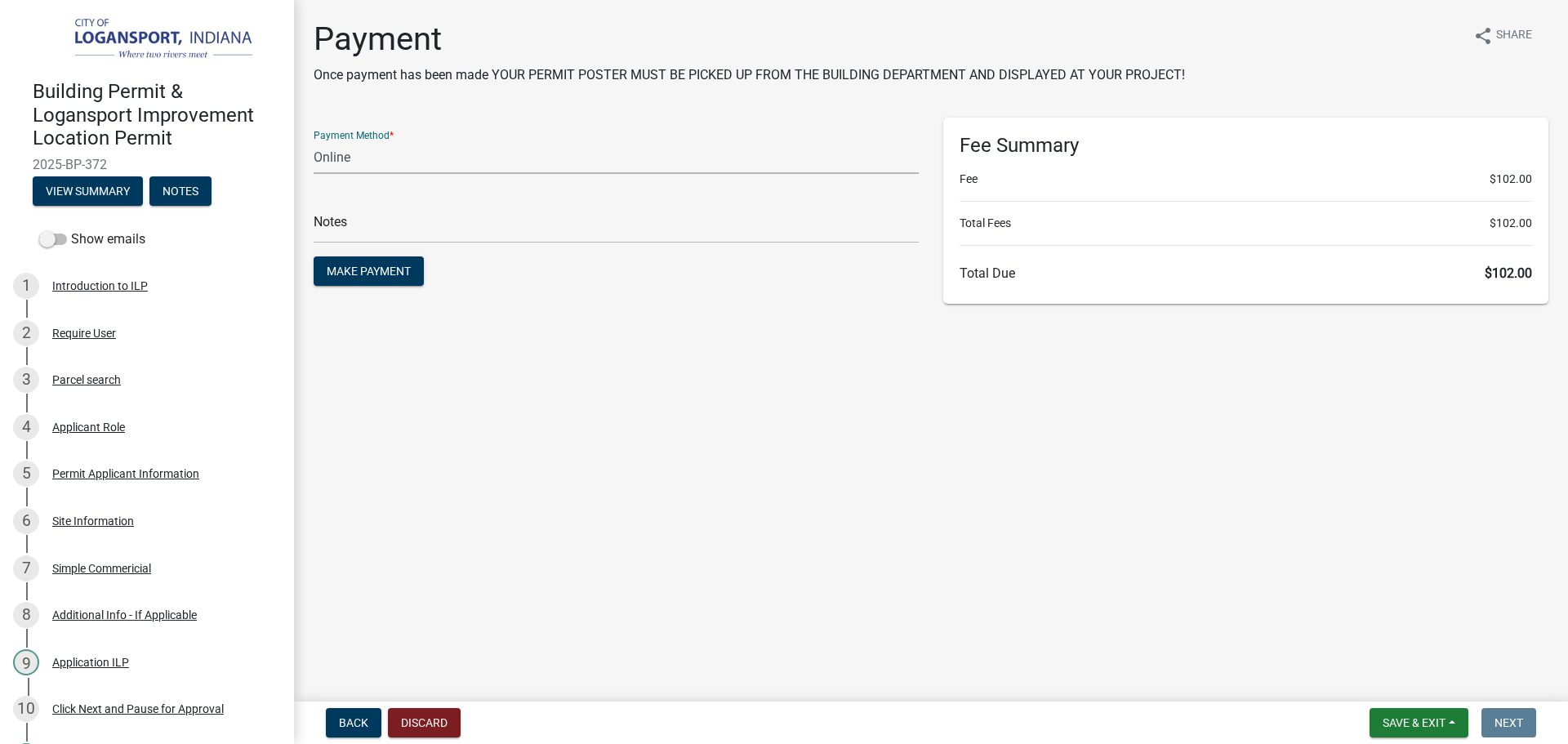
click at [386, 155] on select "Credit Card POS Check Cash Online" at bounding box center [616, 157] width 605 height 34
select select "2: 1"
click at [313, 141] on select "Credit Card POS Check Cash Online" at bounding box center [616, 157] width 605 height 34
click at [626, 303] on div "Payment Method * Credit Card POS Check Cash Online Notes Make Payment" at bounding box center [615, 211] width 629 height 187
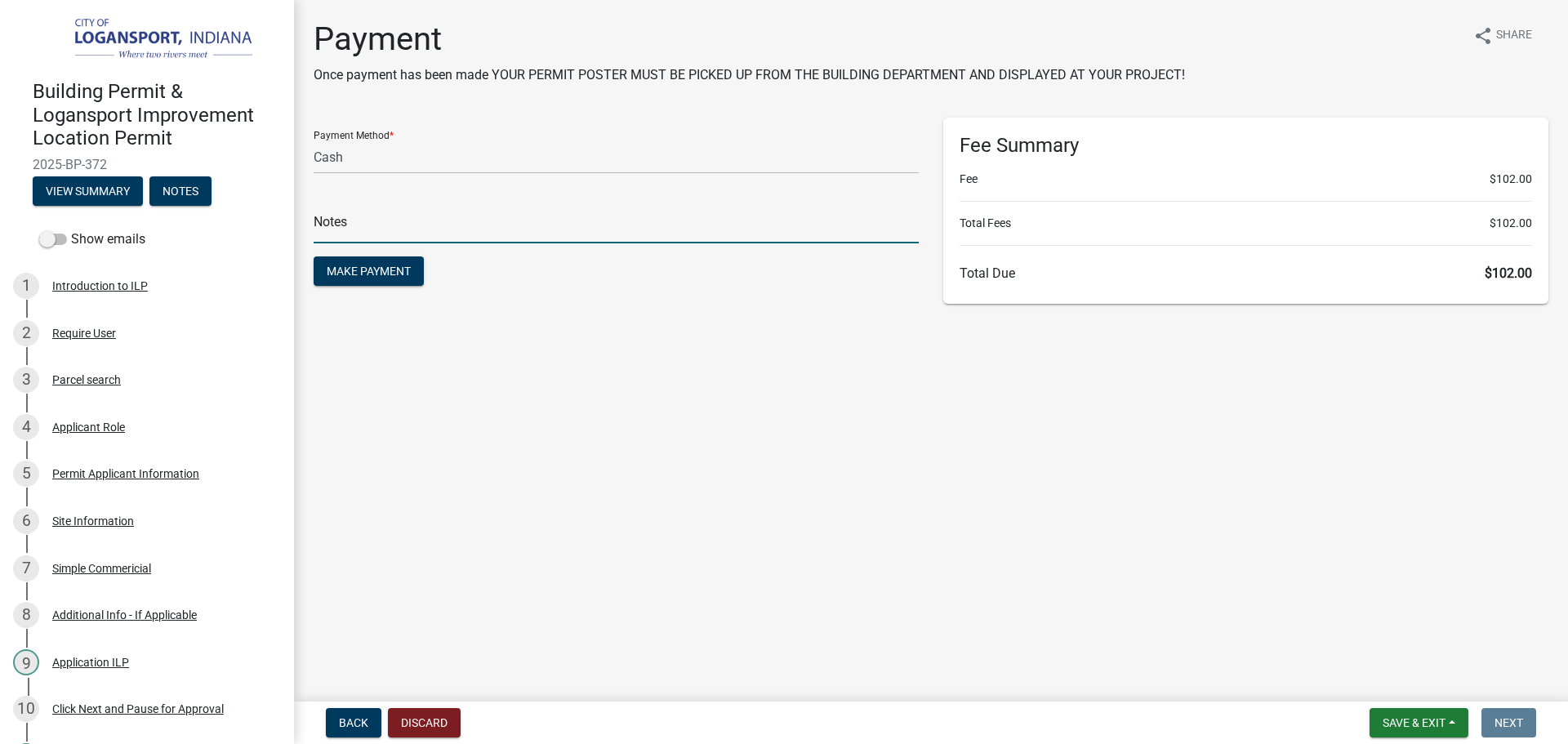
click at [413, 214] on input "text" at bounding box center [616, 226] width 605 height 34
type input "118440"
click at [352, 272] on span "Make Payment" at bounding box center [368, 271] width 84 height 13
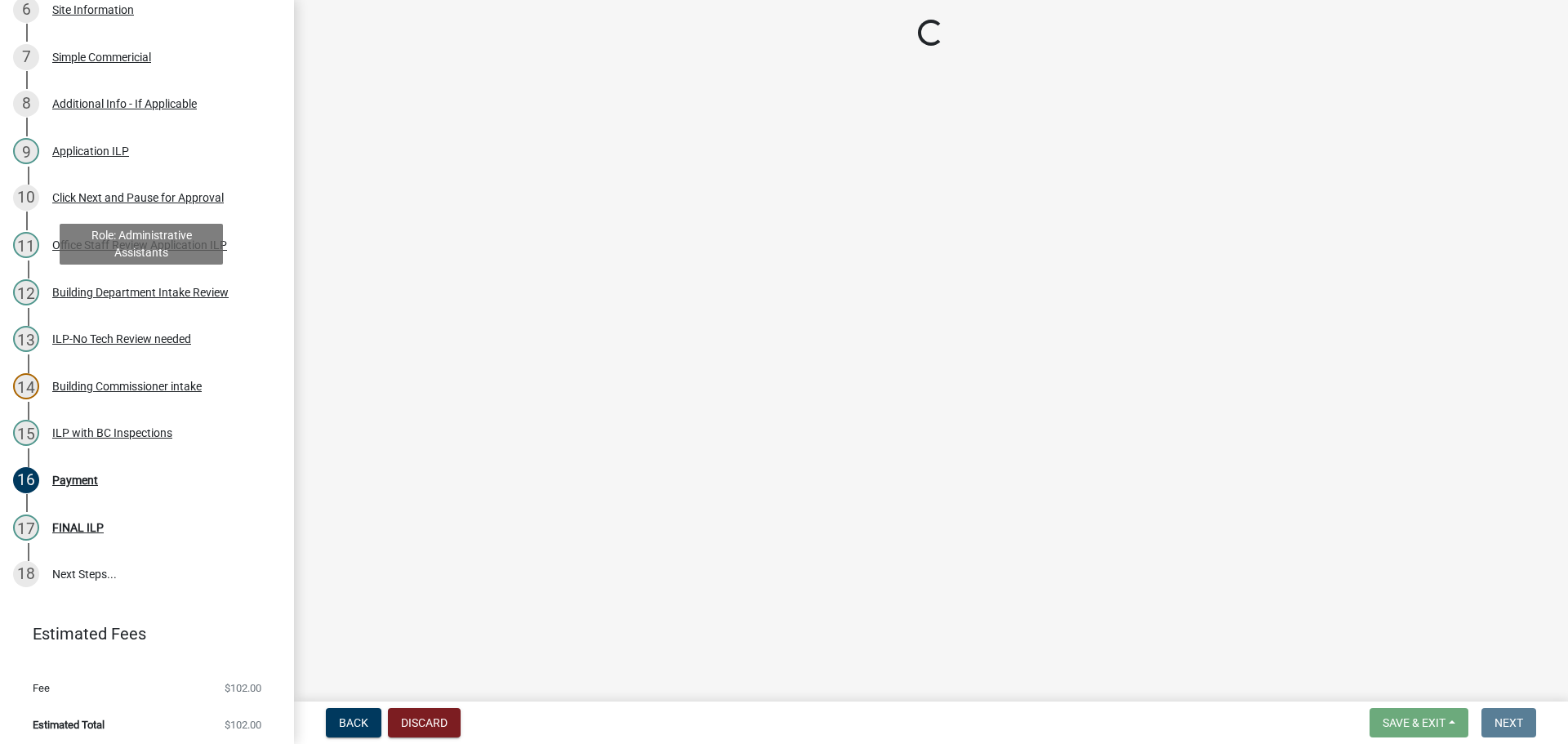
scroll to position [514, 0]
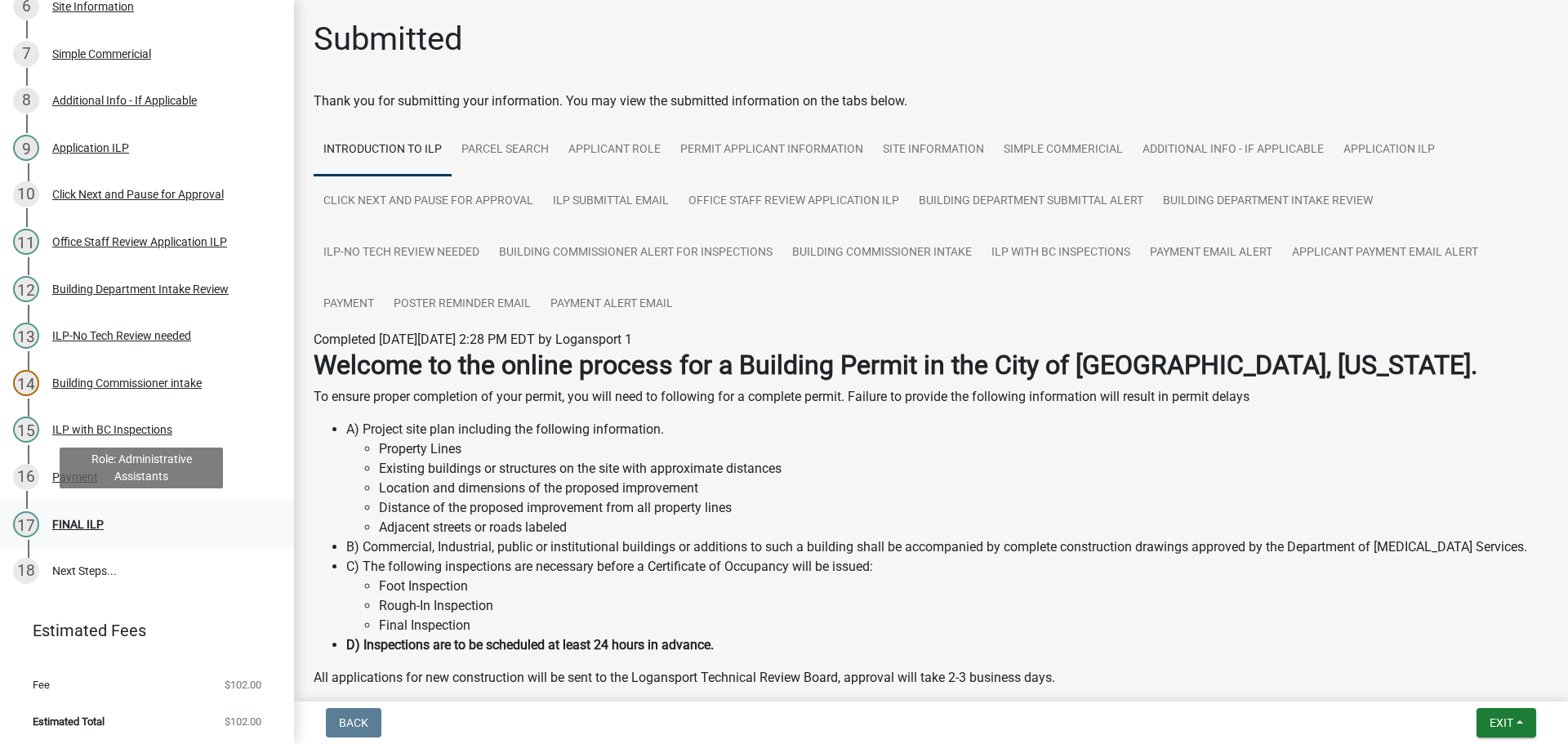
click at [89, 511] on div "17 FINAL ILP" at bounding box center [141, 525] width 255 height 27
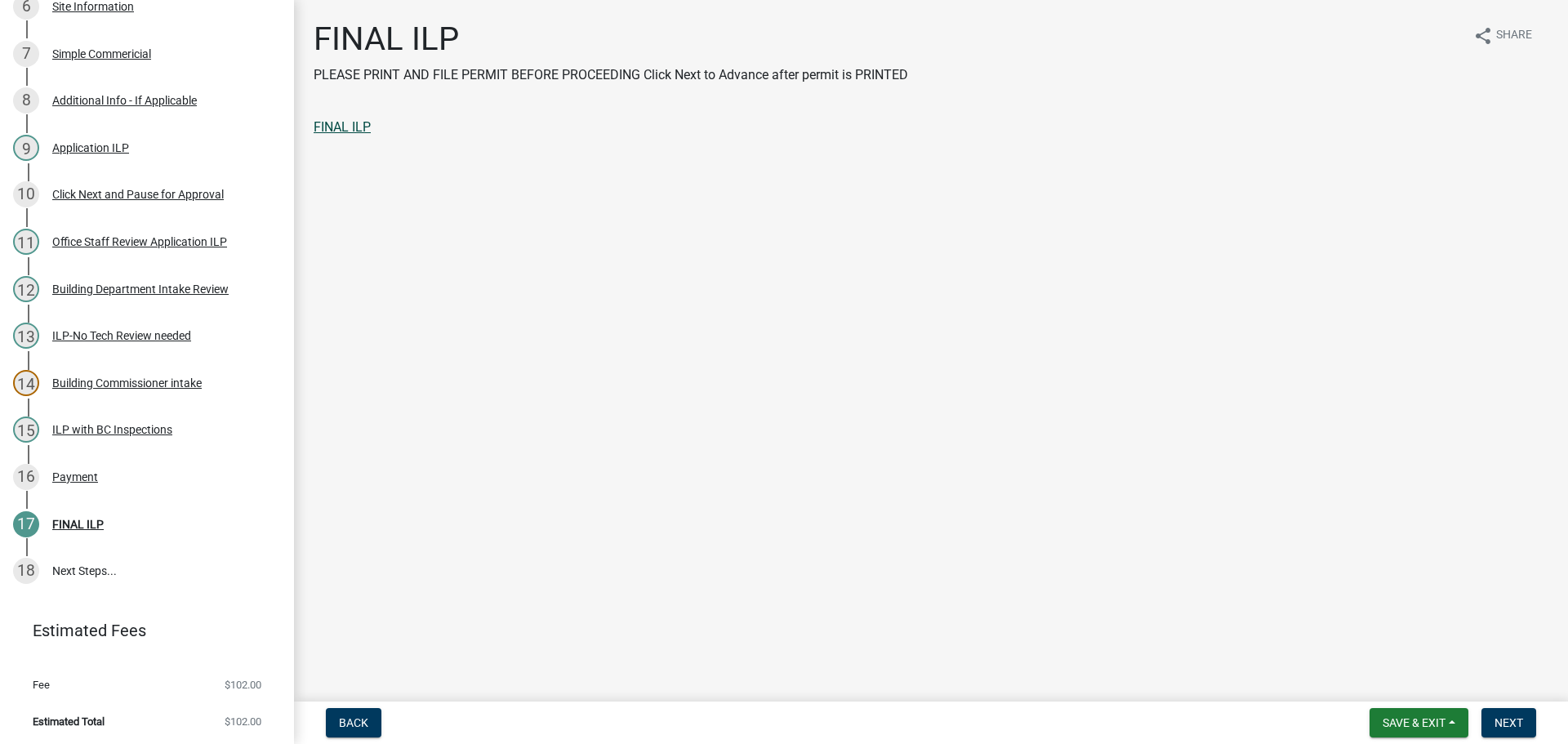
click at [365, 119] on link "FINAL ILP" at bounding box center [342, 127] width 58 height 16
click at [1495, 719] on span "Next" at bounding box center [1508, 722] width 28 height 13
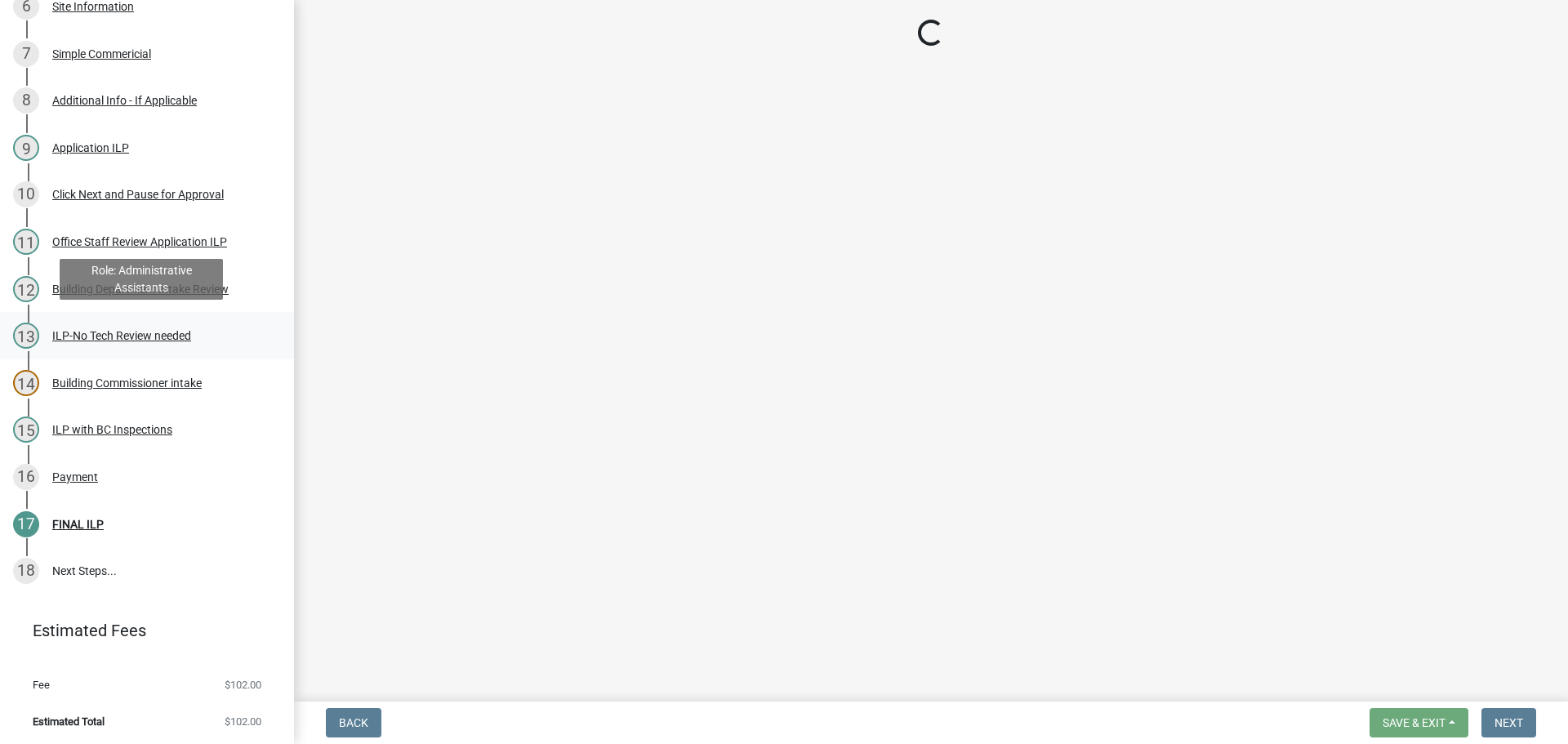
scroll to position [656, 0]
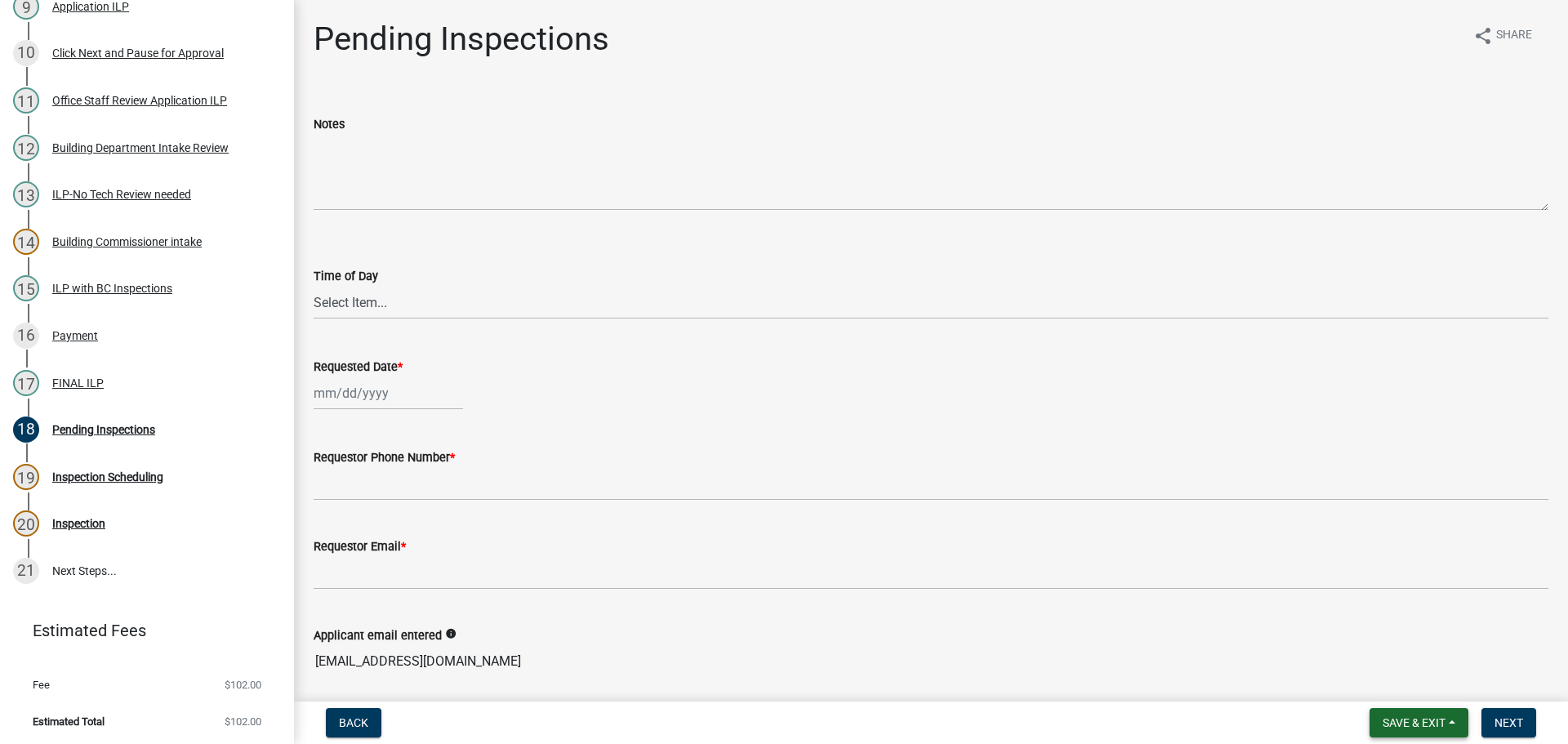
click at [1392, 720] on span "Save & Exit" at bounding box center [1413, 722] width 63 height 13
click at [1374, 678] on button "Save & Exit" at bounding box center [1403, 679] width 131 height 39
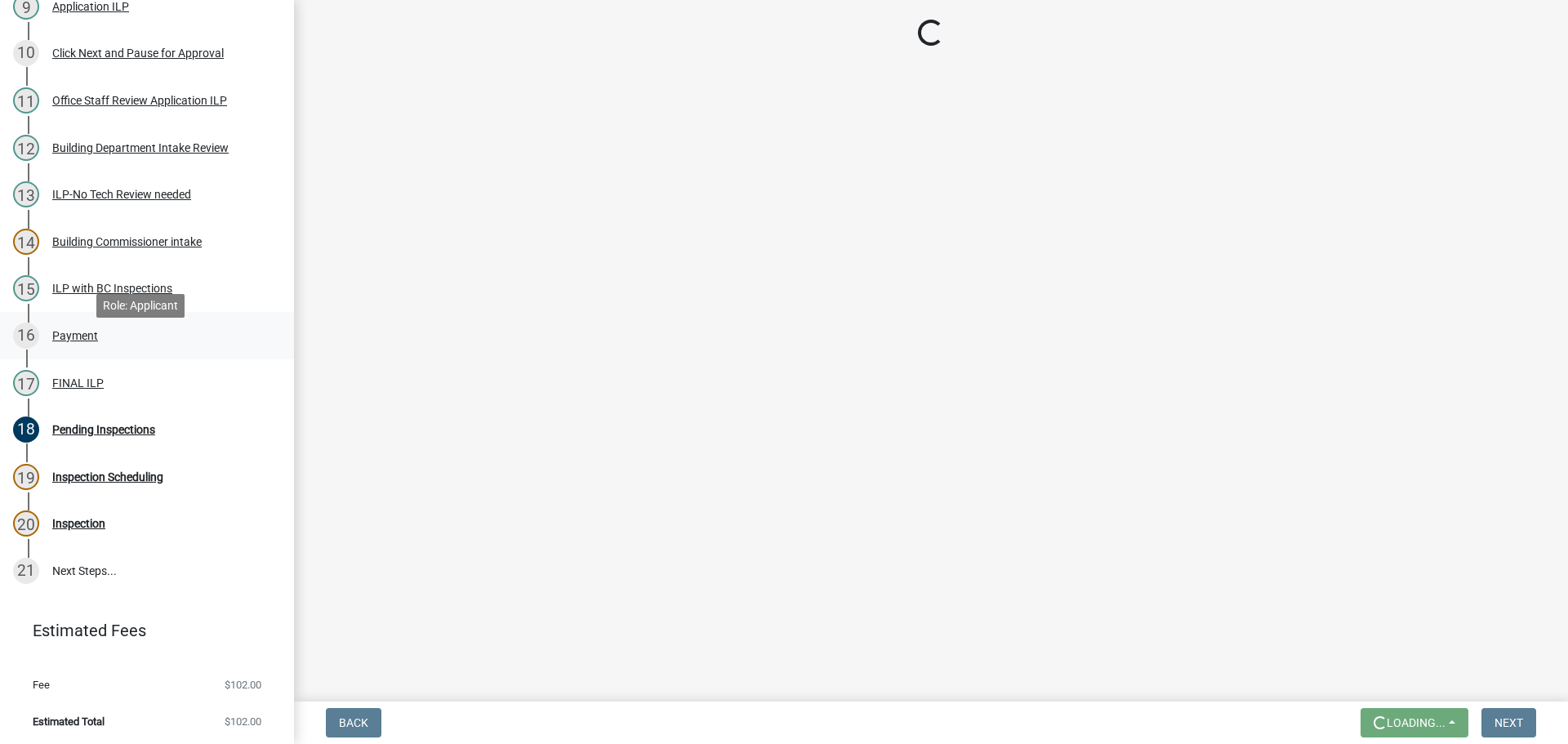
scroll to position [23, 0]
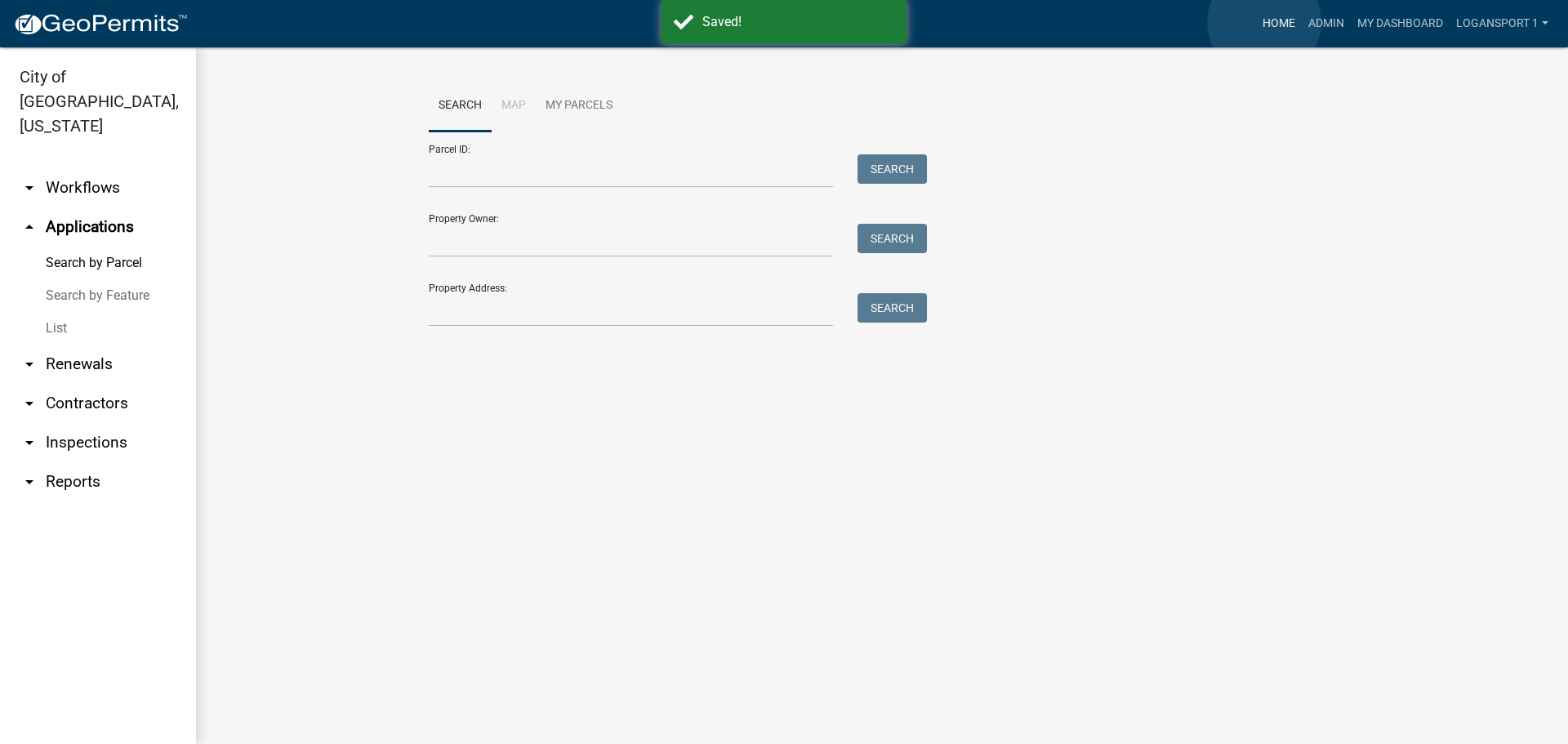
click at [1264, 22] on link "Home" at bounding box center [1279, 23] width 46 height 31
